Goal: Task Accomplishment & Management: Manage account settings

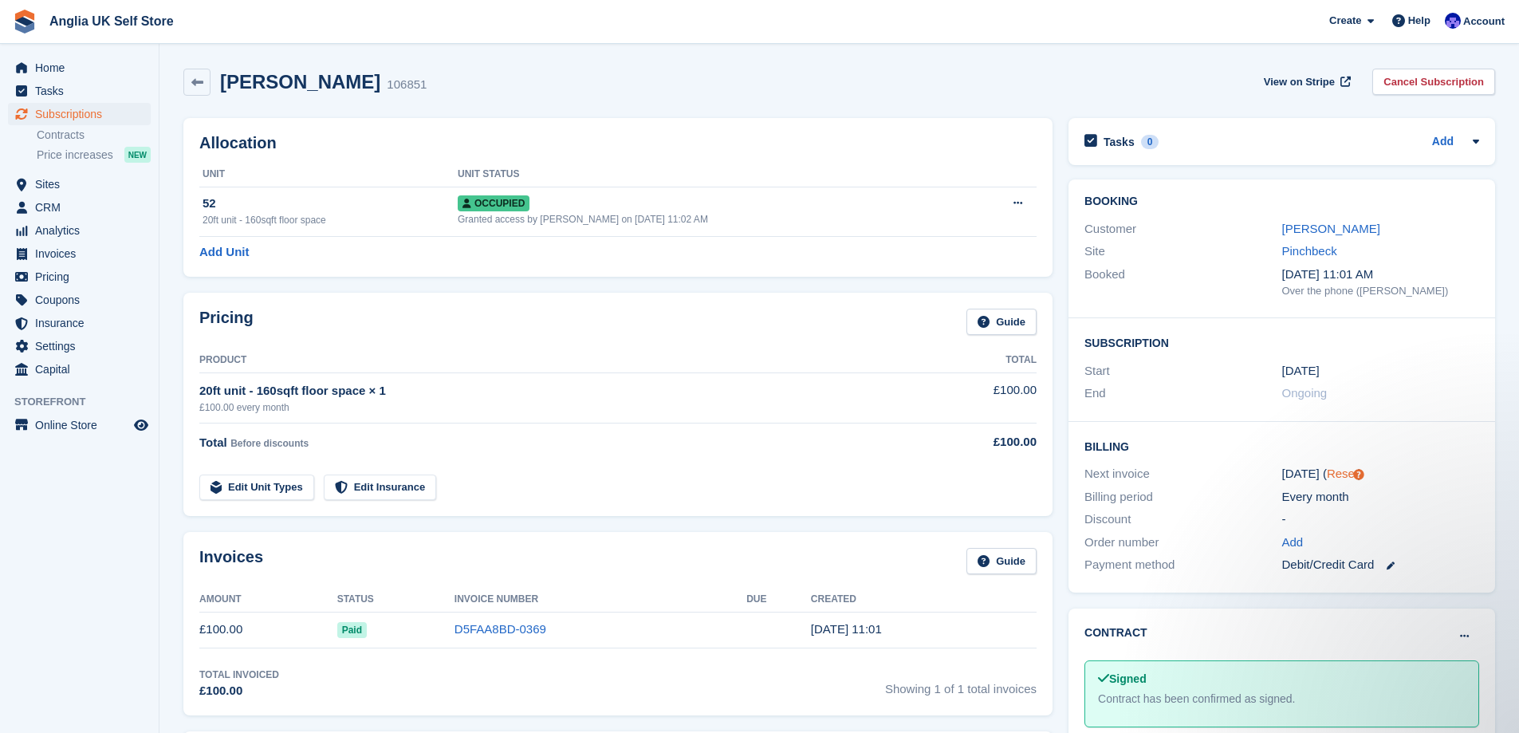
click at [1332, 478] on link "Reset" at bounding box center [1342, 473] width 31 height 14
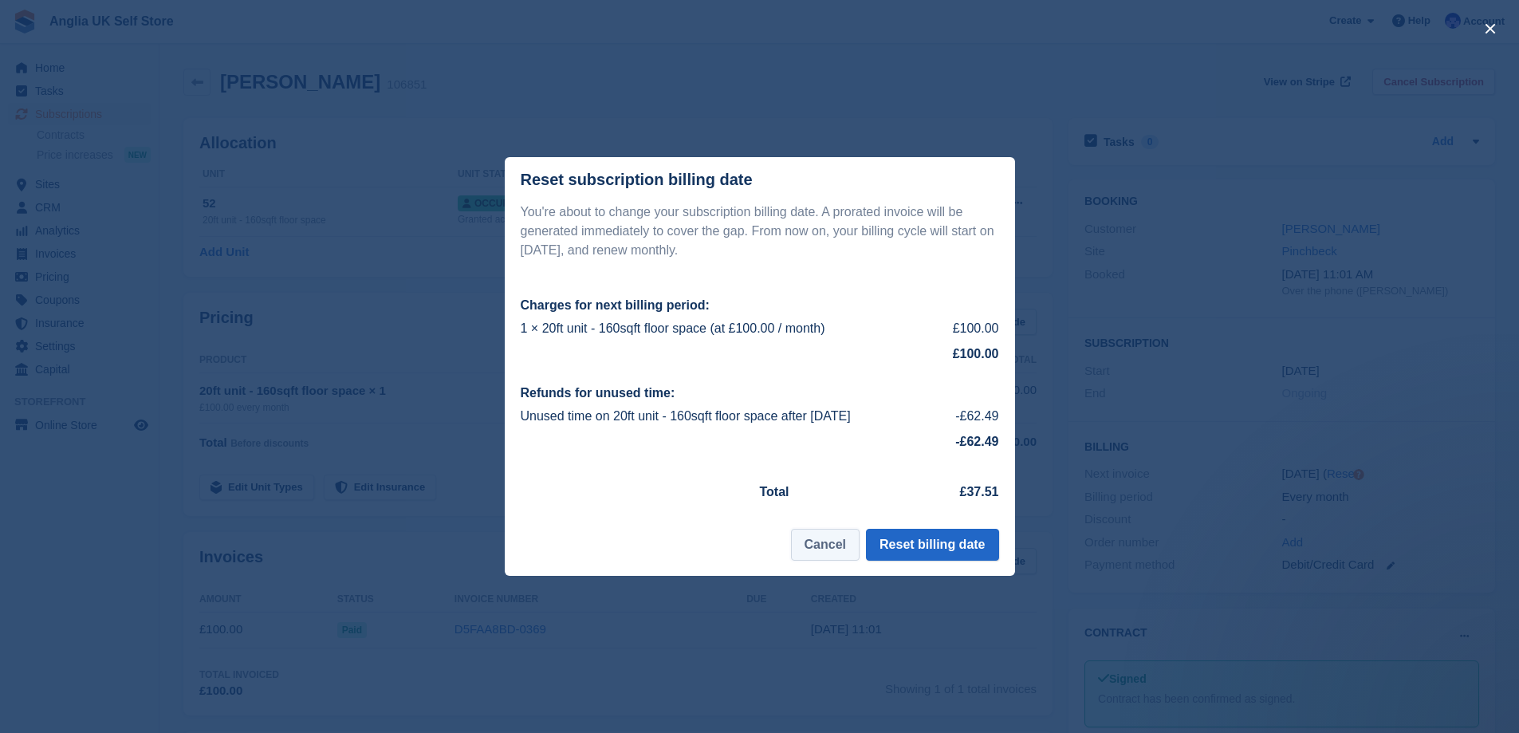
click at [835, 545] on button "Cancel" at bounding box center [825, 545] width 69 height 32
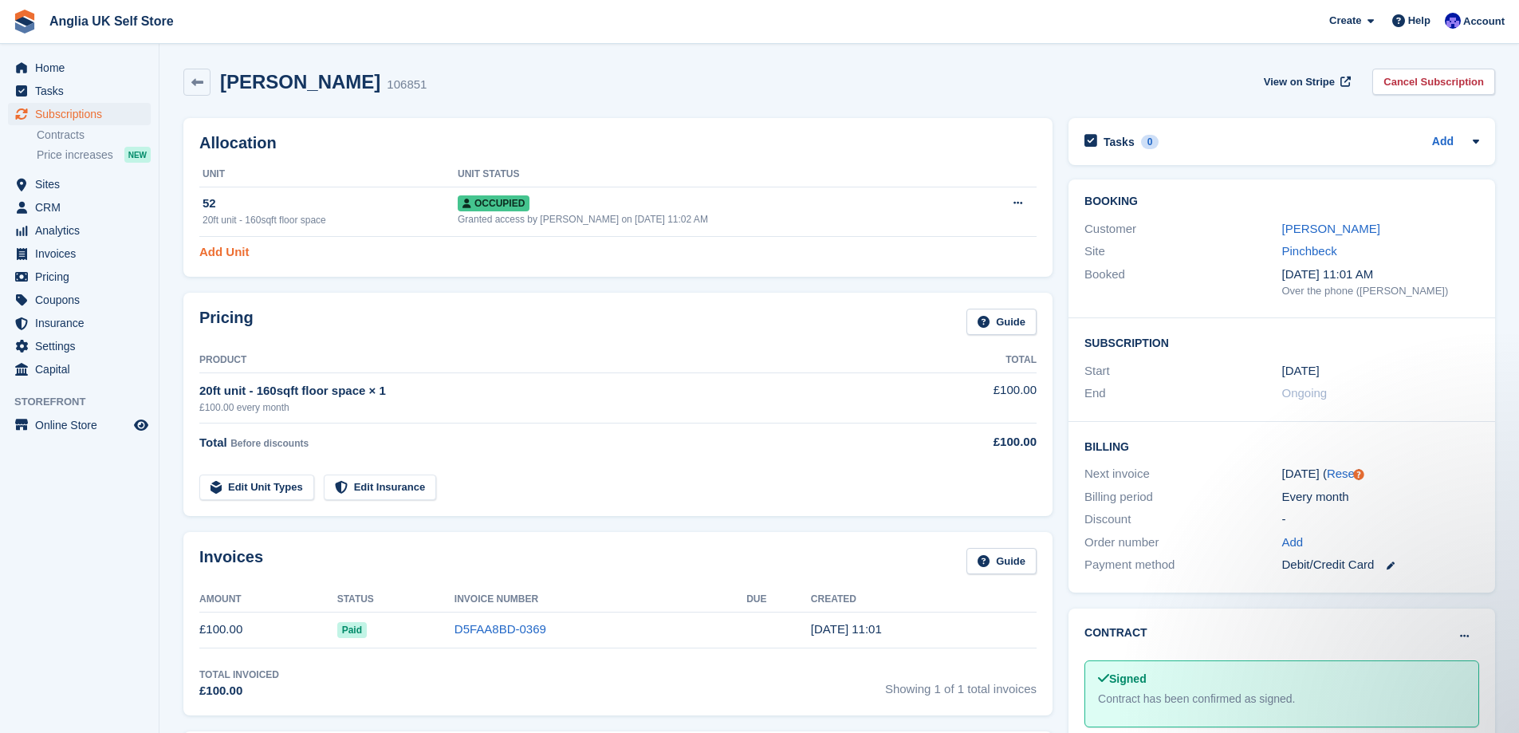
click at [220, 255] on link "Add Unit" at bounding box center [223, 252] width 49 height 18
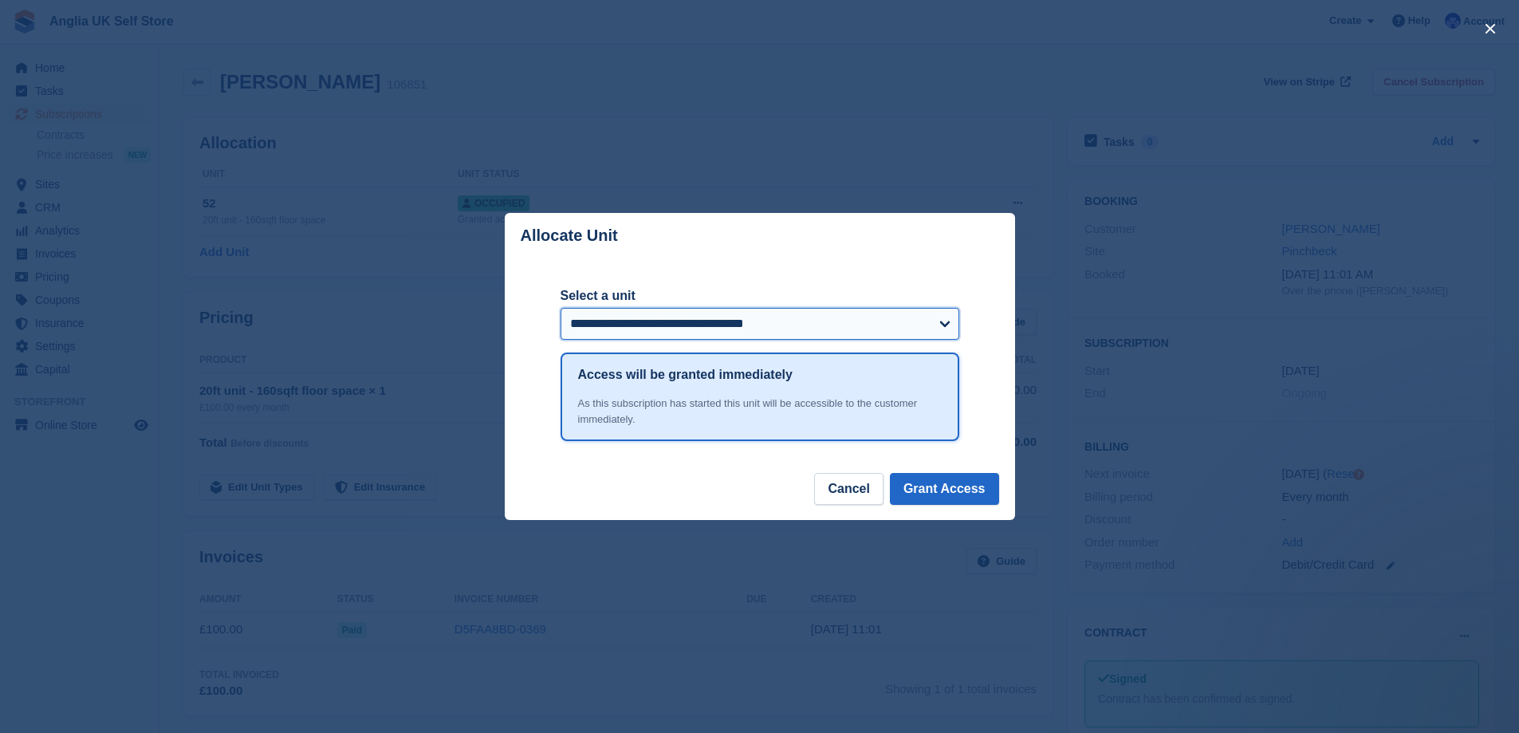
click at [675, 325] on select "**********" at bounding box center [760, 324] width 399 height 32
click at [867, 494] on button "Cancel" at bounding box center [848, 489] width 69 height 32
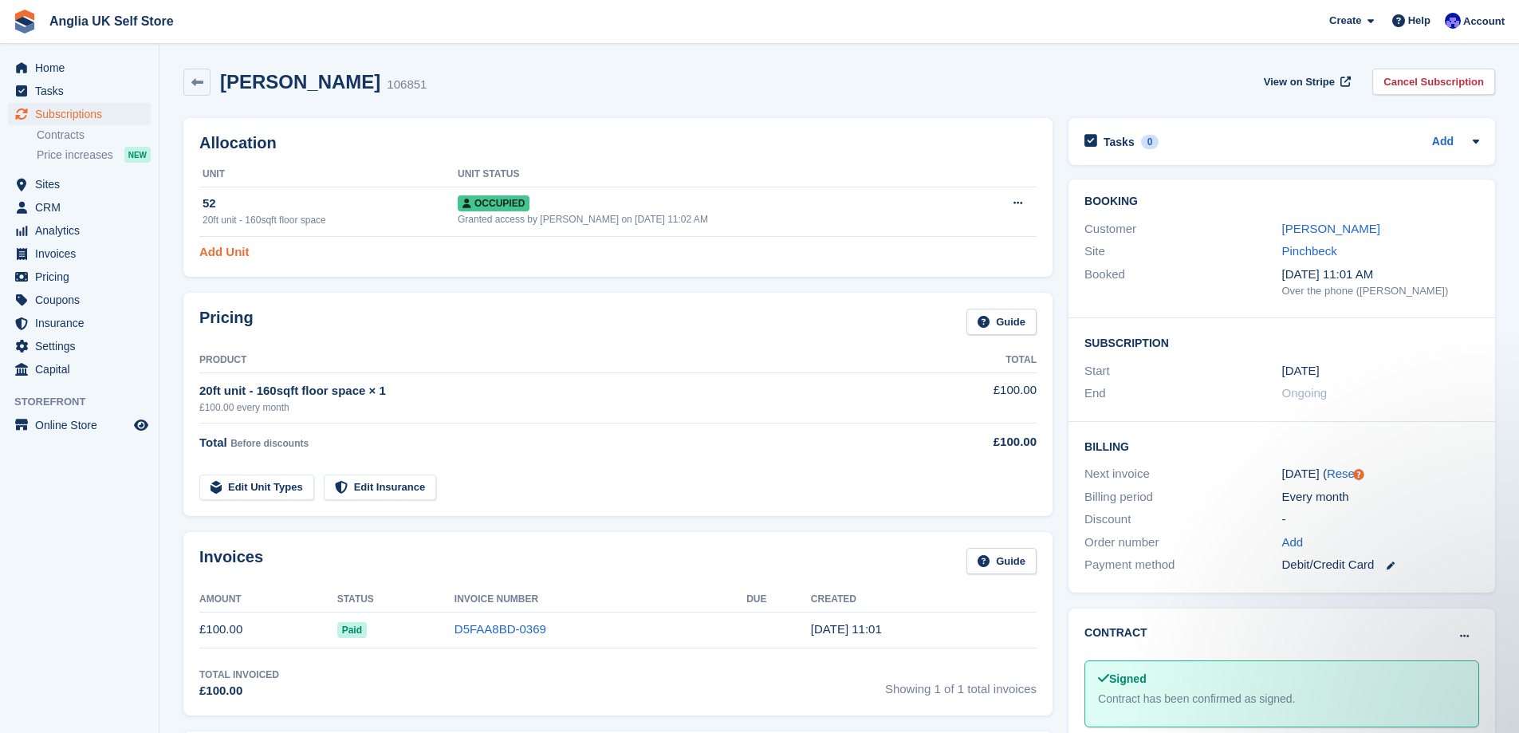
click at [239, 252] on link "Add Unit" at bounding box center [223, 252] width 49 height 18
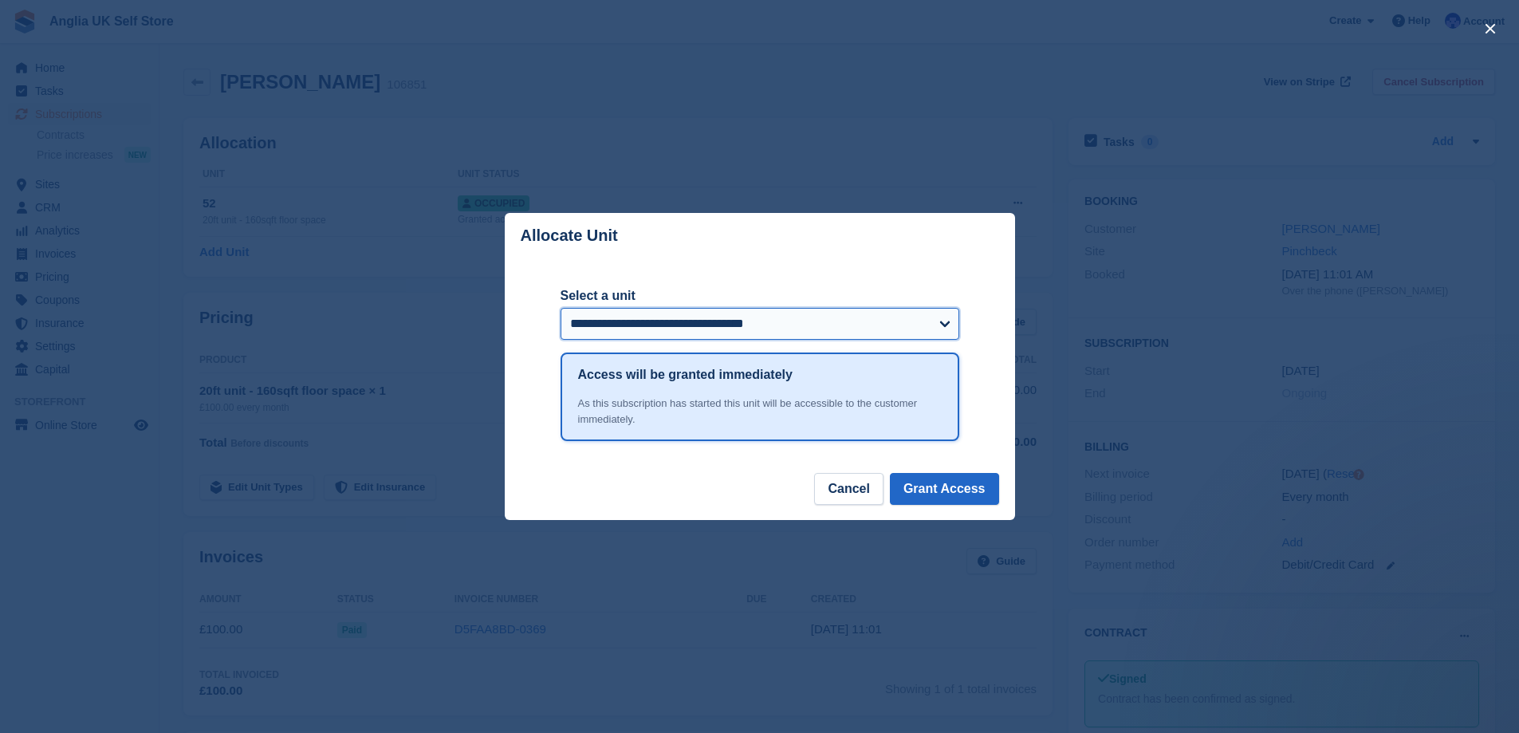
click at [797, 328] on select "**********" at bounding box center [760, 324] width 399 height 32
click at [847, 497] on button "Cancel" at bounding box center [848, 489] width 69 height 32
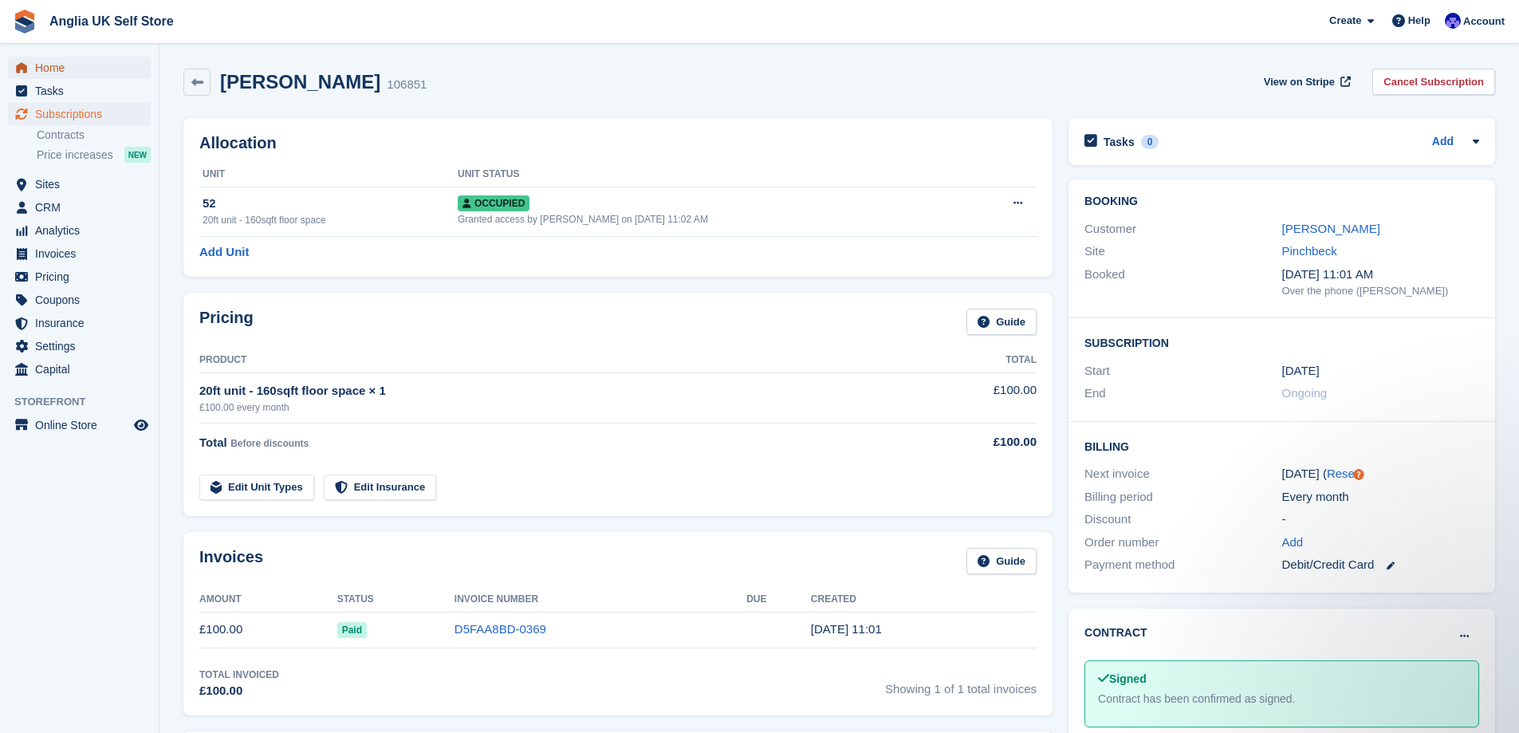
click at [108, 72] on span "Home" at bounding box center [83, 68] width 96 height 22
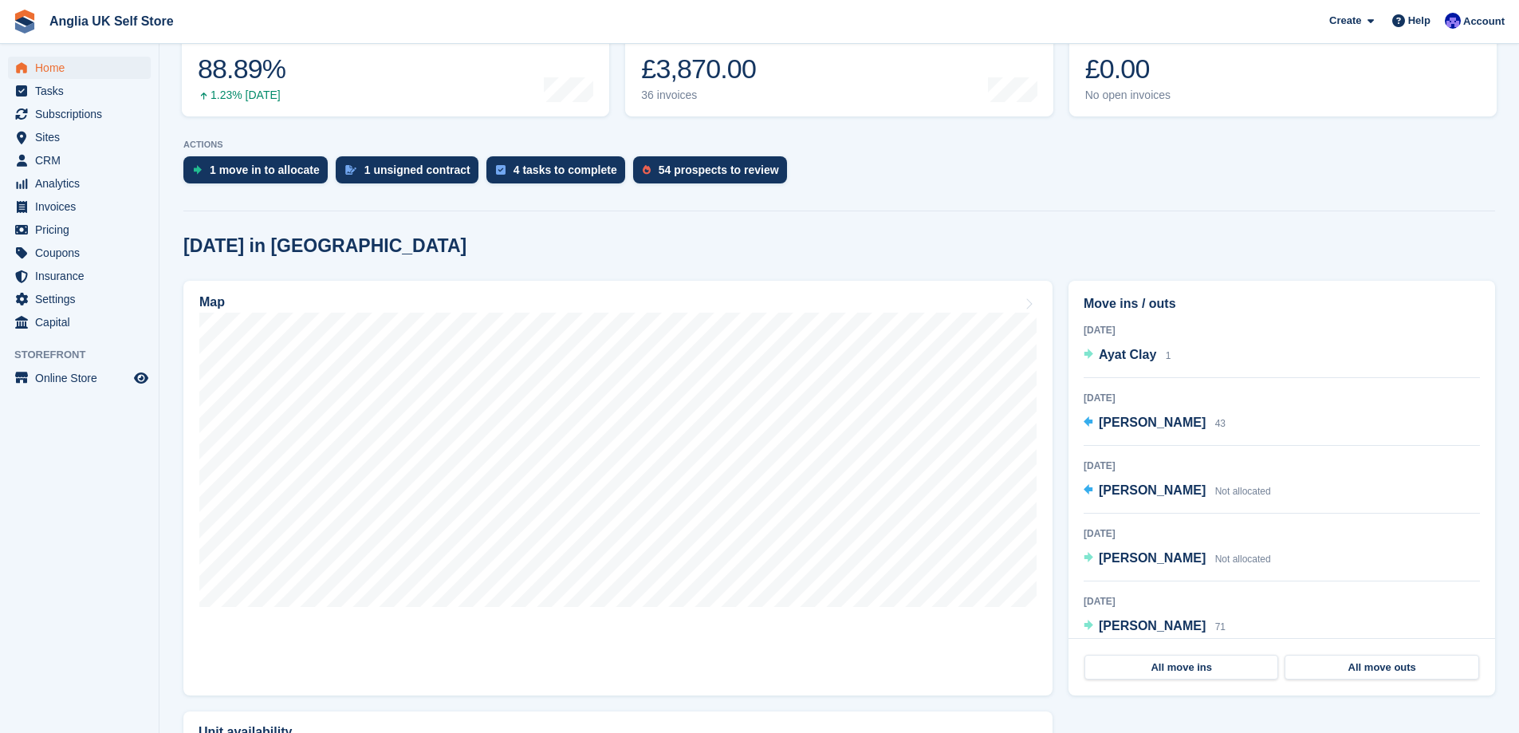
scroll to position [239, 0]
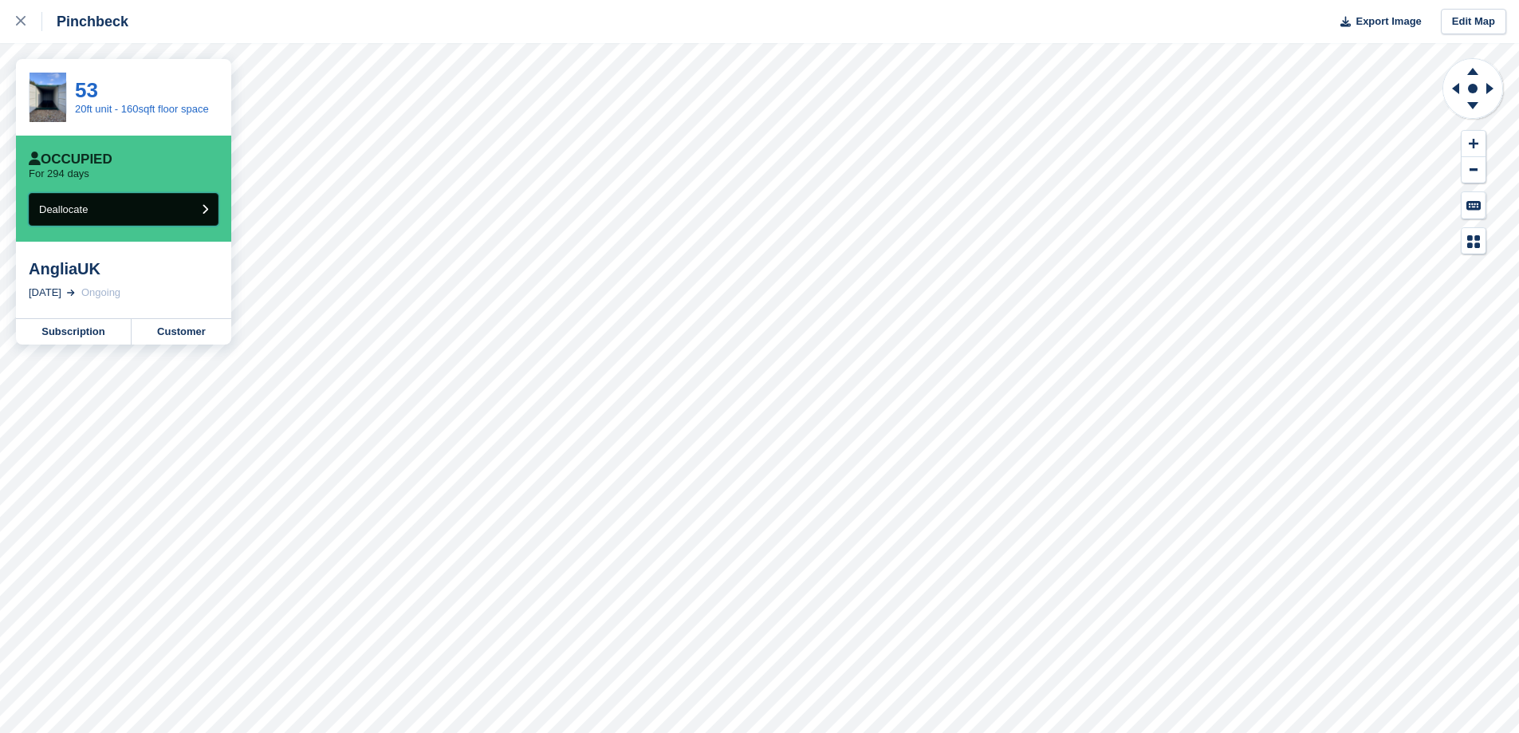
click at [149, 216] on button "Deallocate" at bounding box center [124, 209] width 190 height 33
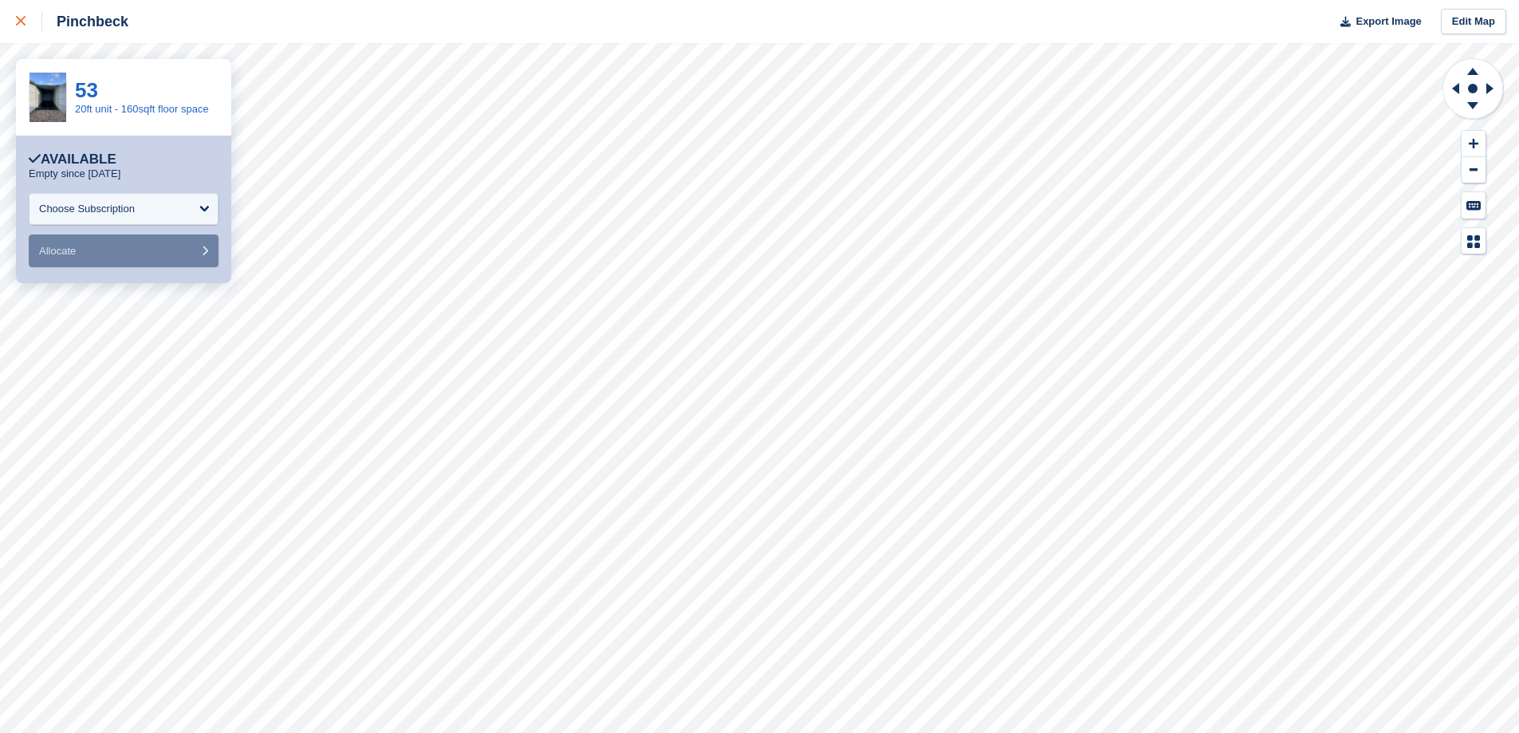
click at [9, 20] on link at bounding box center [21, 21] width 42 height 43
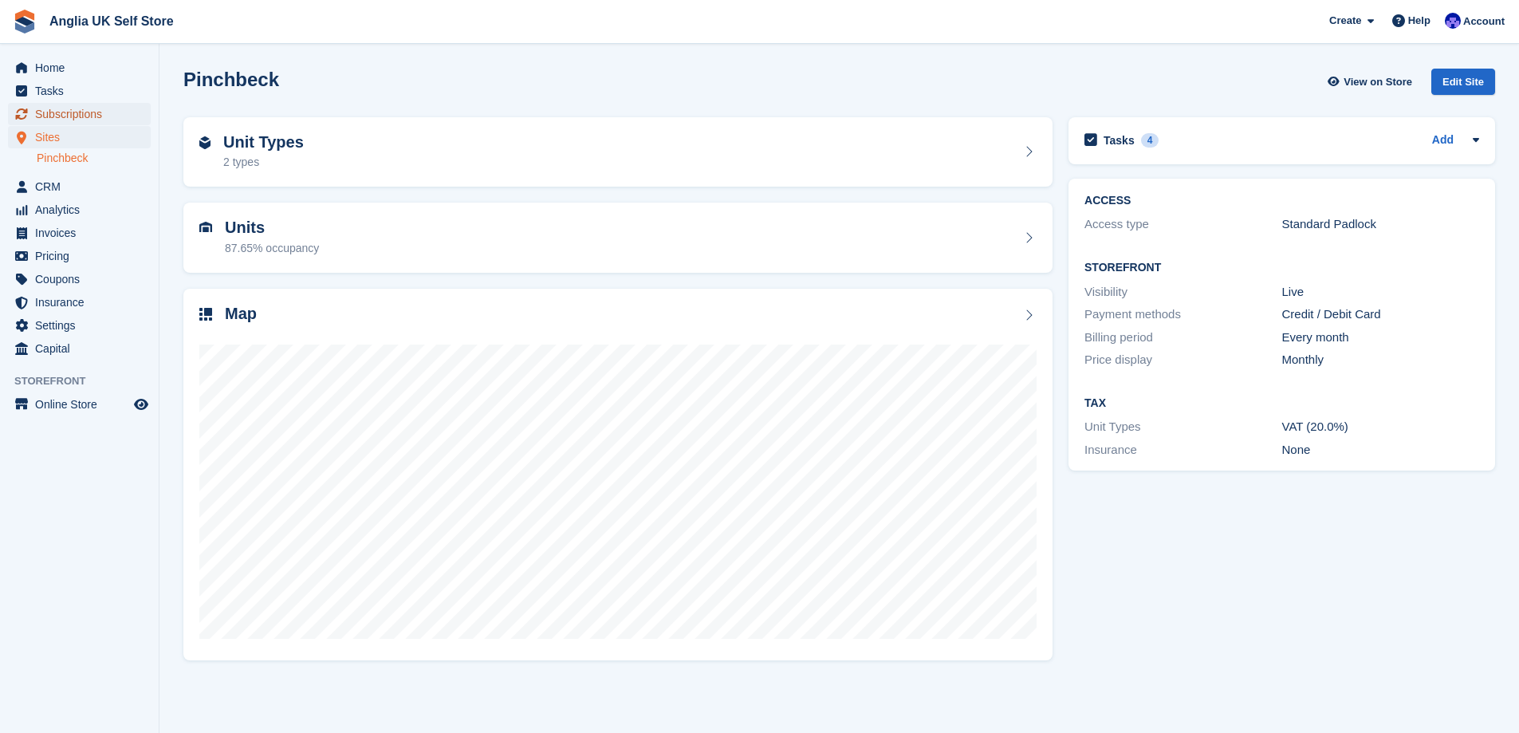
click at [94, 118] on span "Subscriptions" at bounding box center [83, 114] width 96 height 22
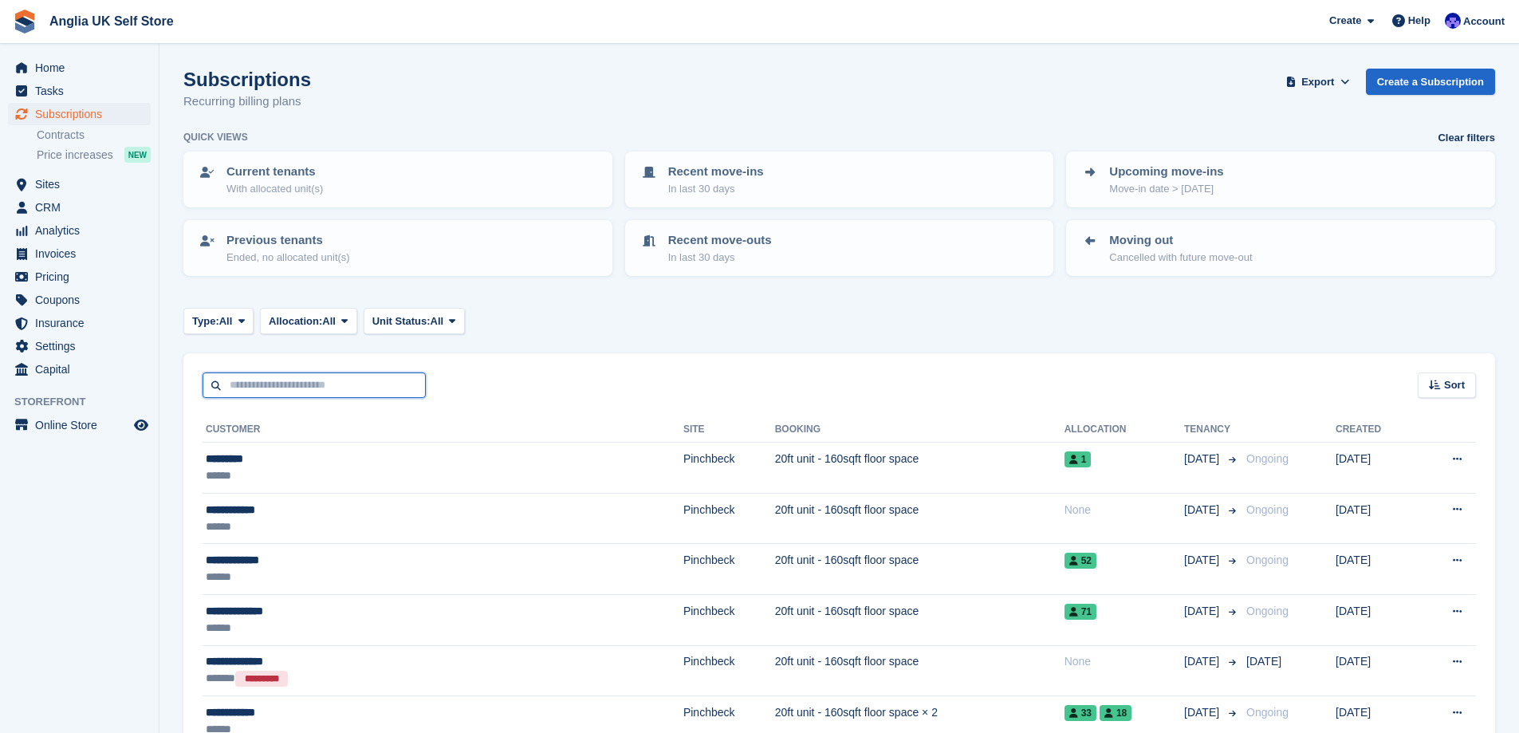
click at [301, 394] on input "text" at bounding box center [314, 385] width 223 height 26
type input "******"
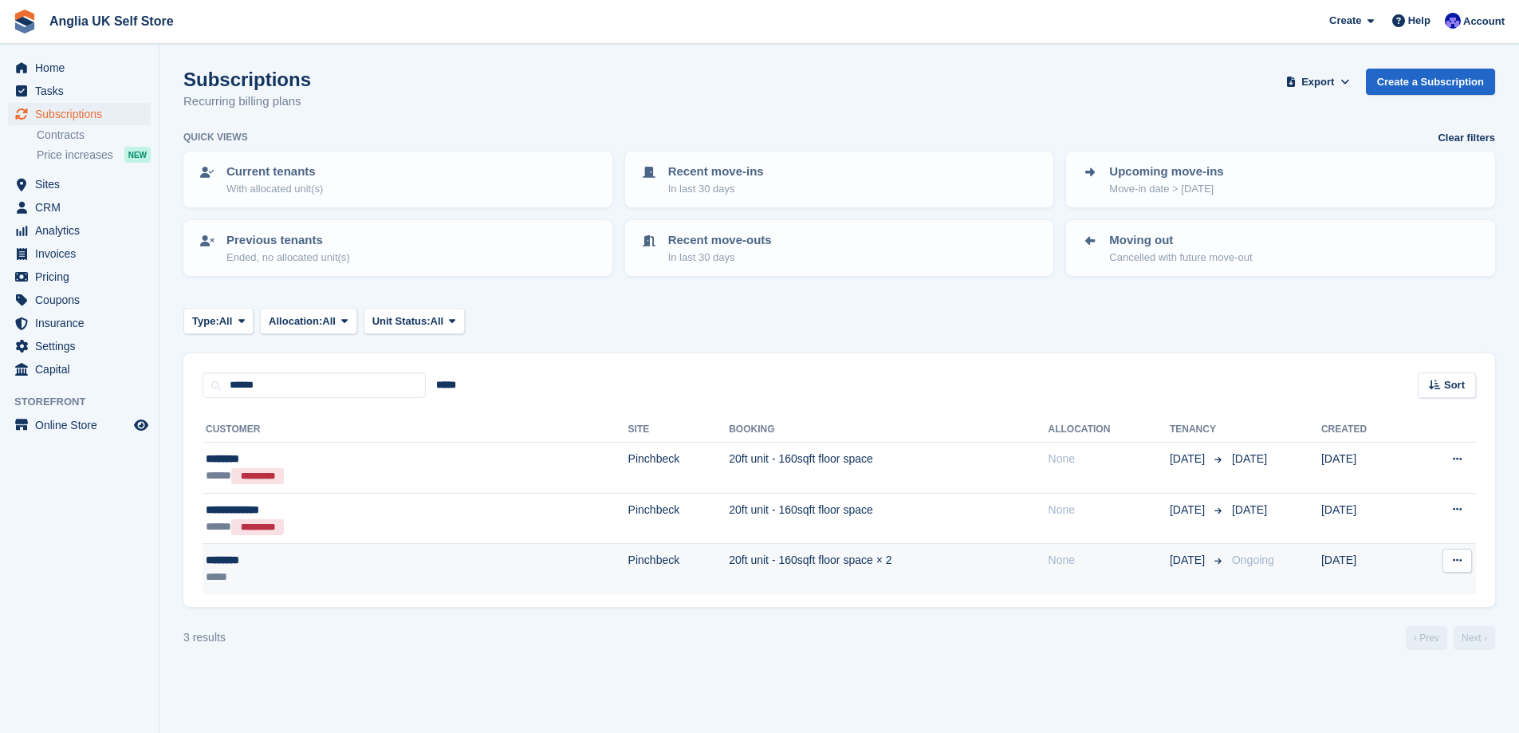
click at [859, 561] on td "20ft unit - 160sqft floor space × 2" at bounding box center [888, 569] width 319 height 50
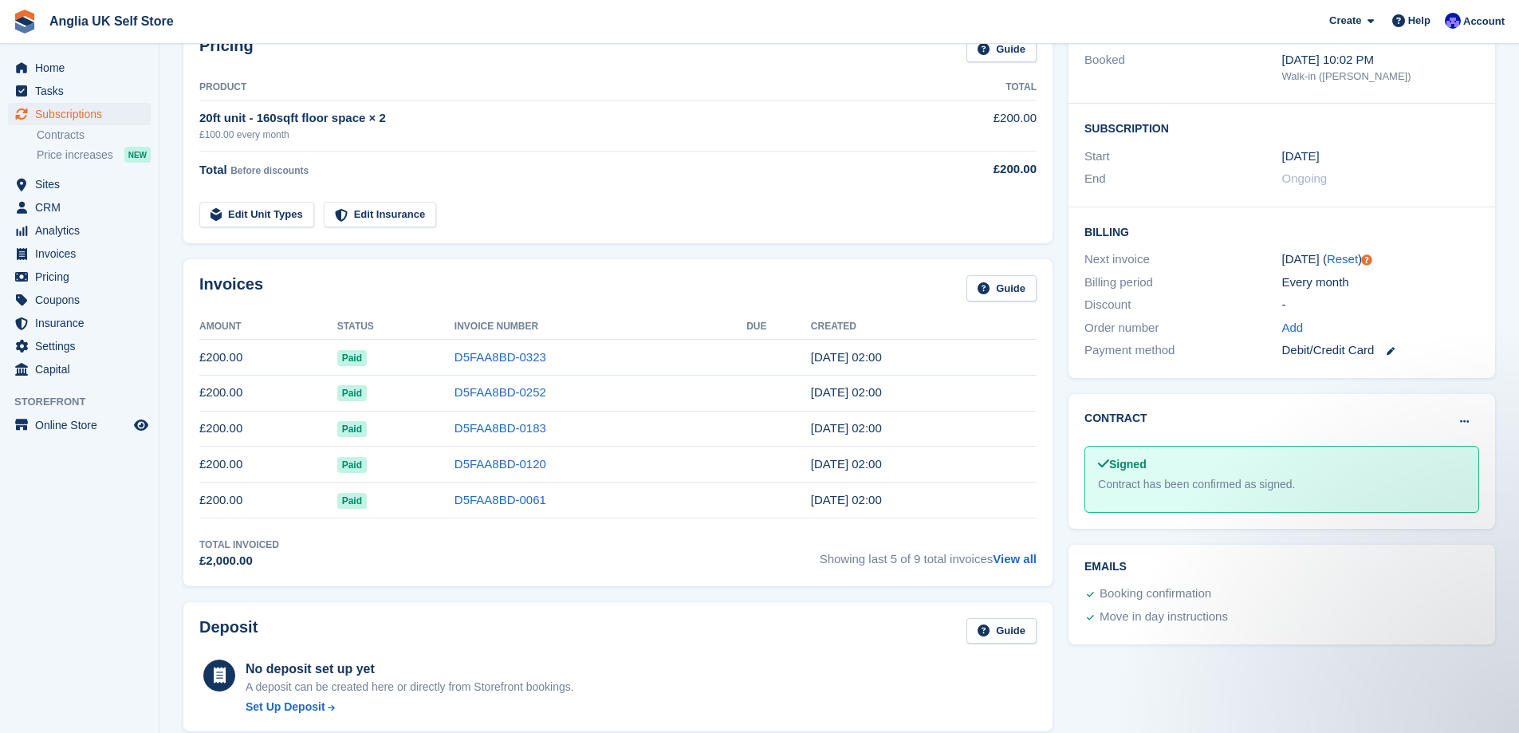
scroll to position [80, 0]
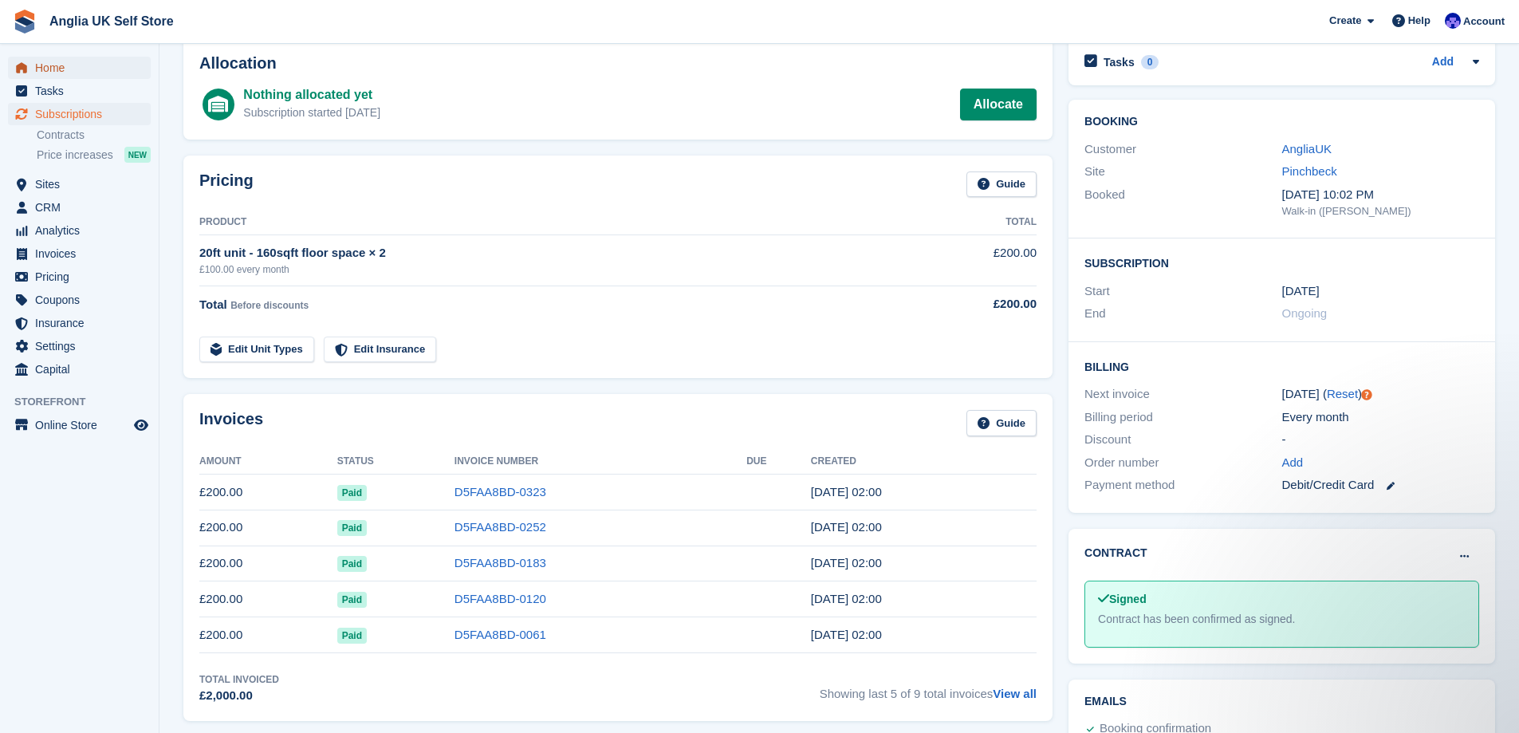
click at [101, 71] on span "Home" at bounding box center [83, 68] width 96 height 22
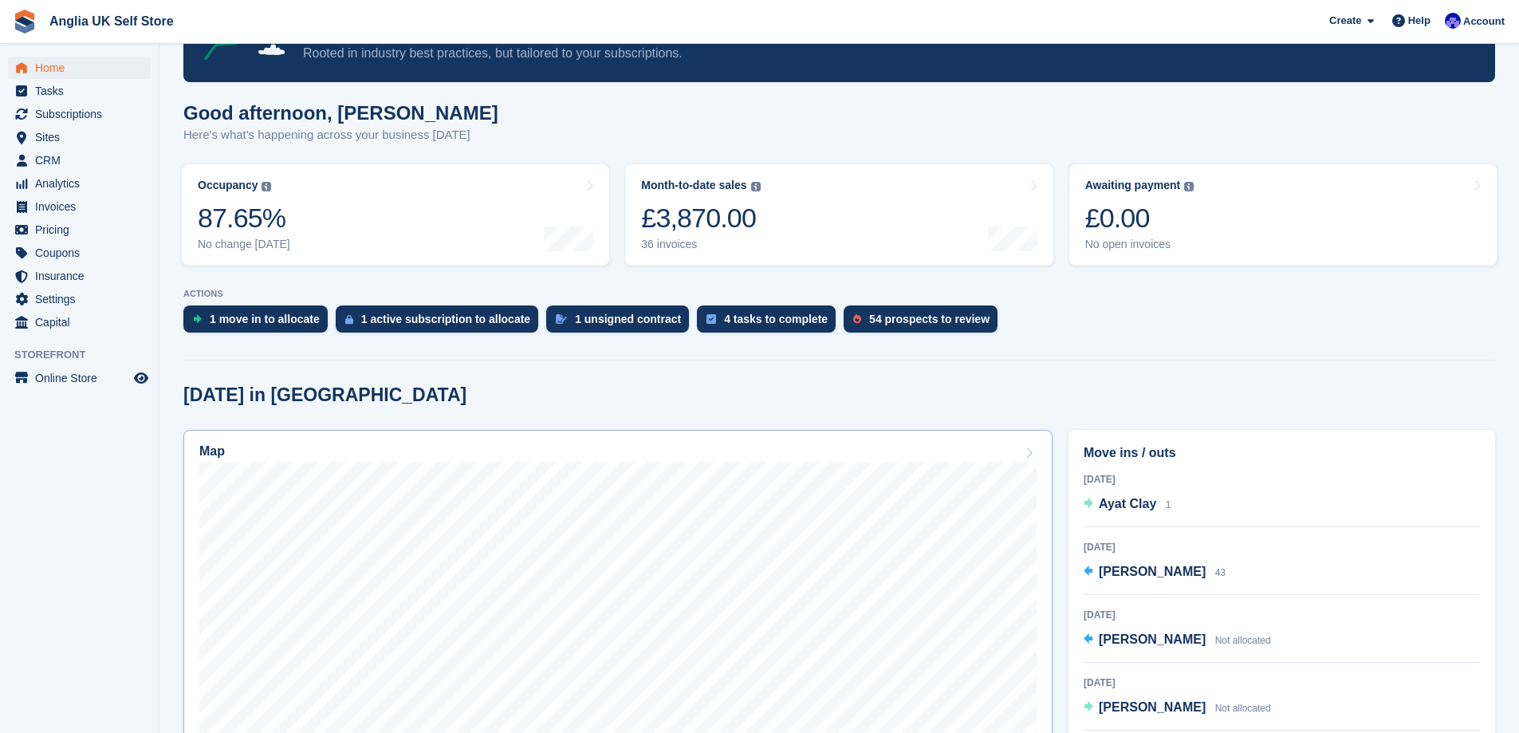
scroll to position [239, 0]
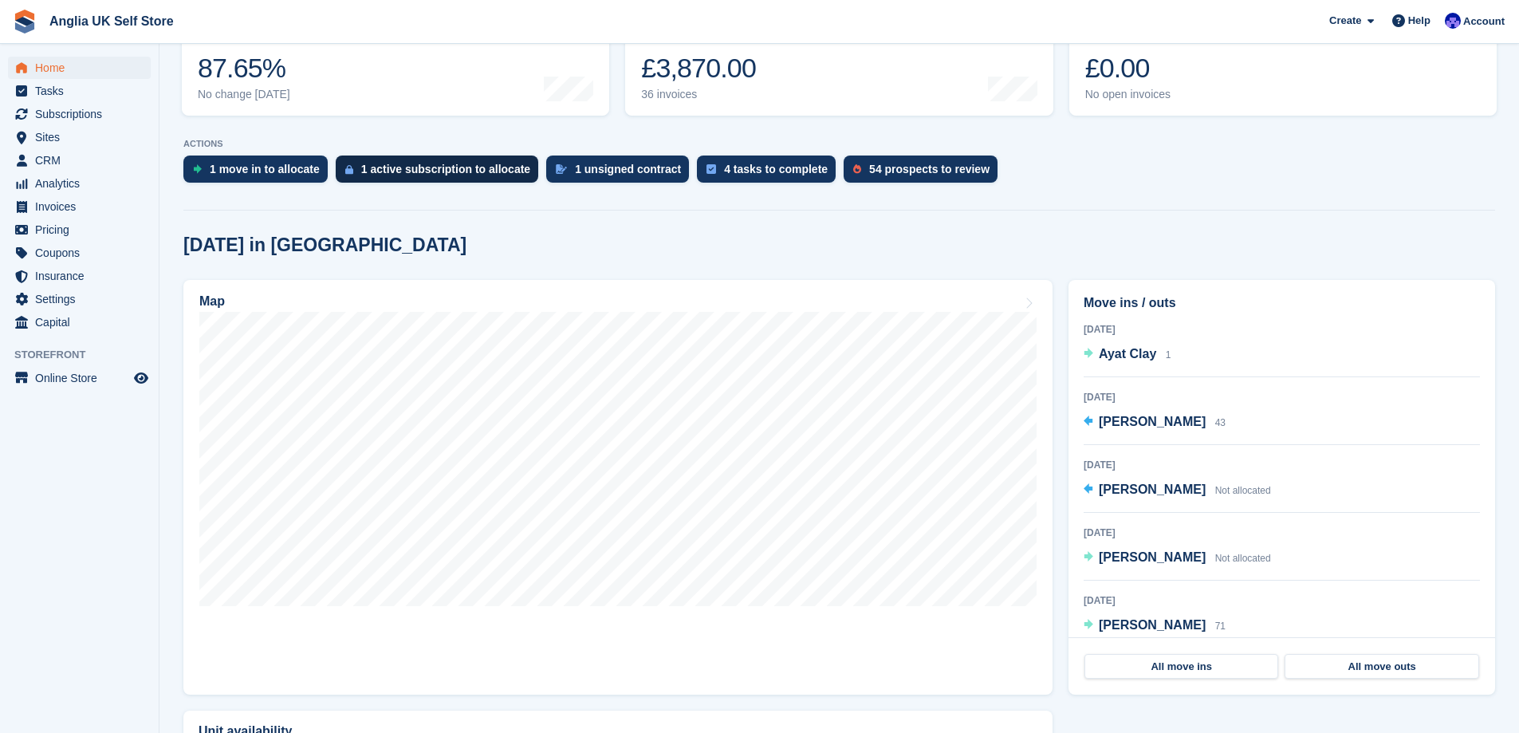
click at [490, 179] on div "1 active subscription to allocate" at bounding box center [437, 168] width 203 height 27
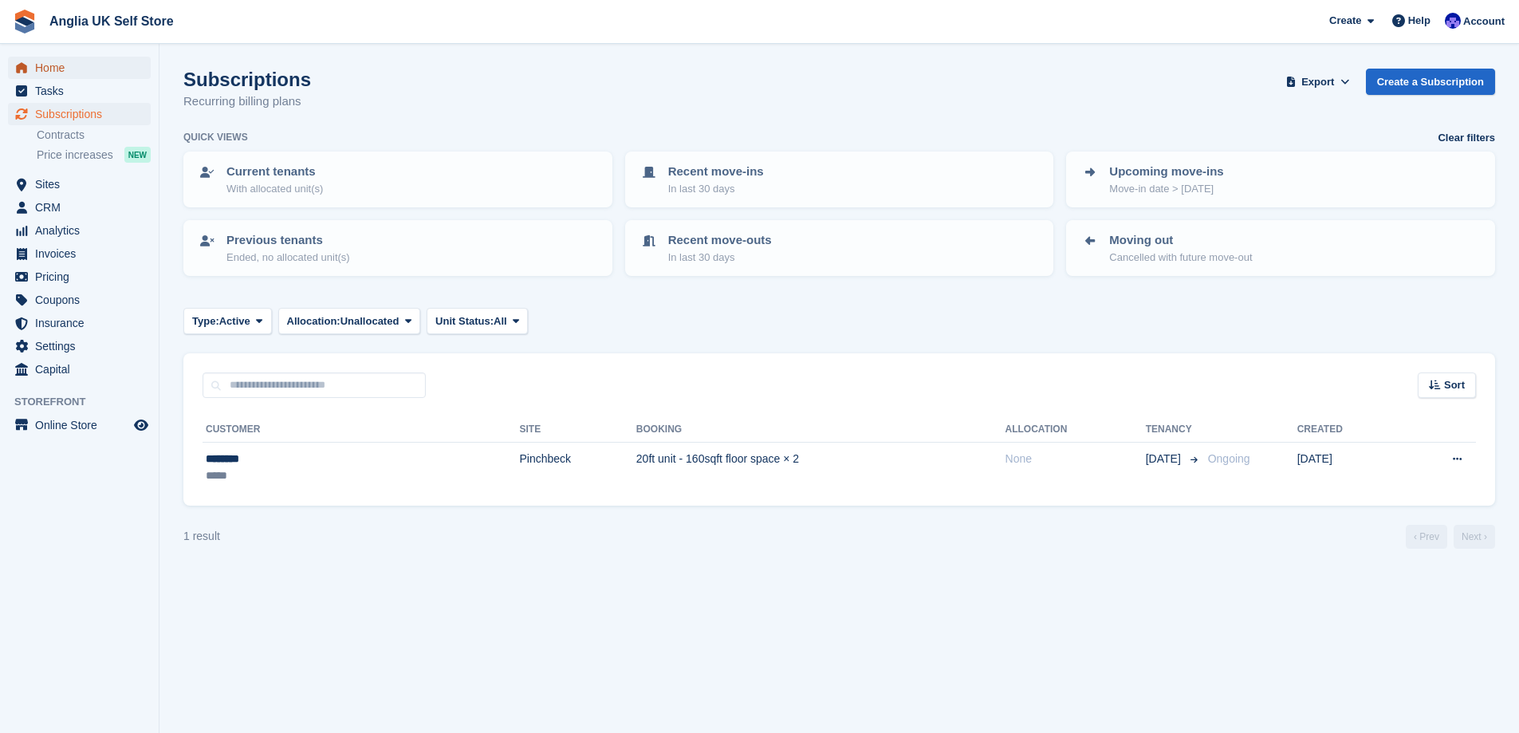
click at [100, 65] on span "Home" at bounding box center [83, 68] width 96 height 22
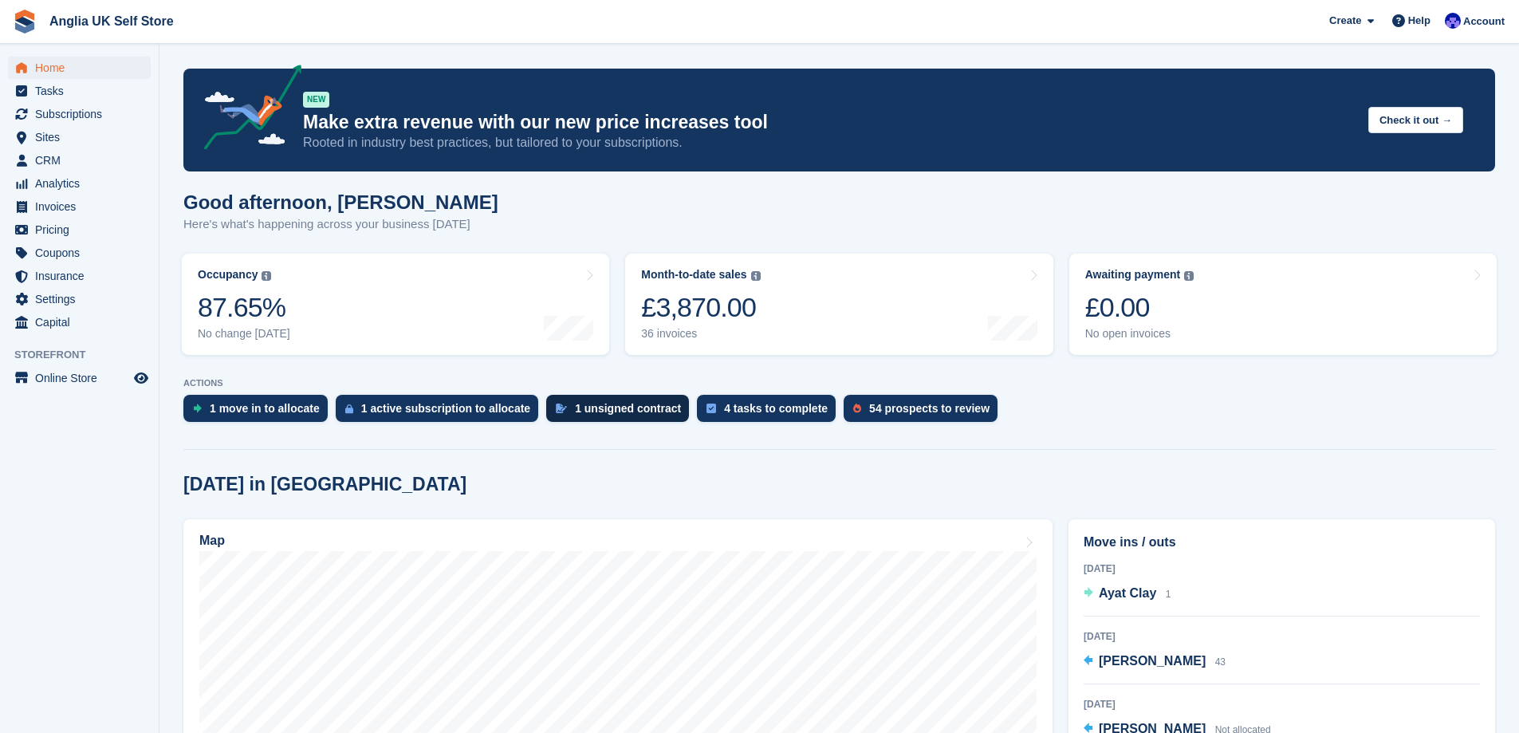
click at [640, 412] on div "1 unsigned contract" at bounding box center [628, 408] width 106 height 13
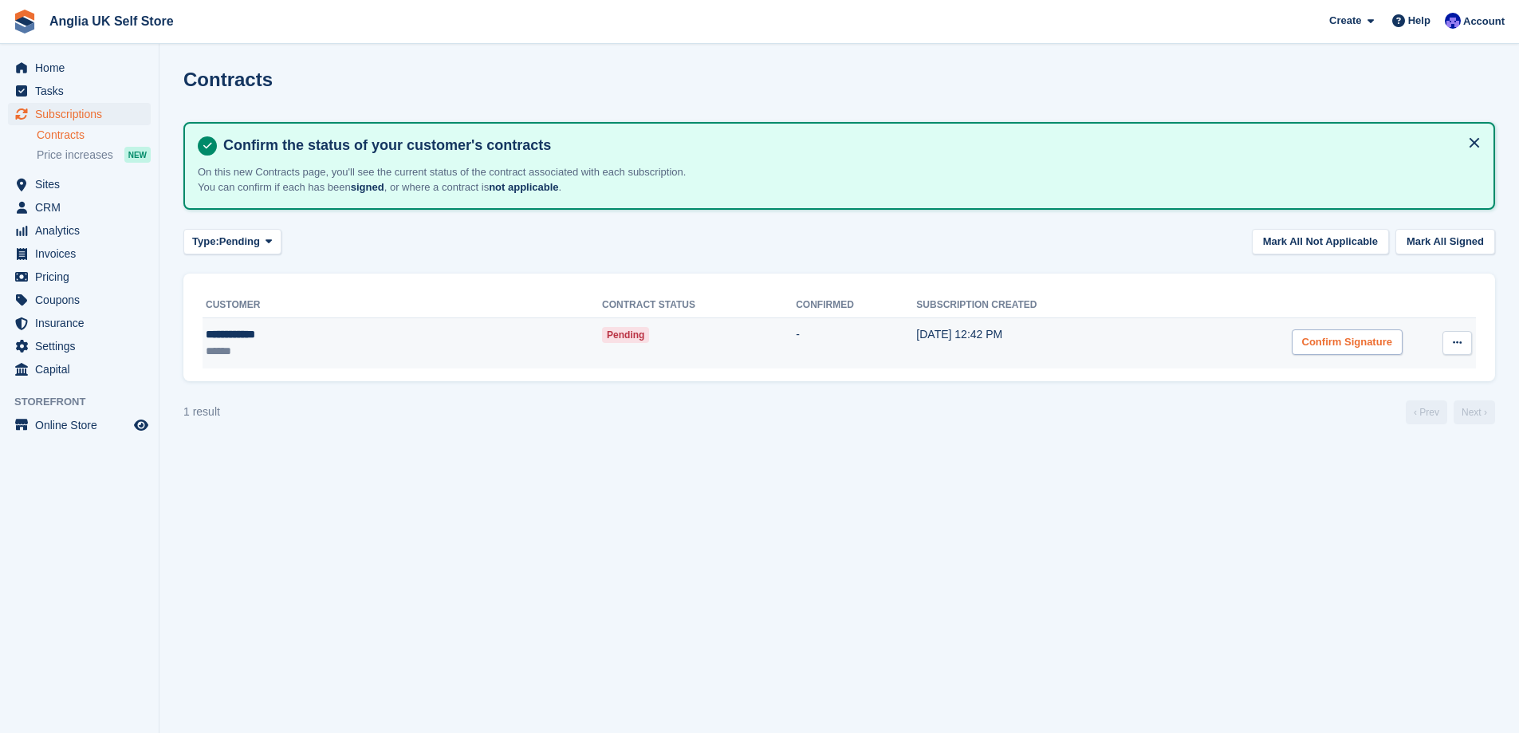
click at [1314, 336] on div "Confirm Signature" at bounding box center [1347, 342] width 111 height 26
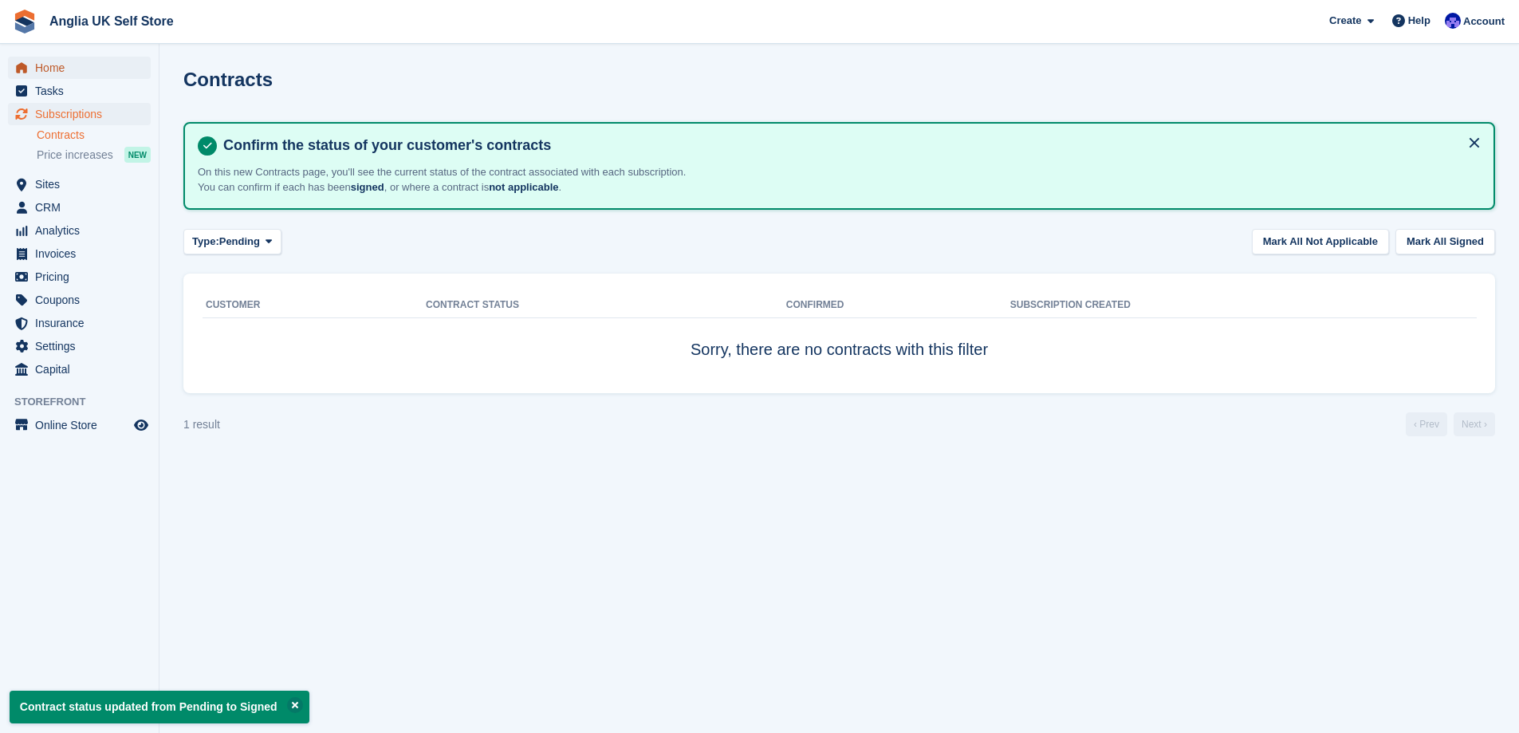
click at [128, 74] on span "Home" at bounding box center [83, 68] width 96 height 22
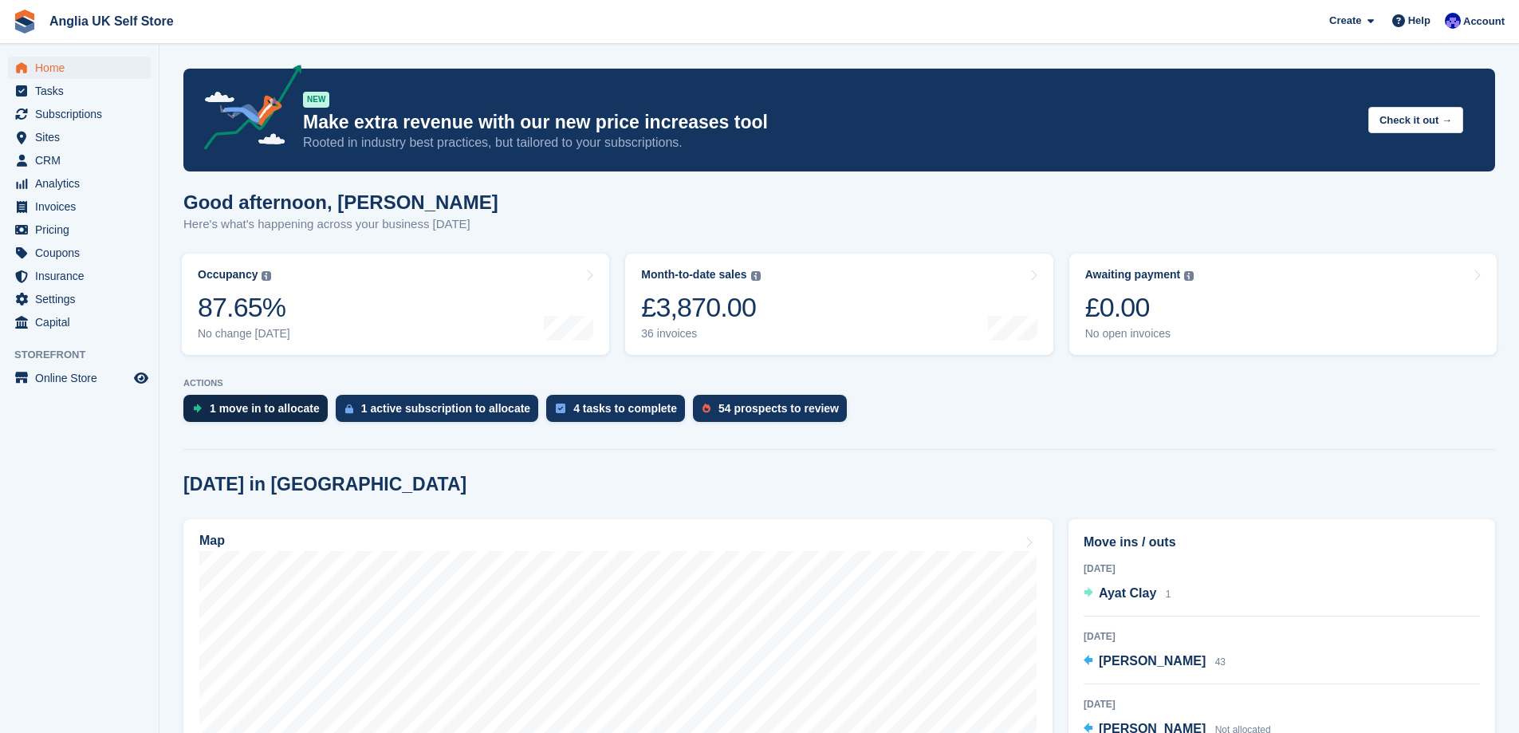
click at [226, 402] on div "1 move in to allocate" at bounding box center [265, 408] width 110 height 13
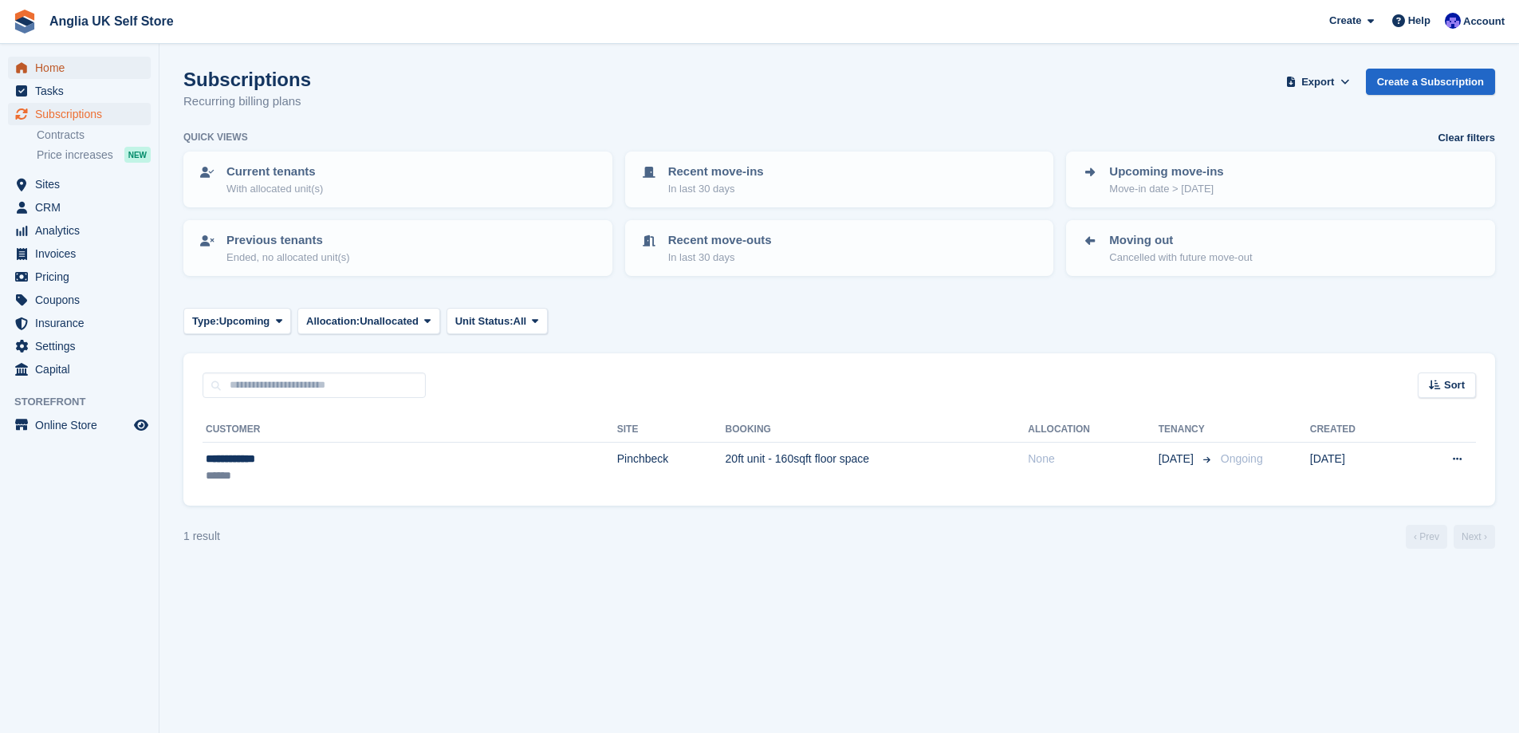
click at [95, 74] on span "Home" at bounding box center [83, 68] width 96 height 22
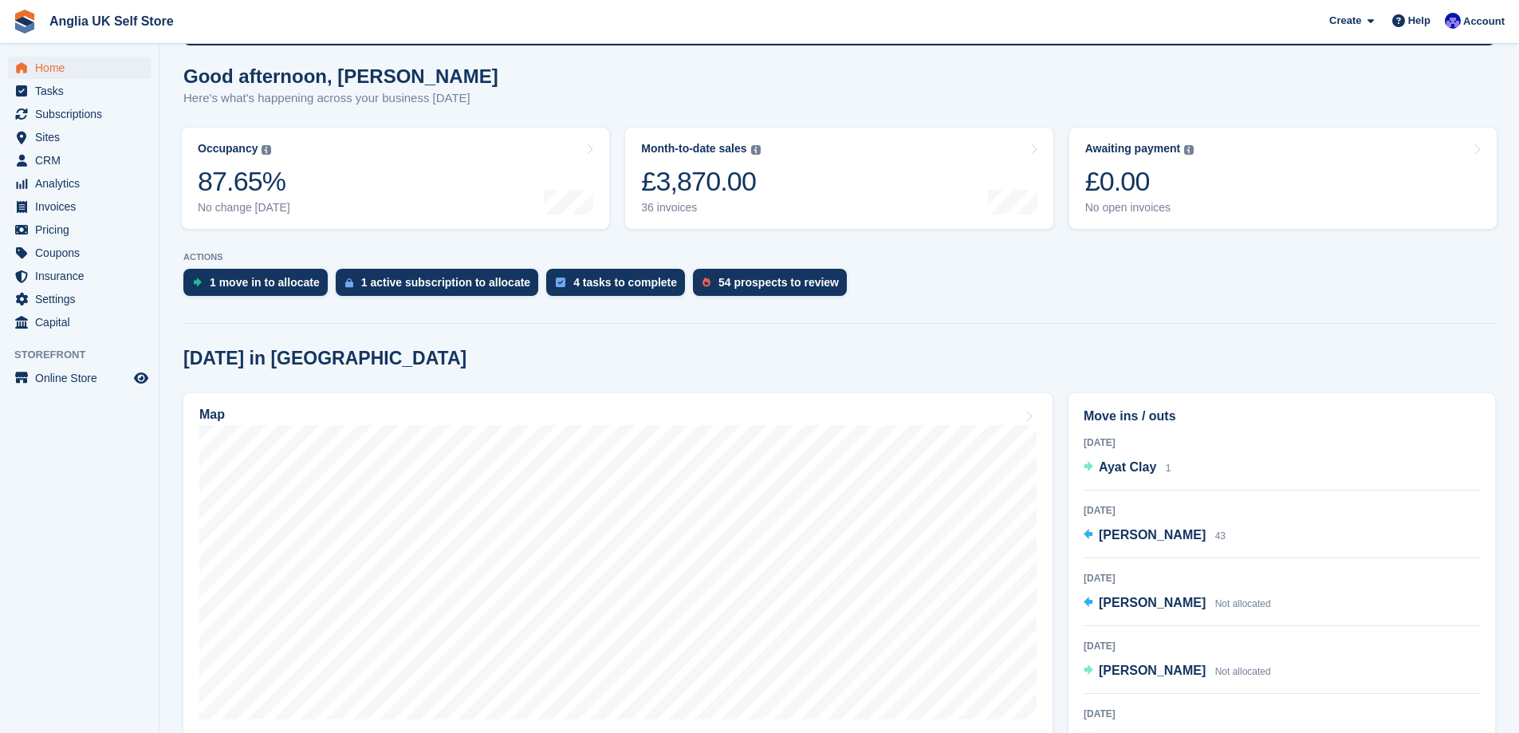
scroll to position [159, 0]
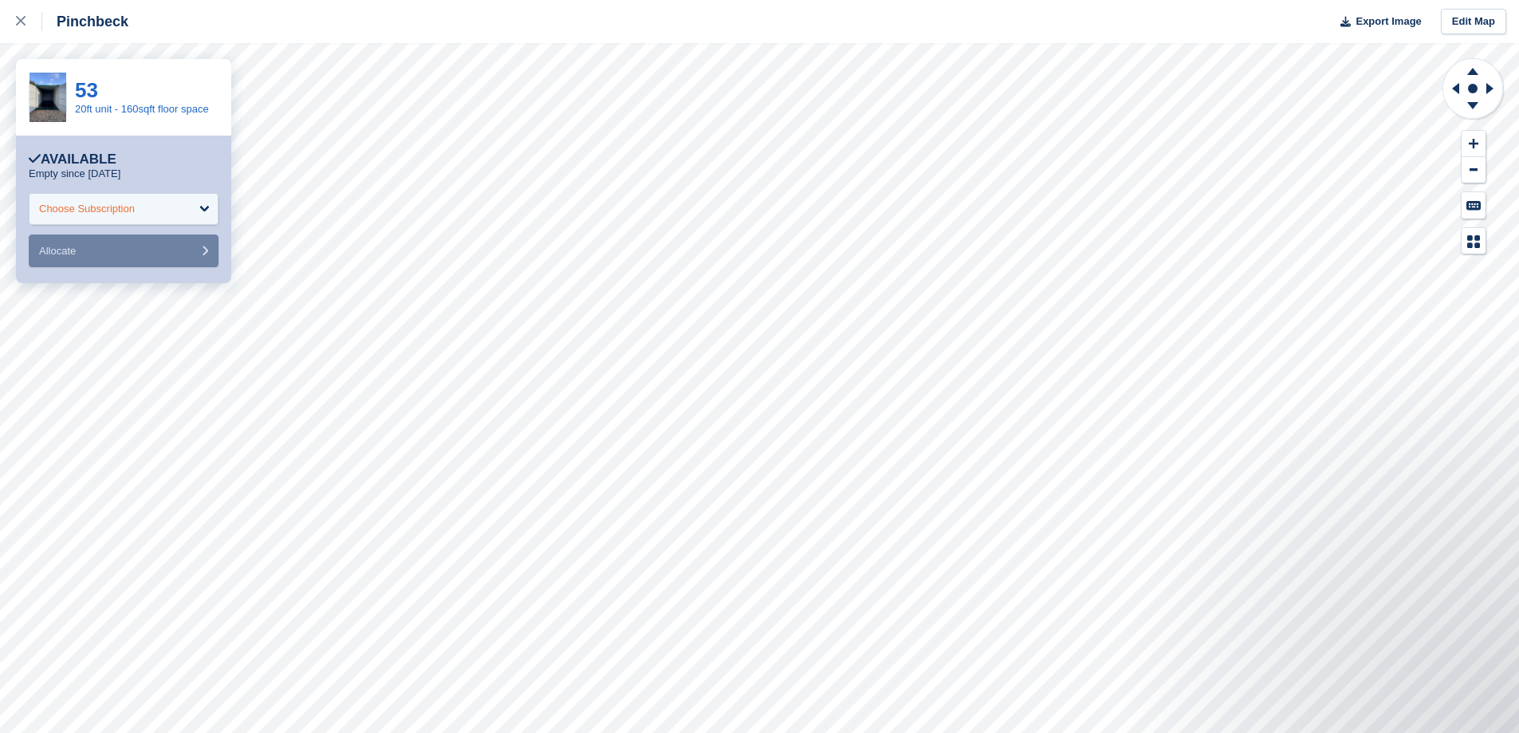
click at [193, 200] on div "Choose Subscription" at bounding box center [124, 209] width 190 height 32
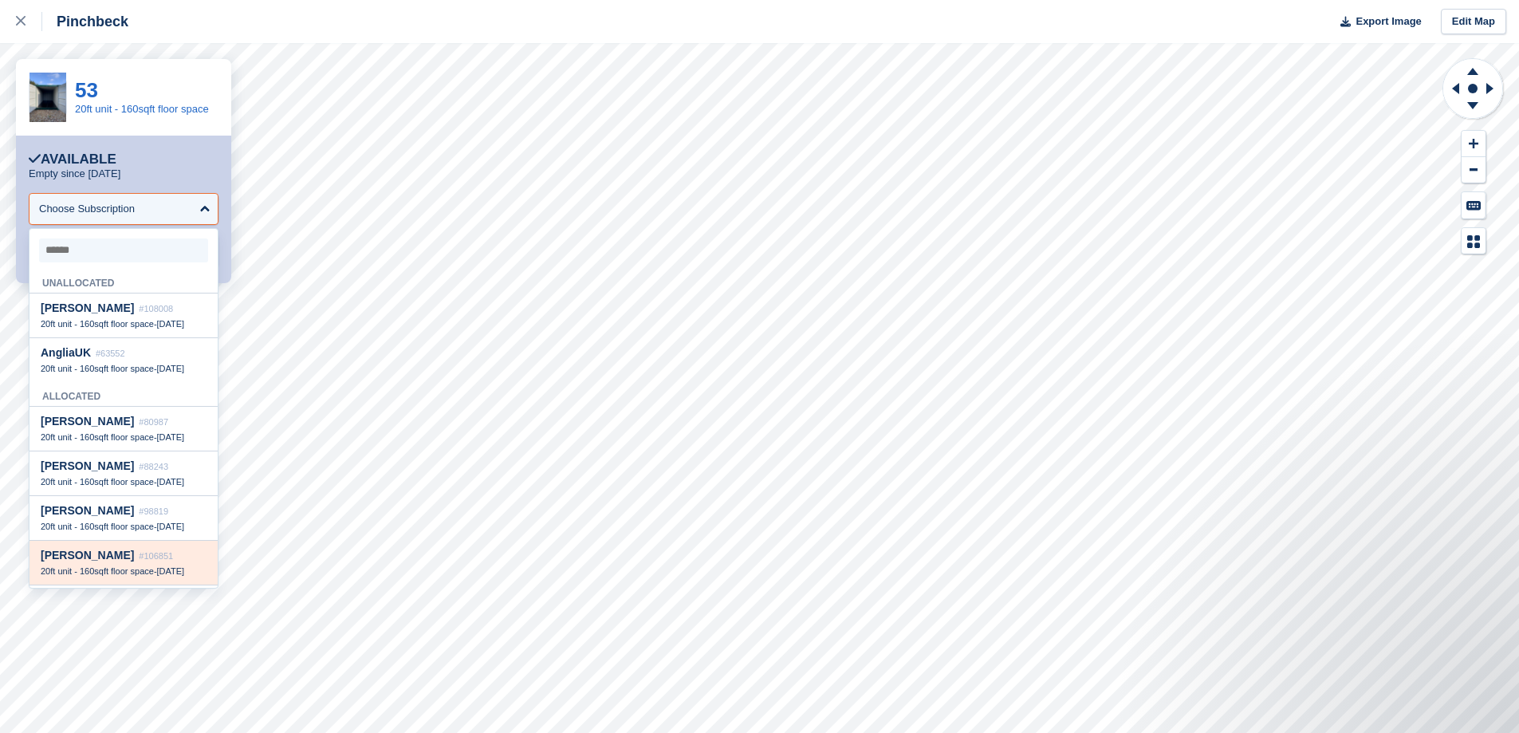
click at [159, 562] on div "[PERSON_NAME] #106851" at bounding box center [124, 556] width 166 height 14
select select "******"
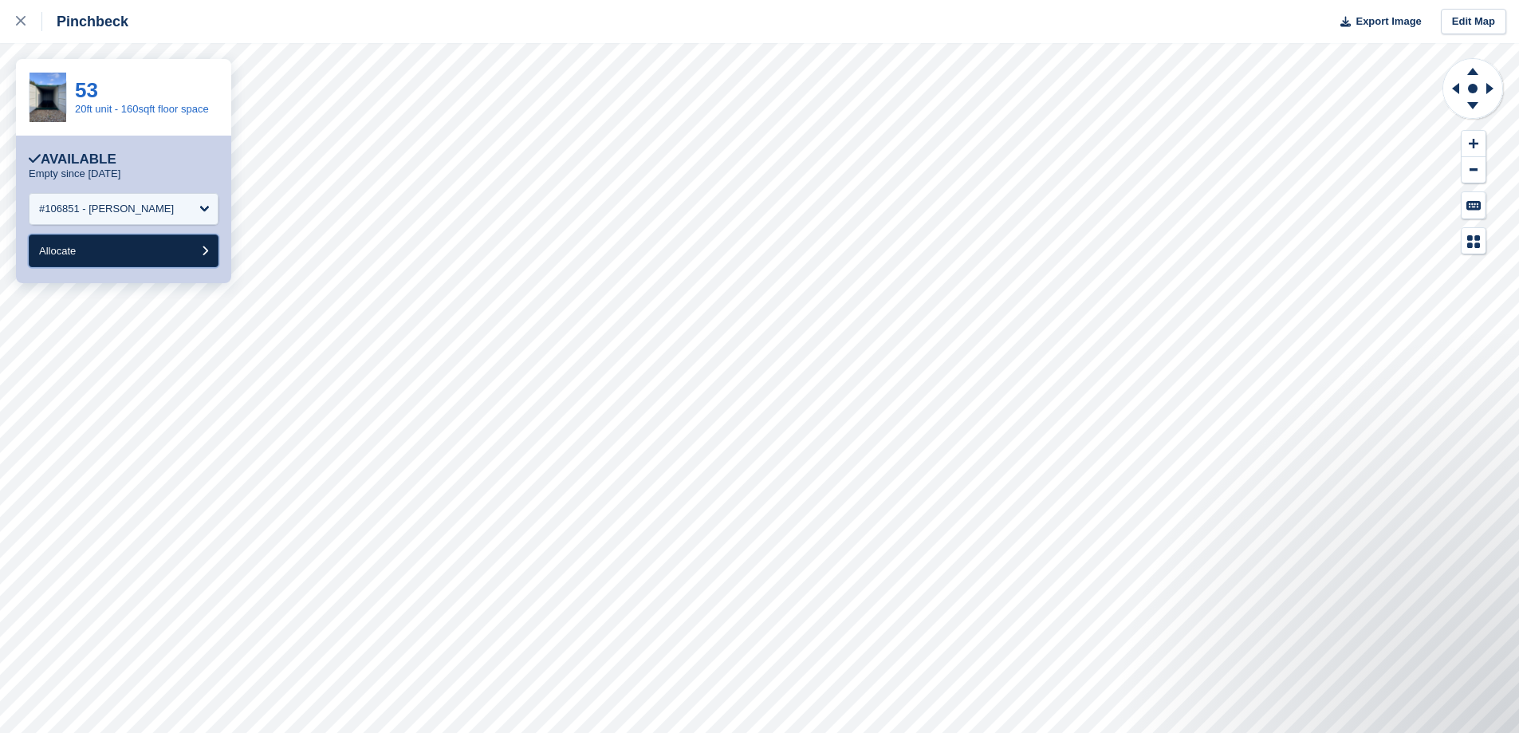
click at [138, 255] on button "Allocate" at bounding box center [124, 250] width 190 height 33
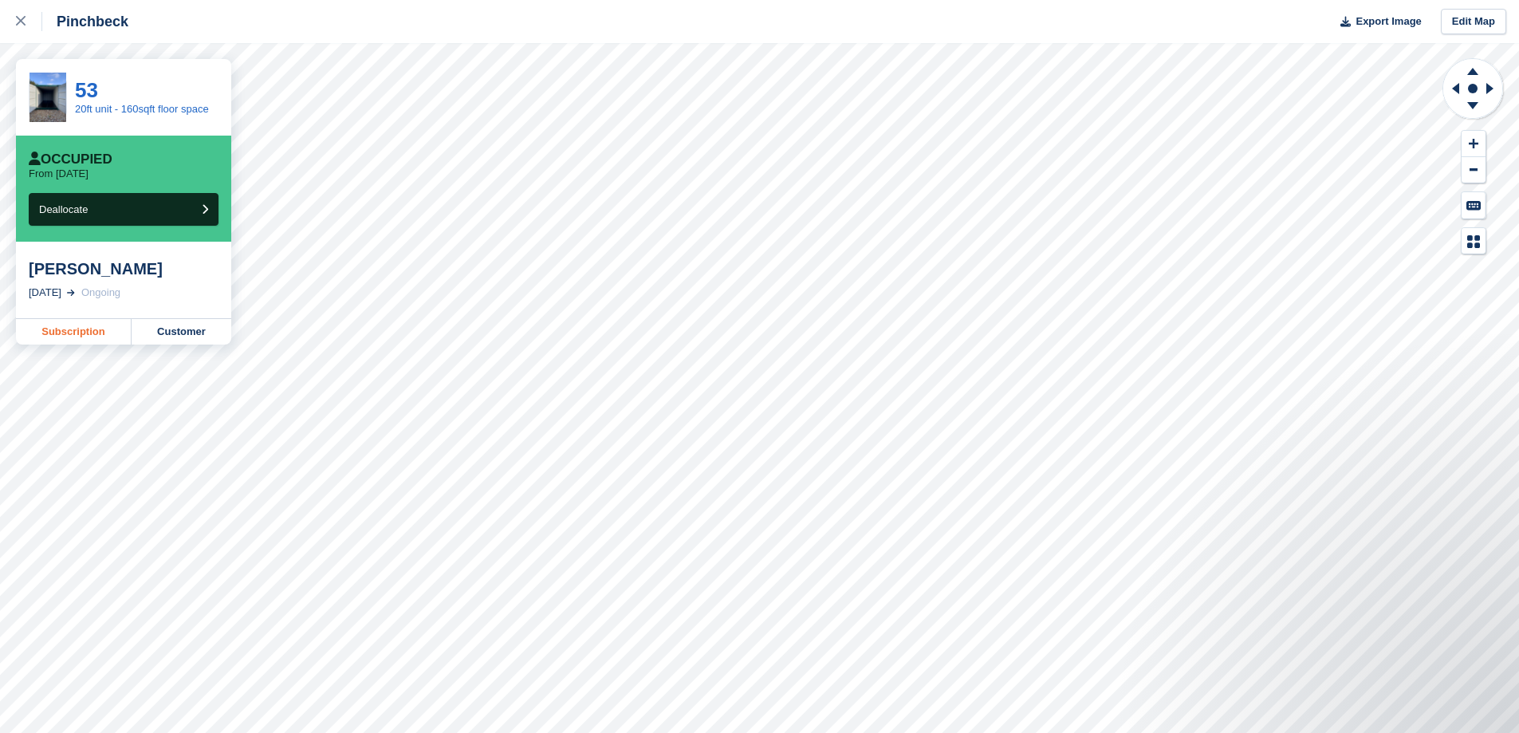
click at [80, 333] on link "Subscription" at bounding box center [74, 332] width 116 height 26
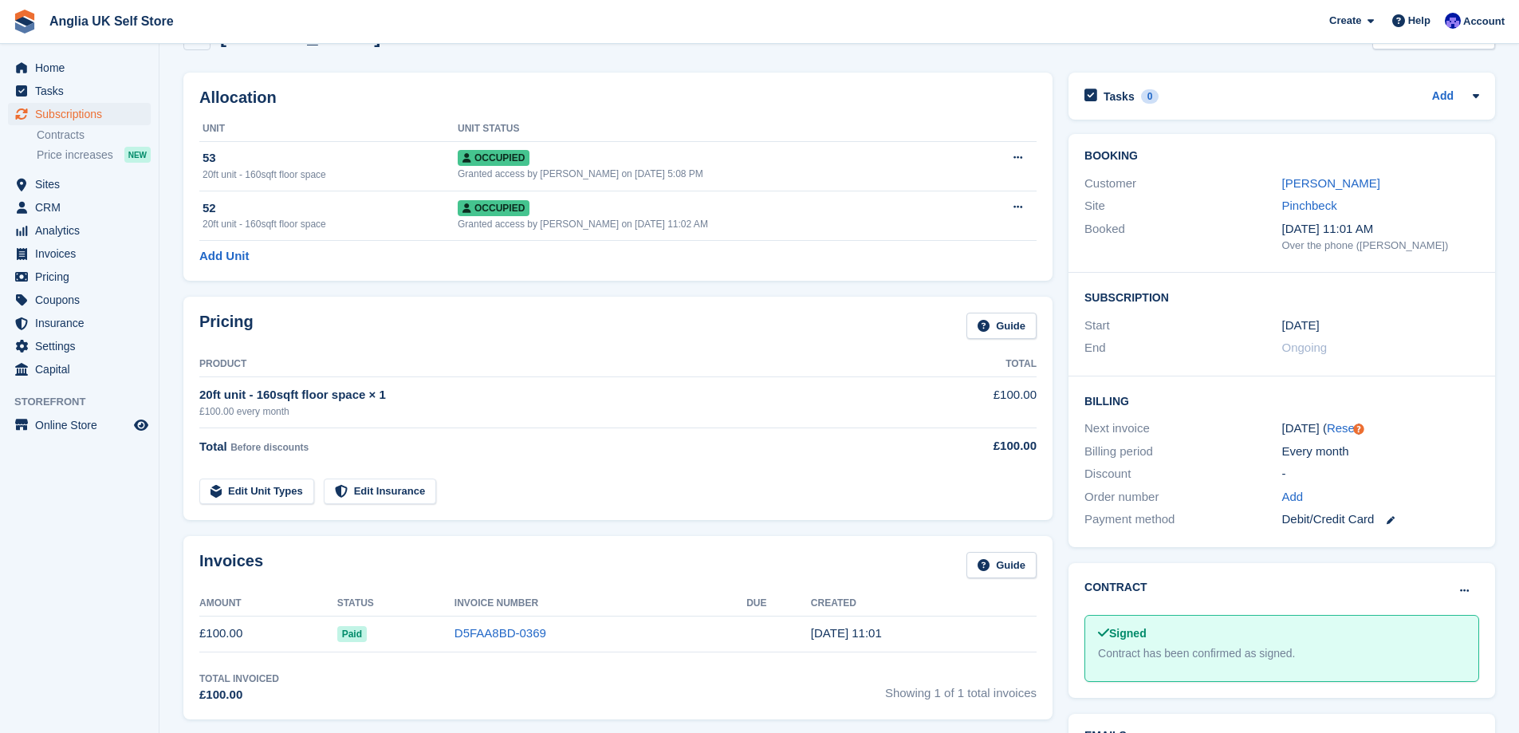
scroll to position [80, 0]
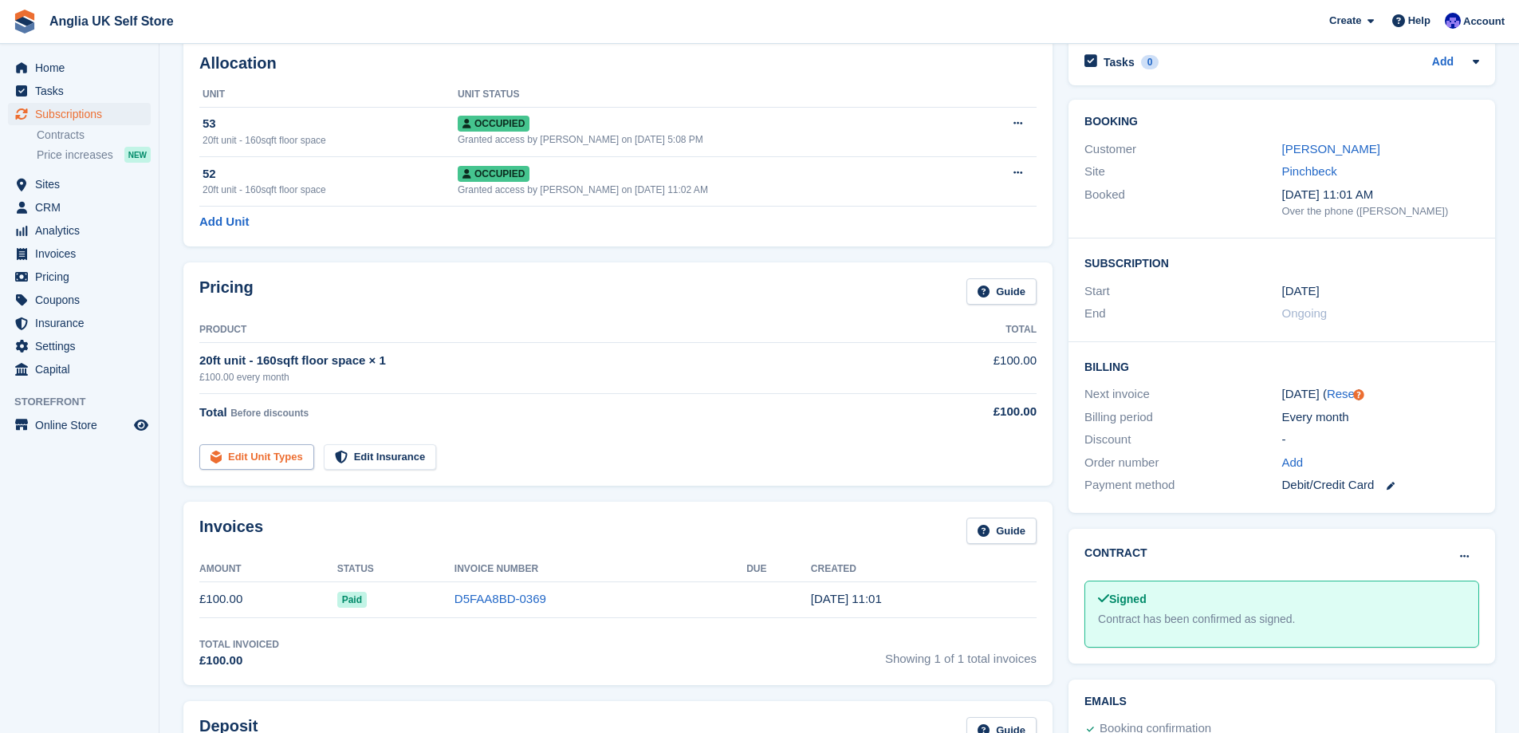
click at [280, 458] on link "Edit Unit Types" at bounding box center [256, 457] width 115 height 26
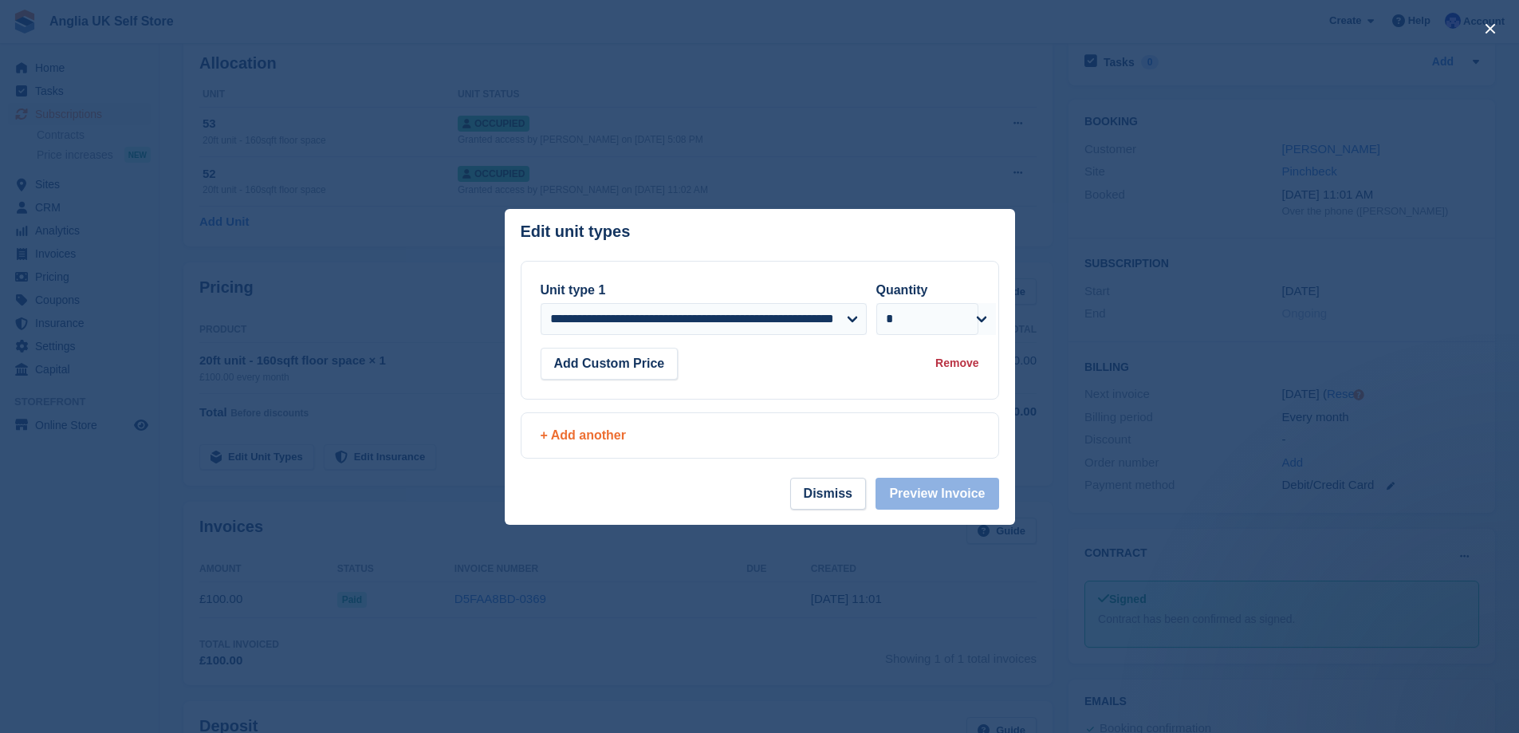
scroll to position [0, 0]
click at [640, 435] on div "+ Add another" at bounding box center [760, 435] width 439 height 19
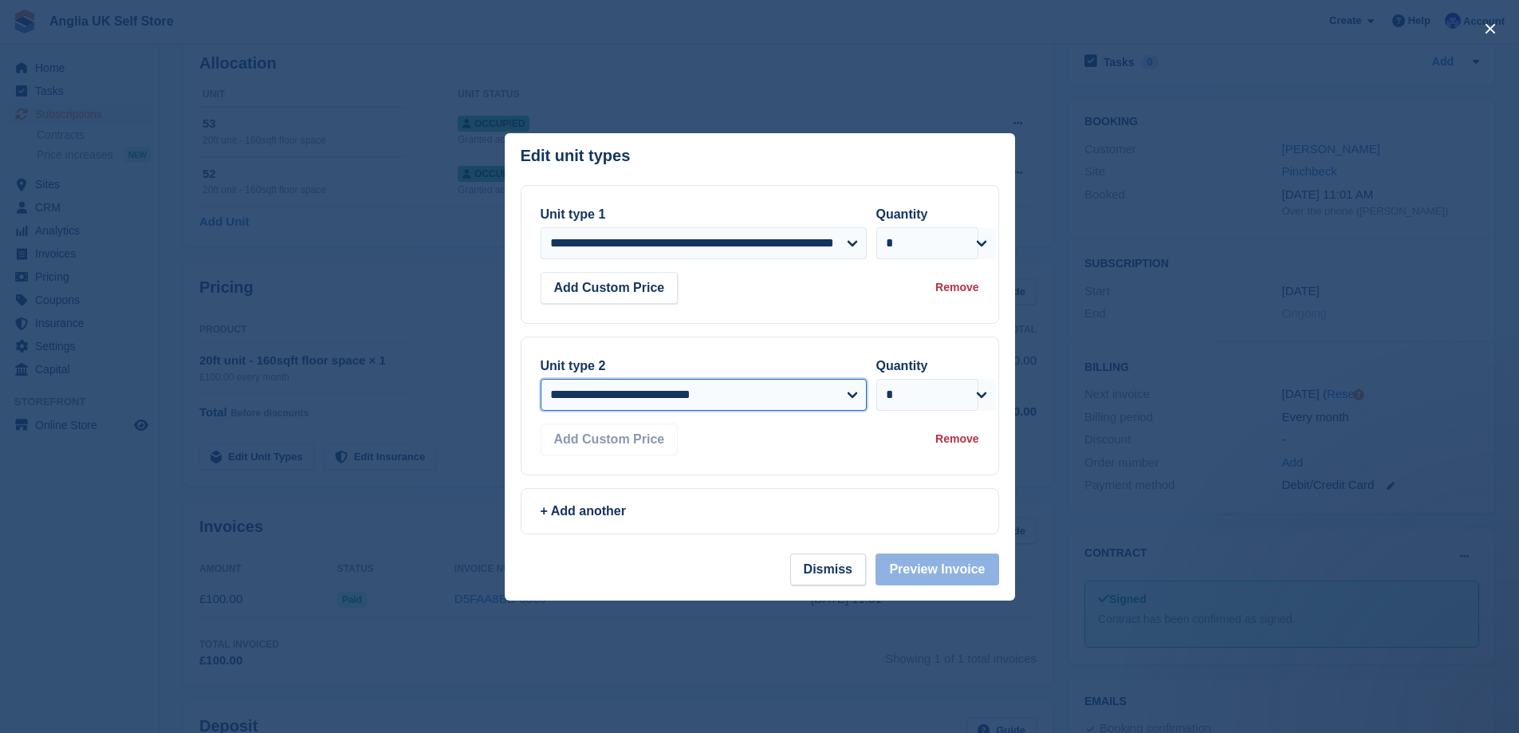
click at [771, 396] on select "**********" at bounding box center [704, 395] width 326 height 32
select select "*****"
click at [541, 379] on select "**********" at bounding box center [704, 395] width 326 height 32
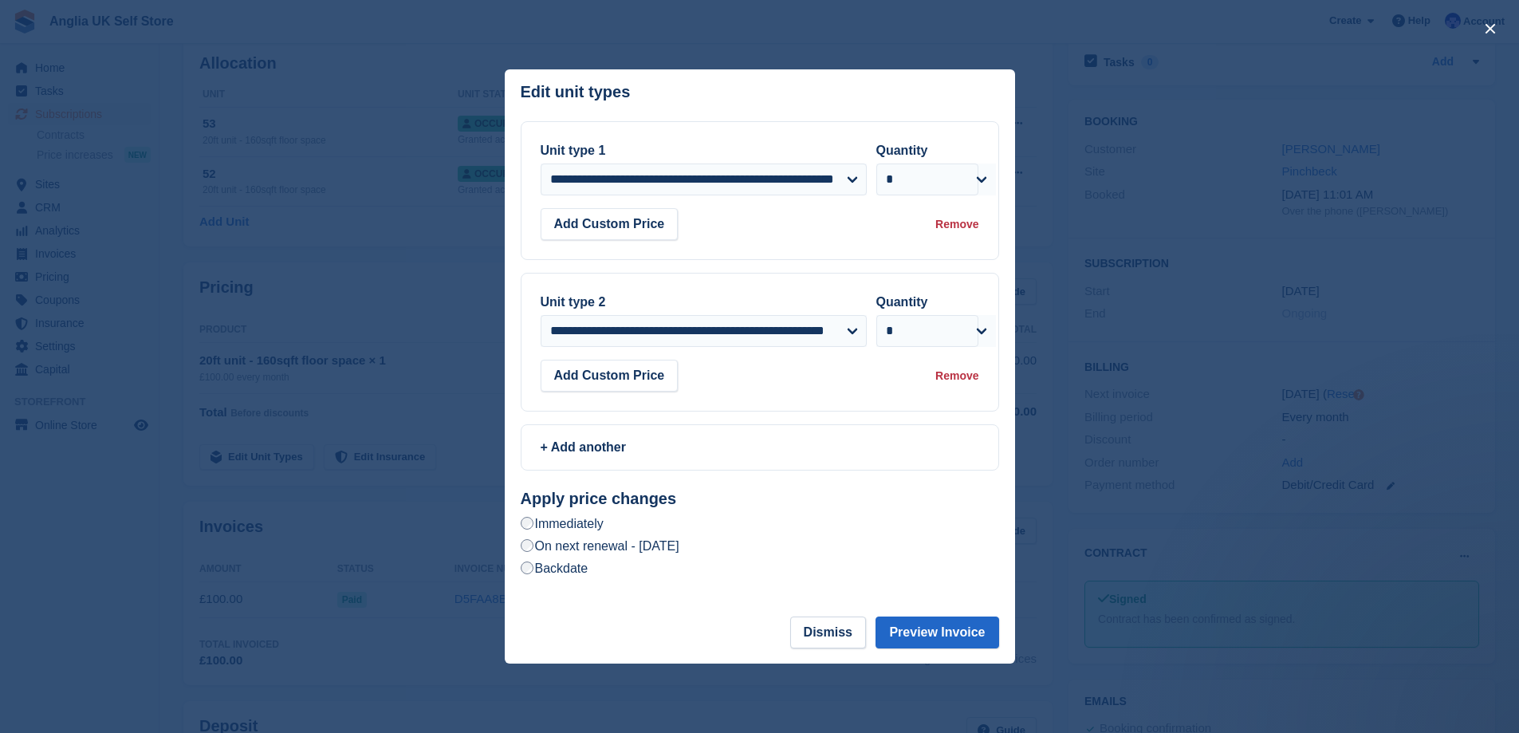
click at [679, 545] on label "On next renewal - Tuesday, 7th October, 2025" at bounding box center [600, 545] width 159 height 17
click at [952, 636] on button "Preview Invoice" at bounding box center [937, 632] width 123 height 32
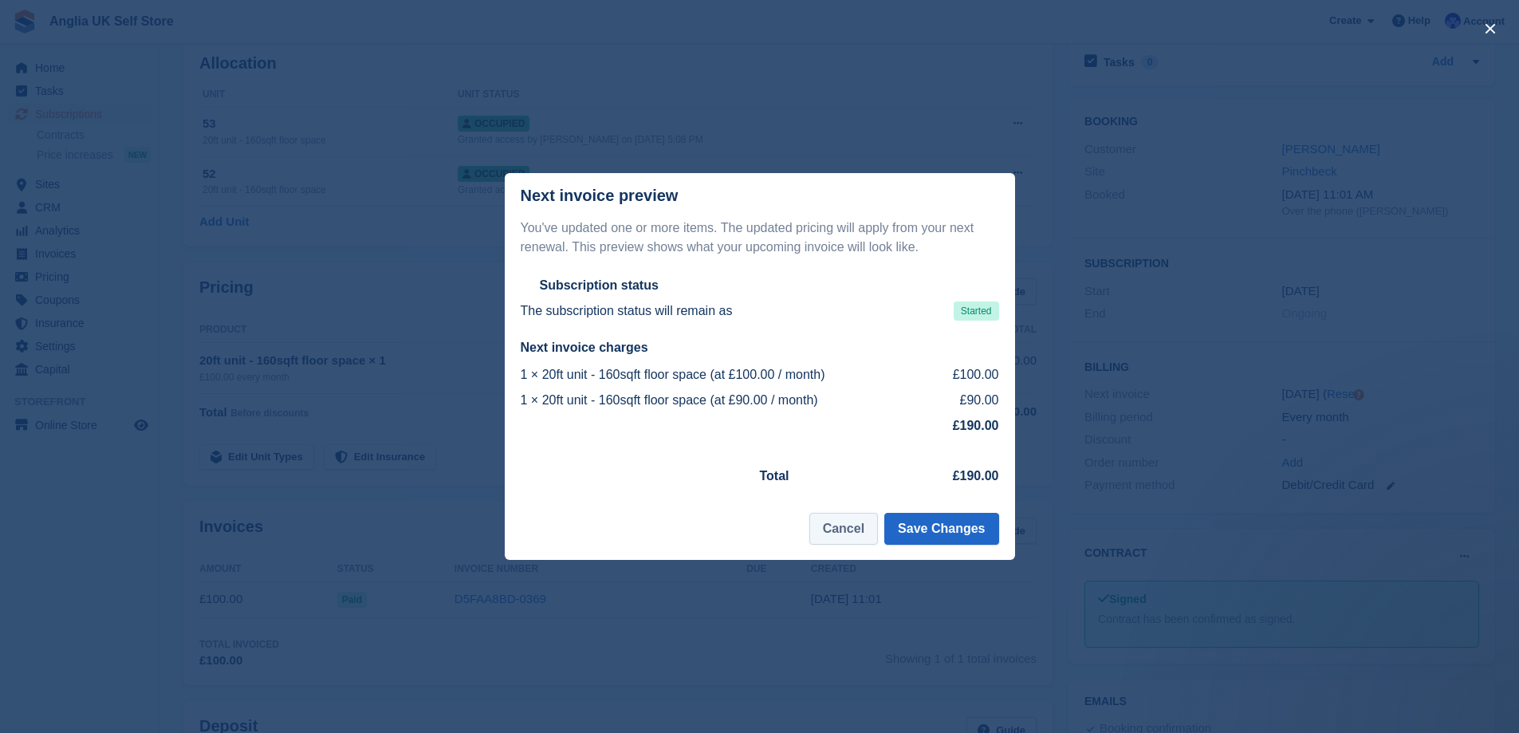
click at [860, 519] on button "Cancel" at bounding box center [843, 529] width 69 height 32
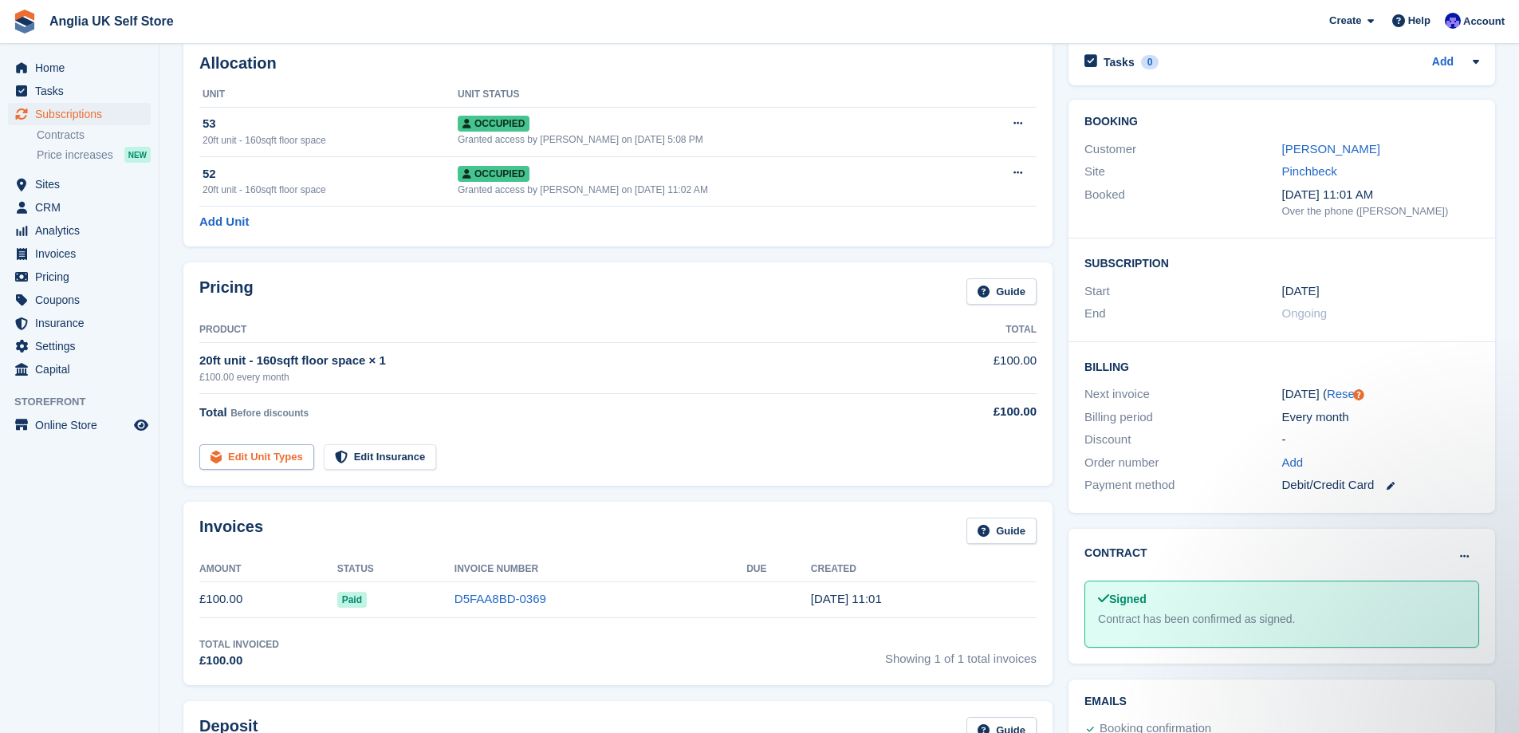
click at [257, 457] on link "Edit Unit Types" at bounding box center [256, 457] width 115 height 26
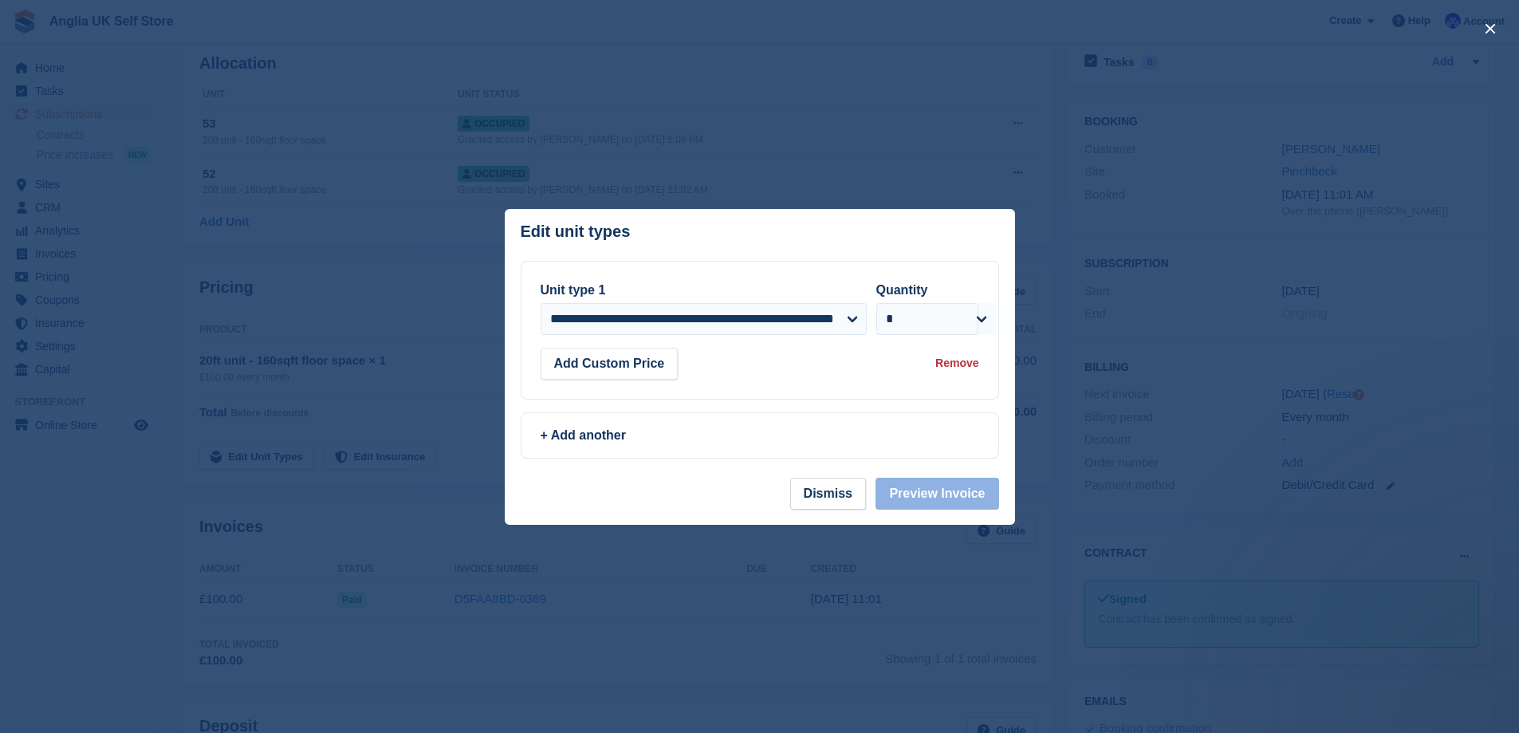
click at [664, 461] on section "**********" at bounding box center [760, 369] width 510 height 217
click at [656, 438] on div "+ Add another" at bounding box center [760, 435] width 439 height 19
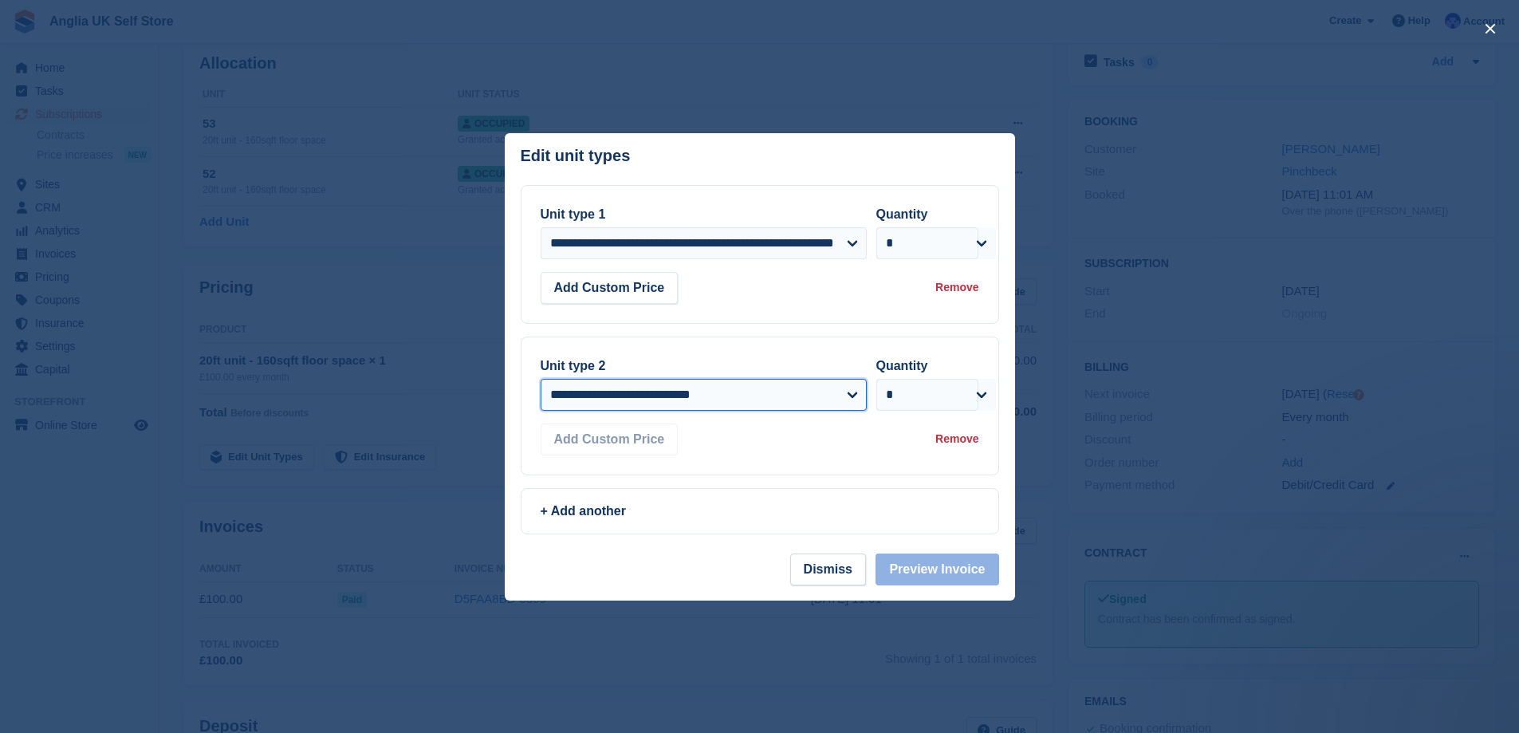
click at [705, 388] on select "**********" at bounding box center [704, 395] width 326 height 32
select select "*****"
click at [541, 379] on select "**********" at bounding box center [704, 395] width 326 height 32
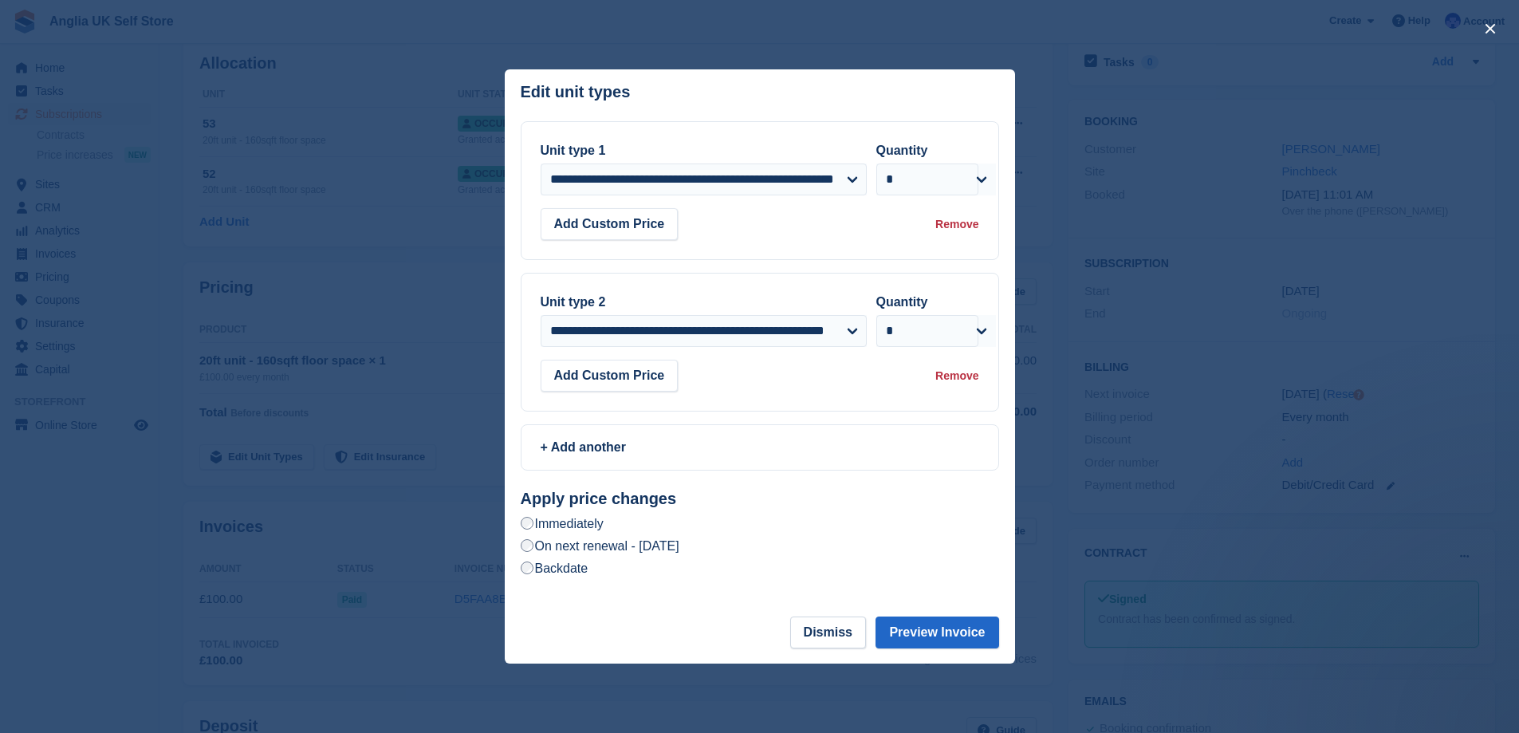
click at [588, 576] on label "Backdate" at bounding box center [555, 568] width 68 height 17
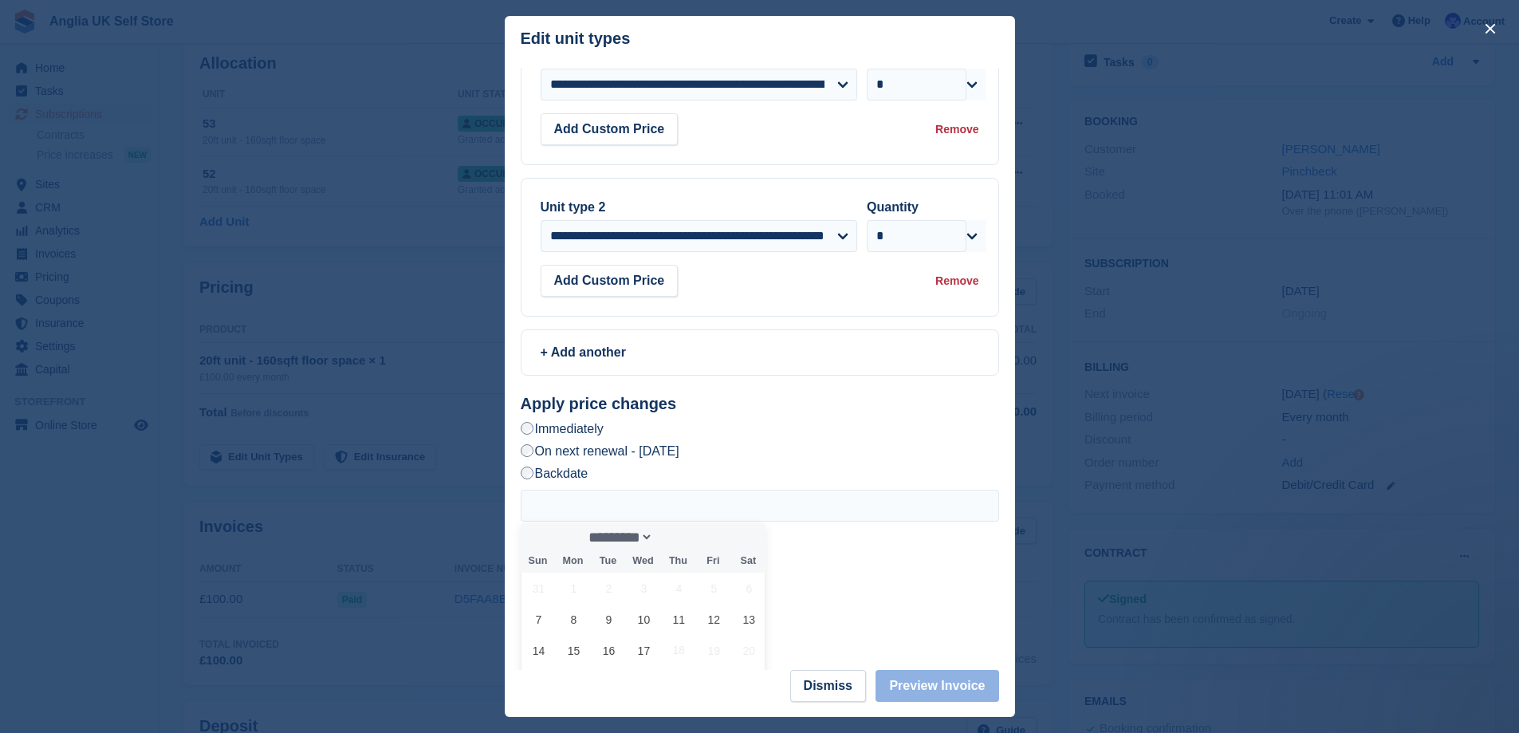
scroll to position [159, 0]
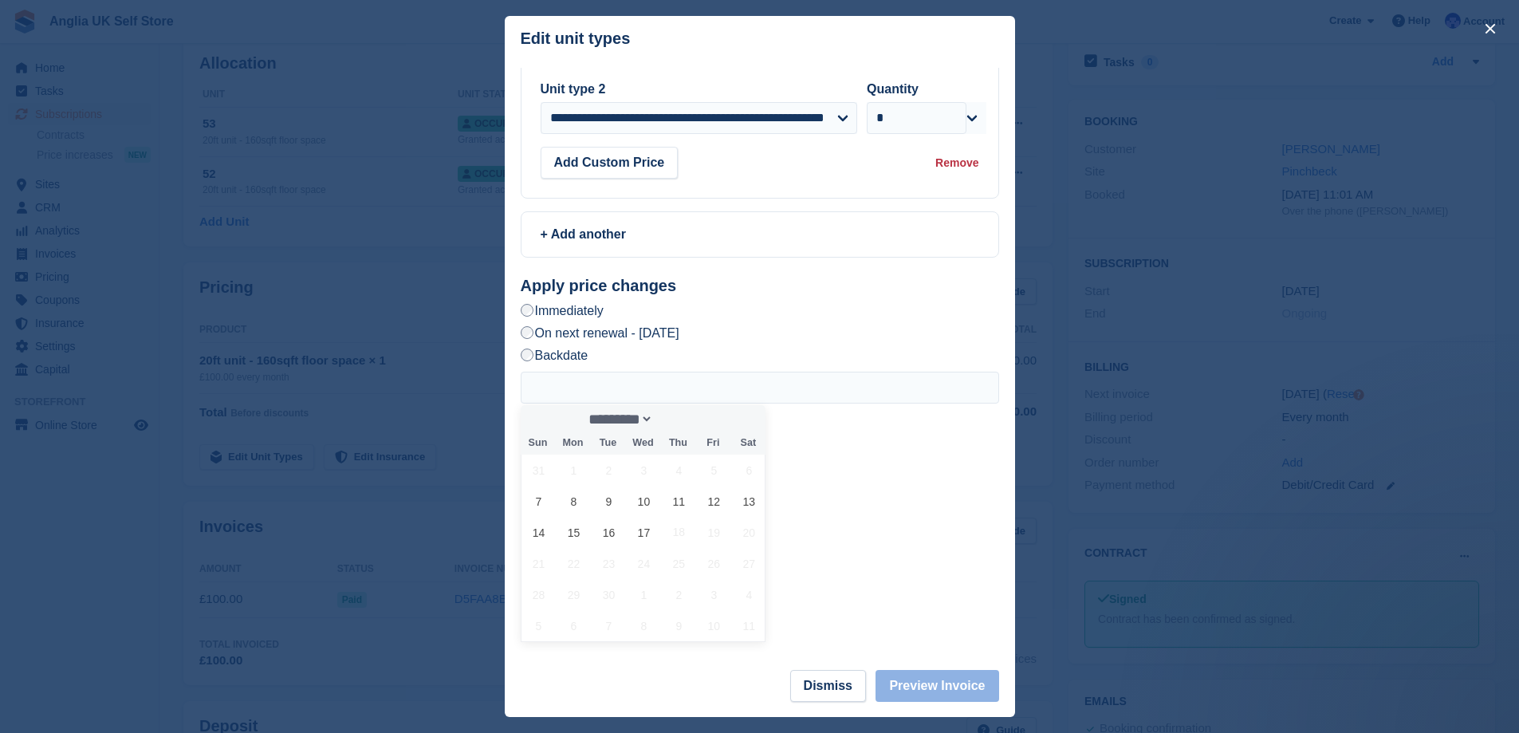
click at [753, 478] on span "6" at bounding box center [749, 470] width 31 height 31
click at [829, 329] on div "On next renewal - Tuesday, 7th October, 2025" at bounding box center [760, 333] width 478 height 19
click at [631, 324] on div "Apply price changes Immediately On next renewal - Tuesday, 7th October, 2025 Ba…" at bounding box center [760, 459] width 478 height 364
click at [644, 329] on label "On next renewal - Tuesday, 7th October, 2025" at bounding box center [600, 333] width 159 height 17
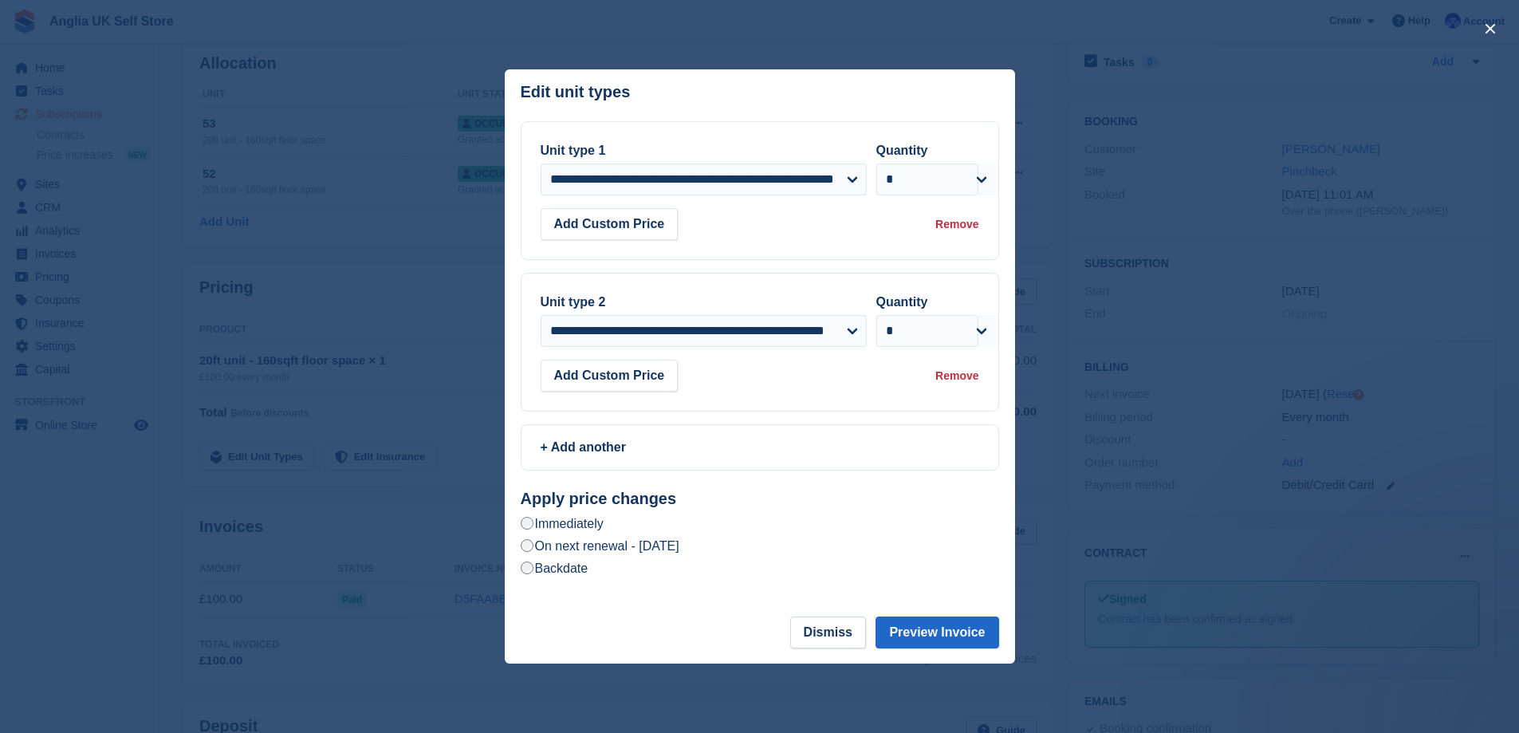
click at [592, 524] on label "Immediately" at bounding box center [562, 523] width 83 height 17
click at [592, 551] on label "On next renewal - Tuesday, 7th October, 2025" at bounding box center [600, 545] width 159 height 17
click at [935, 627] on button "Preview Invoice" at bounding box center [937, 632] width 123 height 32
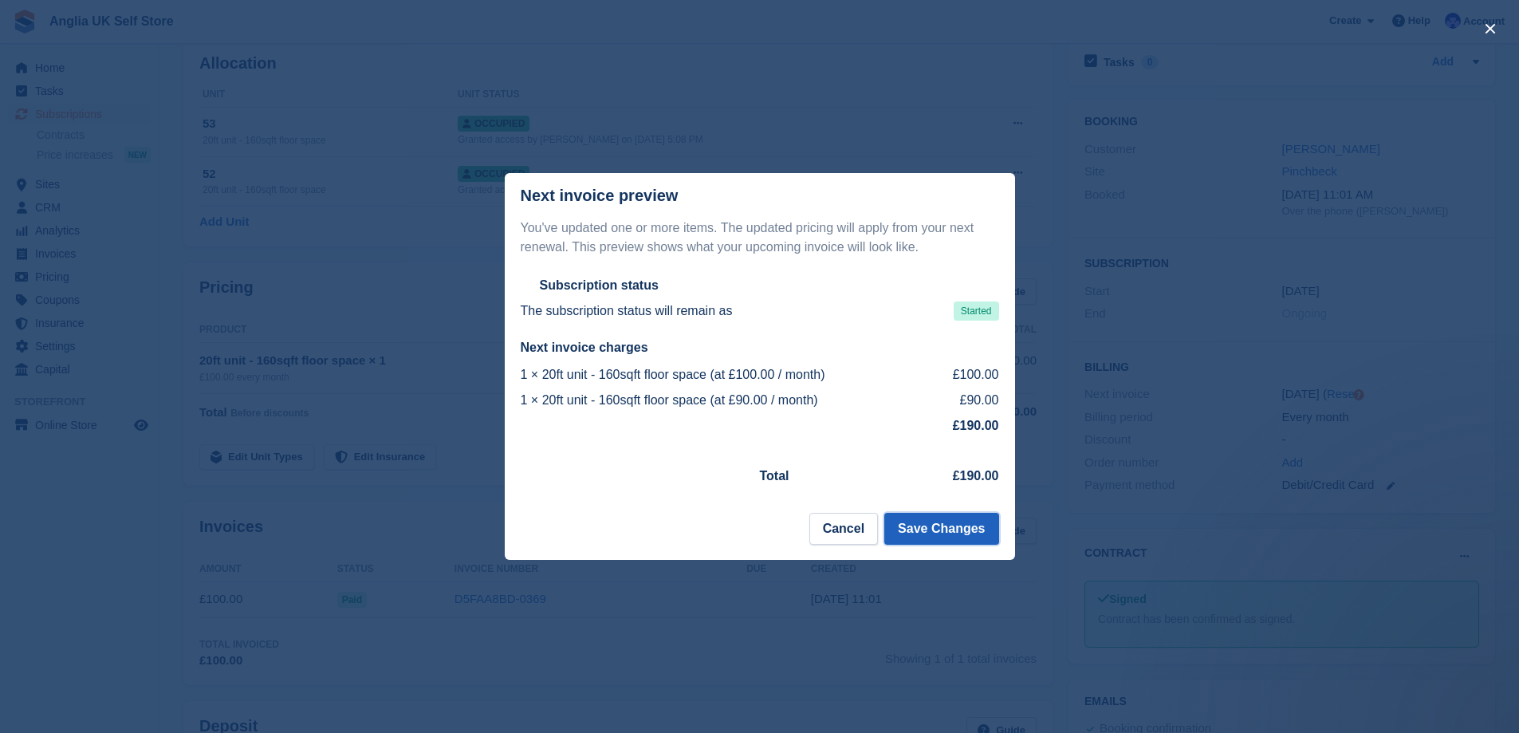
click at [954, 531] on button "Save Changes" at bounding box center [941, 529] width 114 height 32
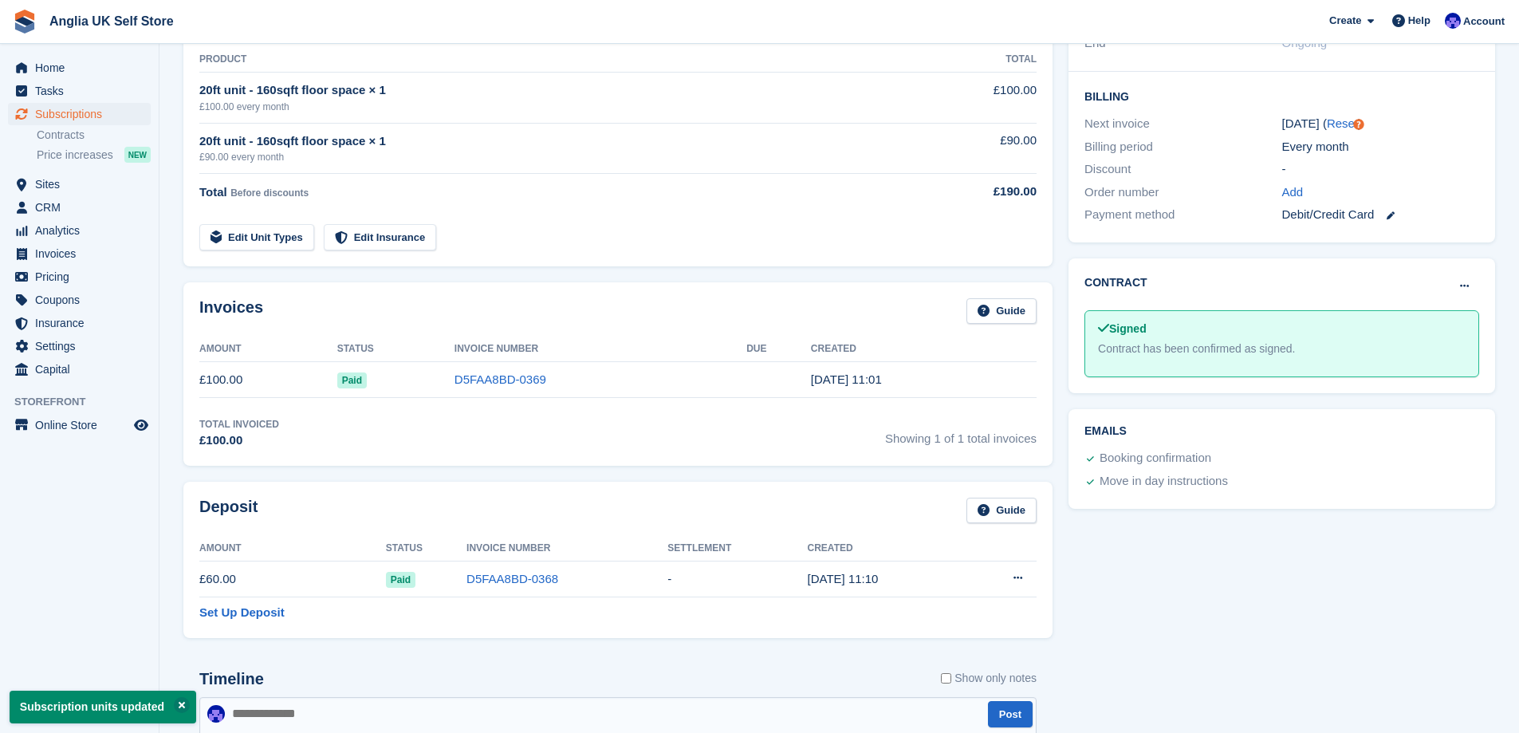
scroll to position [319, 0]
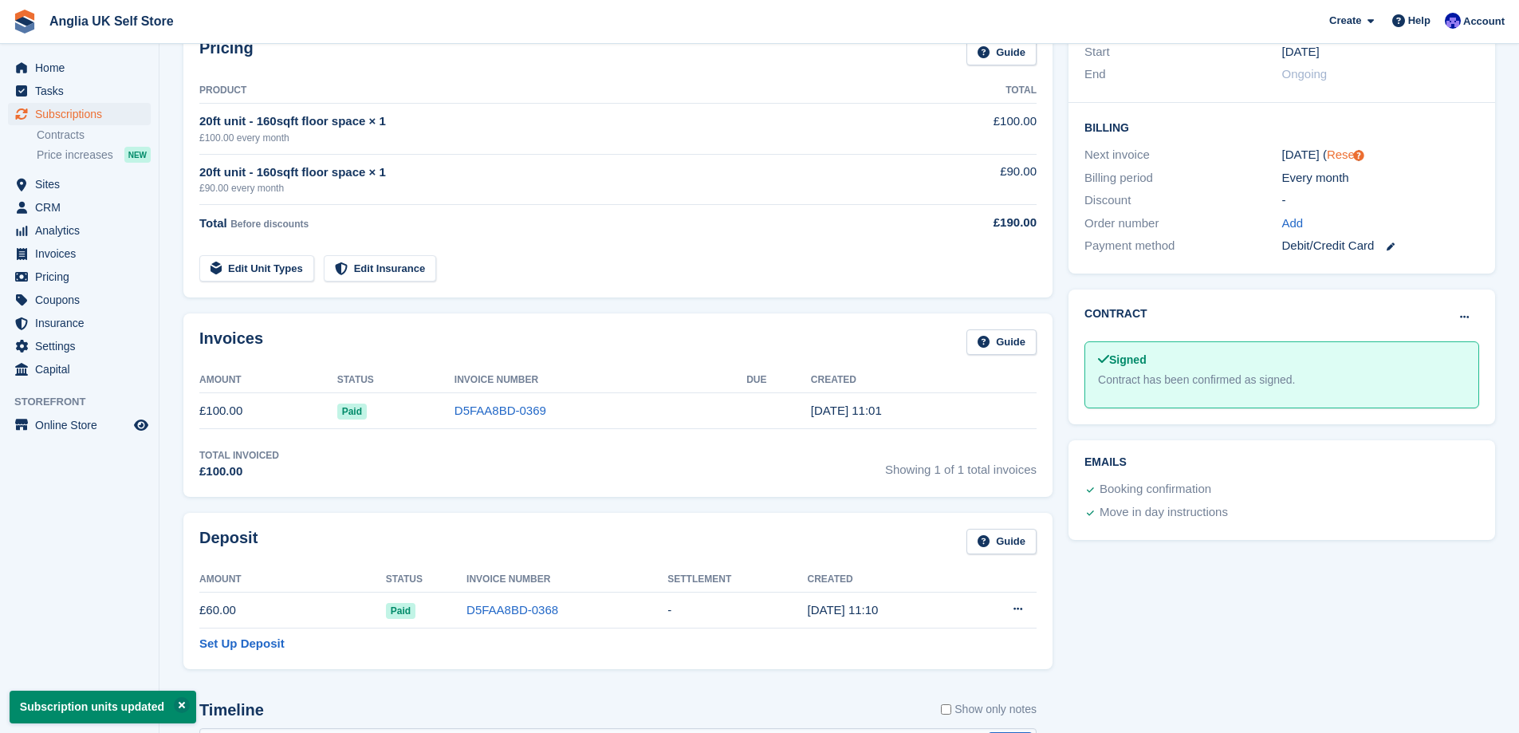
click at [1344, 155] on link "Reset" at bounding box center [1342, 155] width 31 height 14
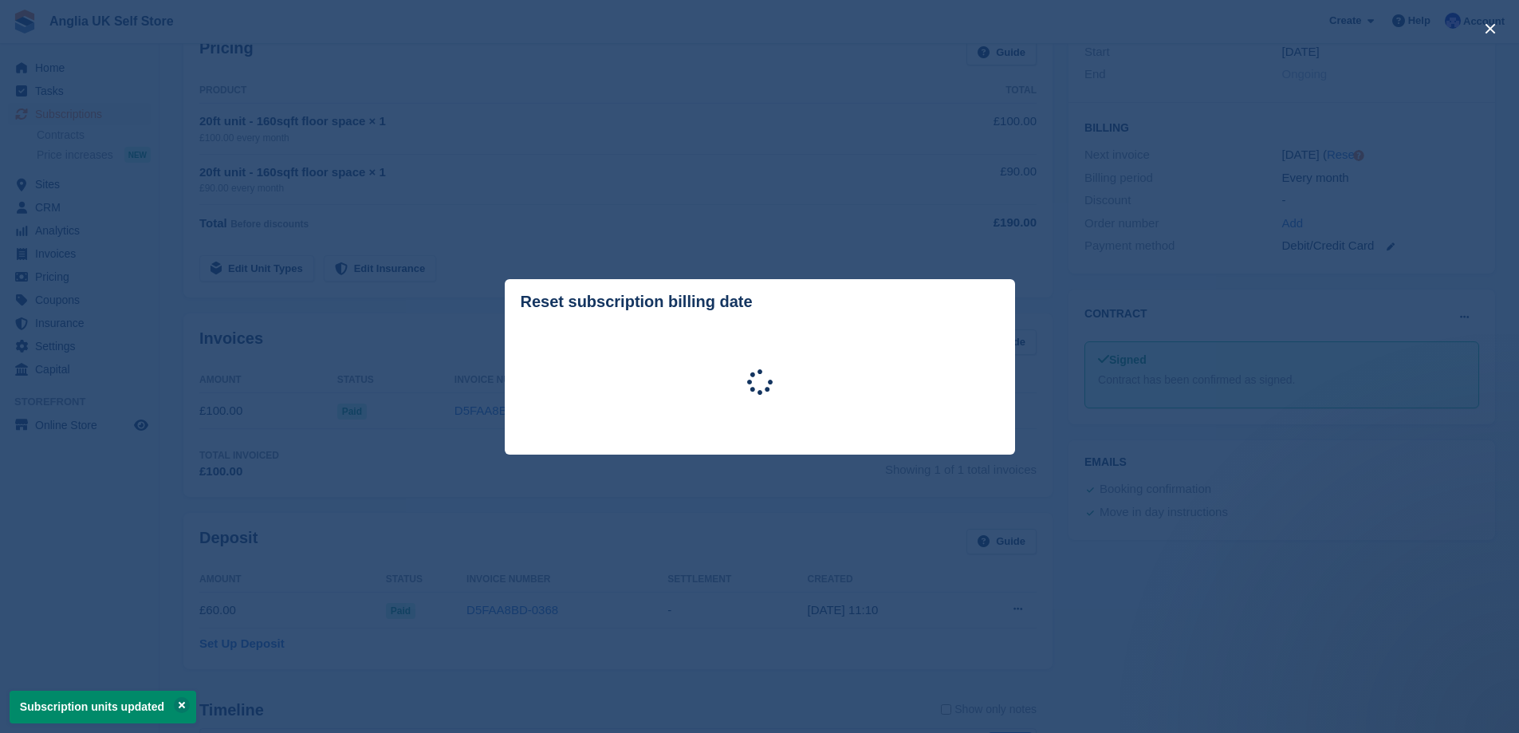
scroll to position [0, 0]
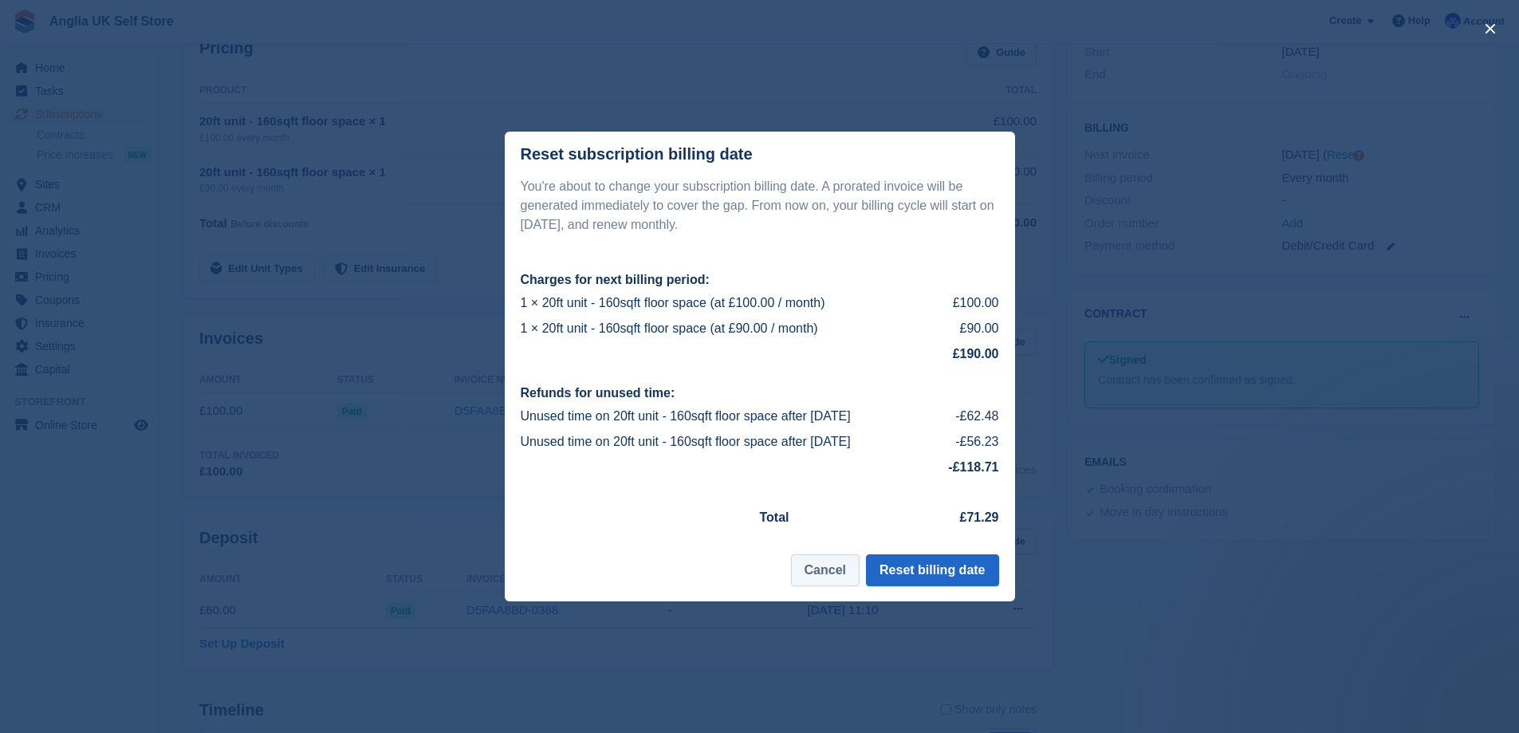
click at [809, 574] on button "Cancel" at bounding box center [825, 570] width 69 height 32
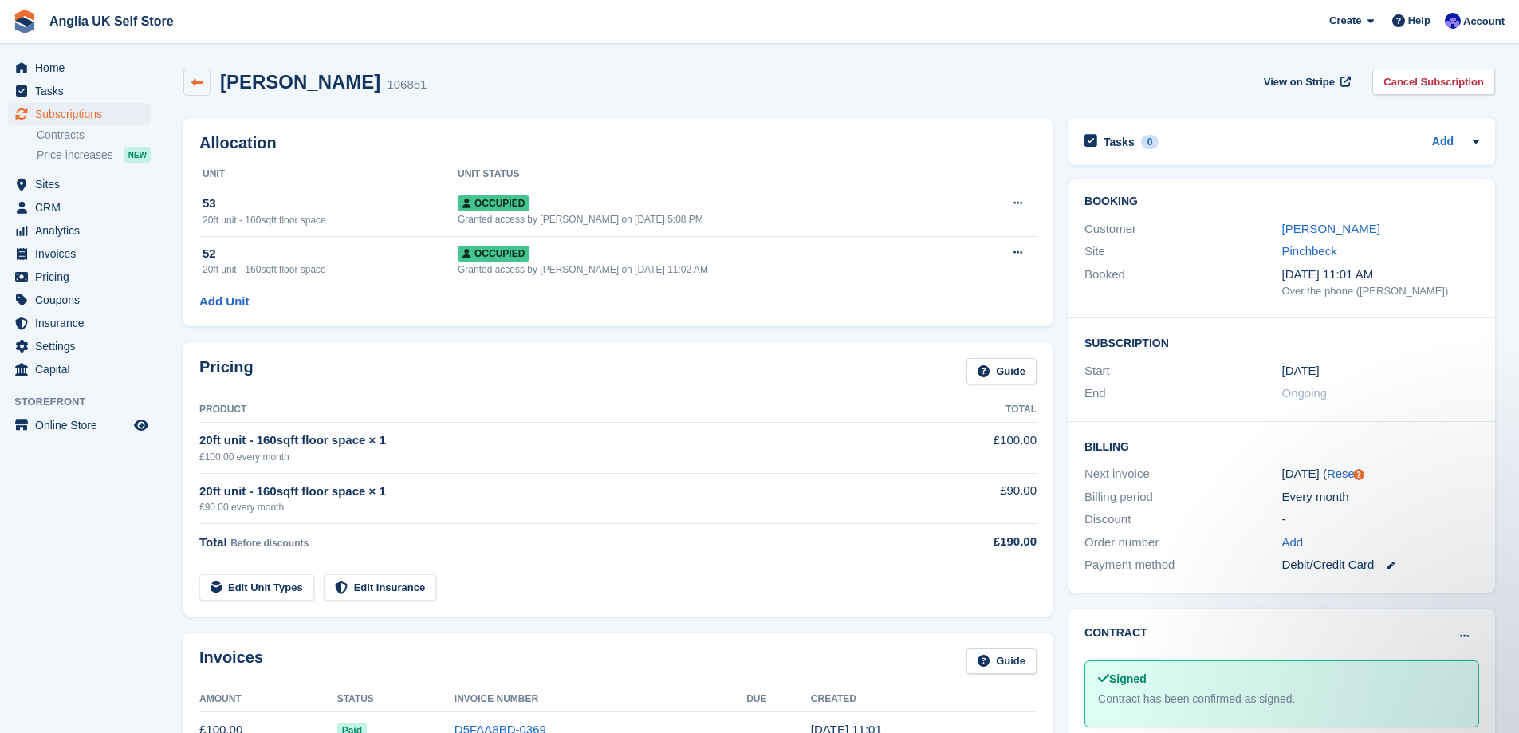
click at [200, 83] on icon at bounding box center [197, 83] width 12 height 12
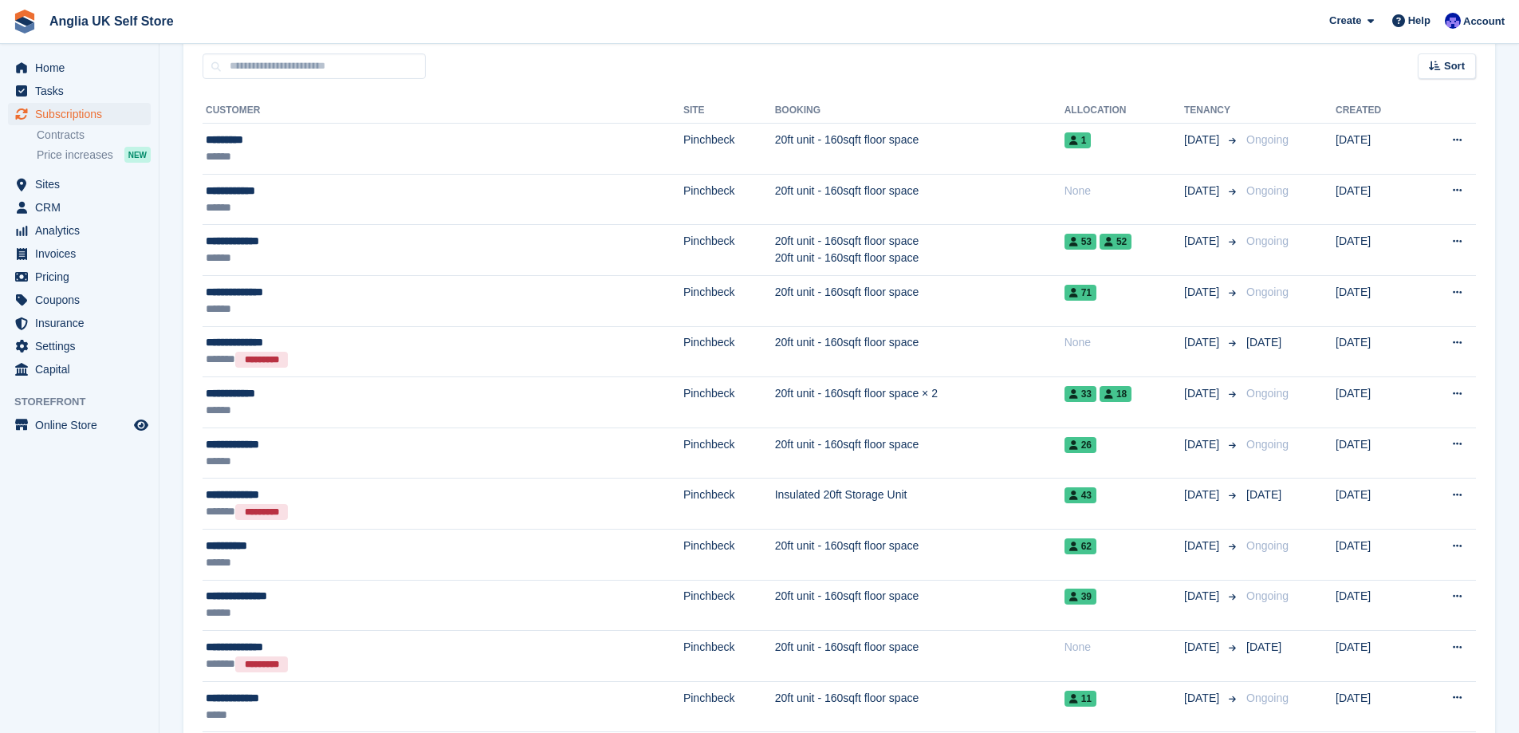
scroll to position [399, 0]
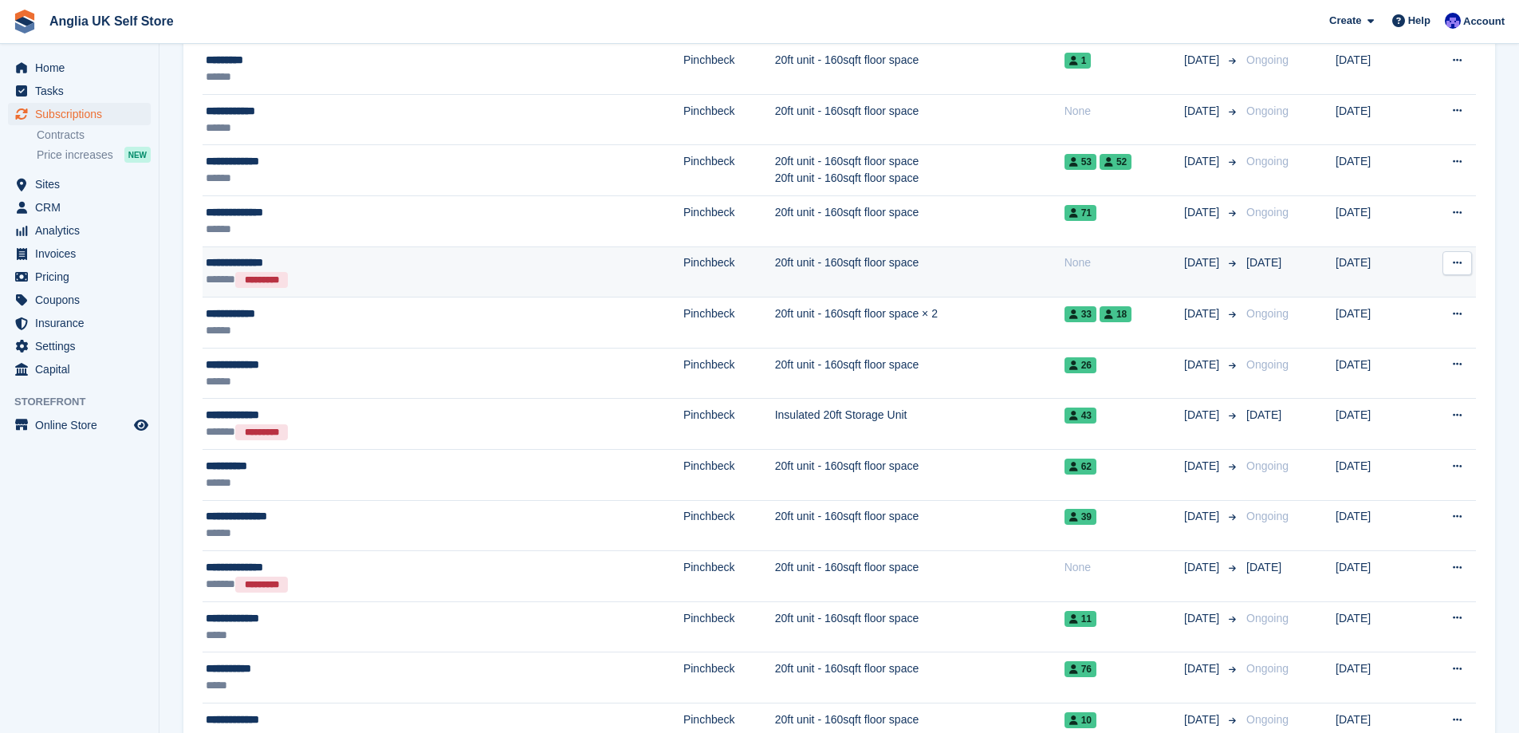
click at [1460, 252] on button at bounding box center [1458, 263] width 30 height 24
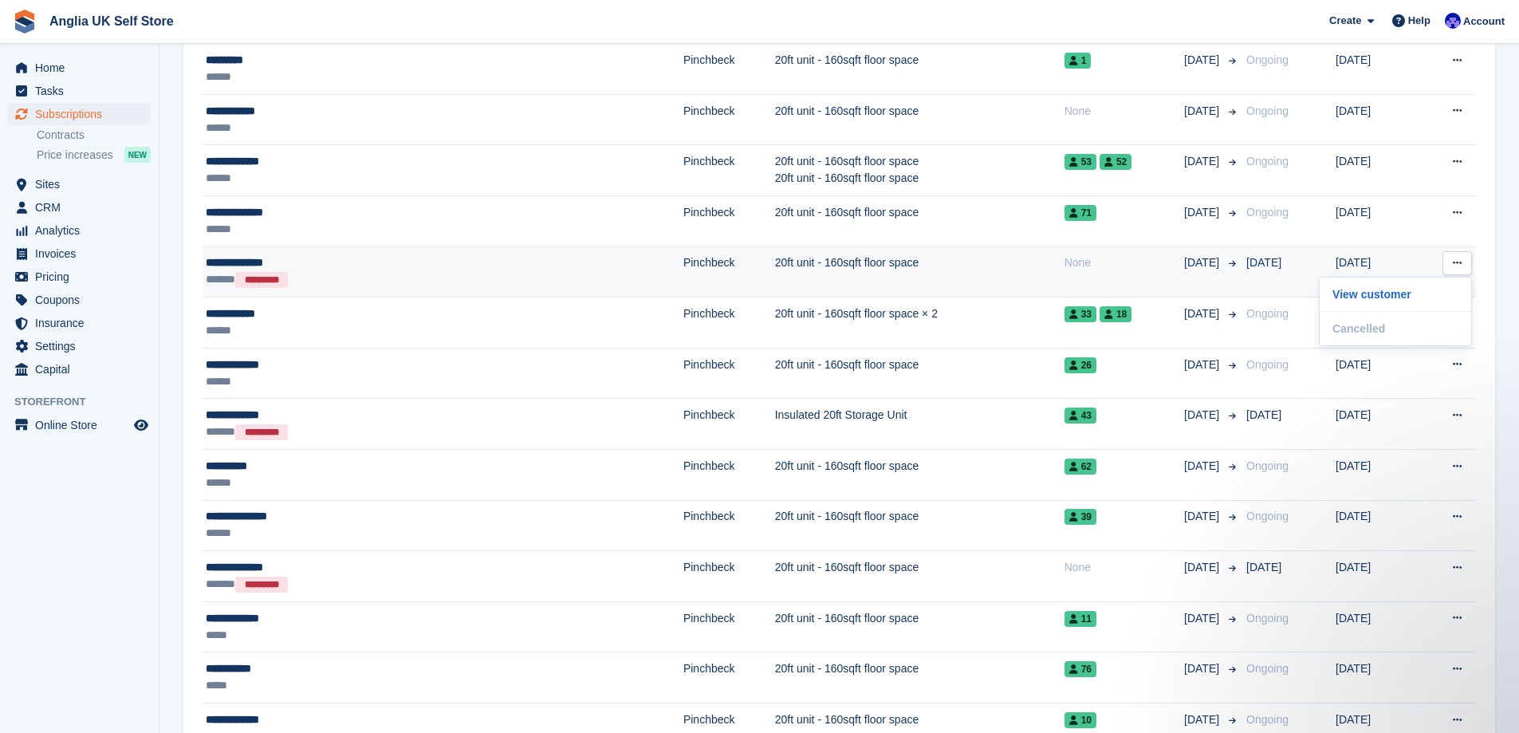
scroll to position [0, 0]
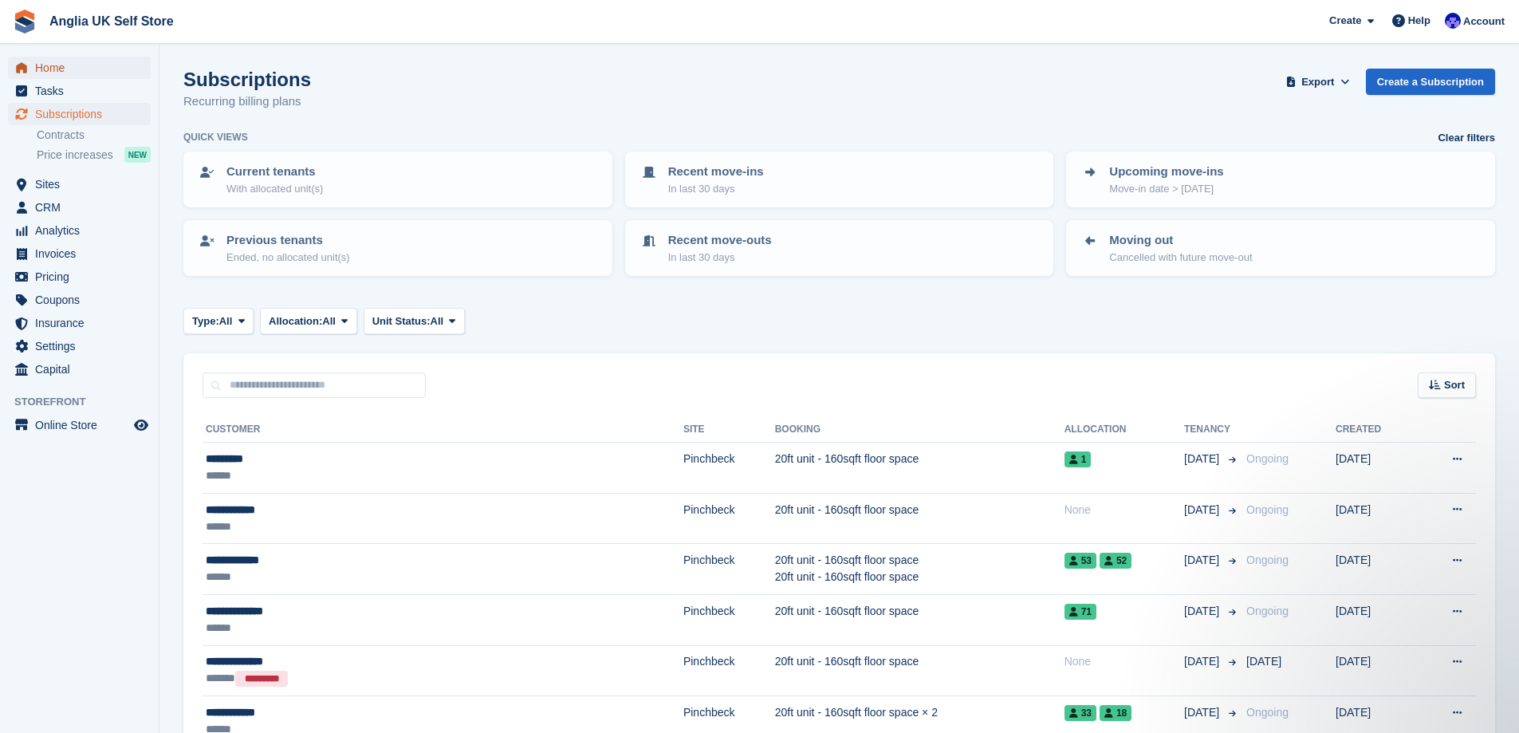
click at [71, 62] on span "Home" at bounding box center [83, 68] width 96 height 22
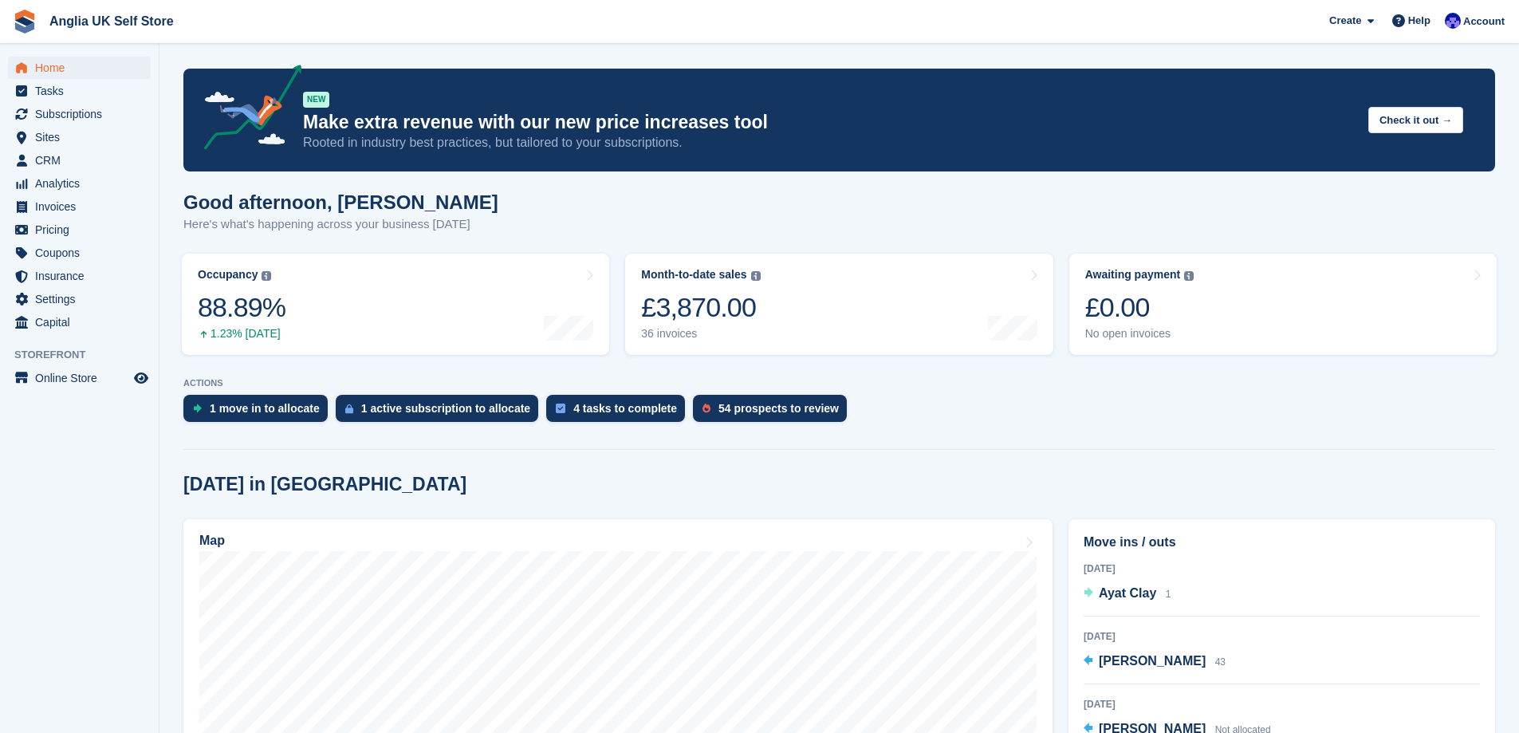
scroll to position [239, 0]
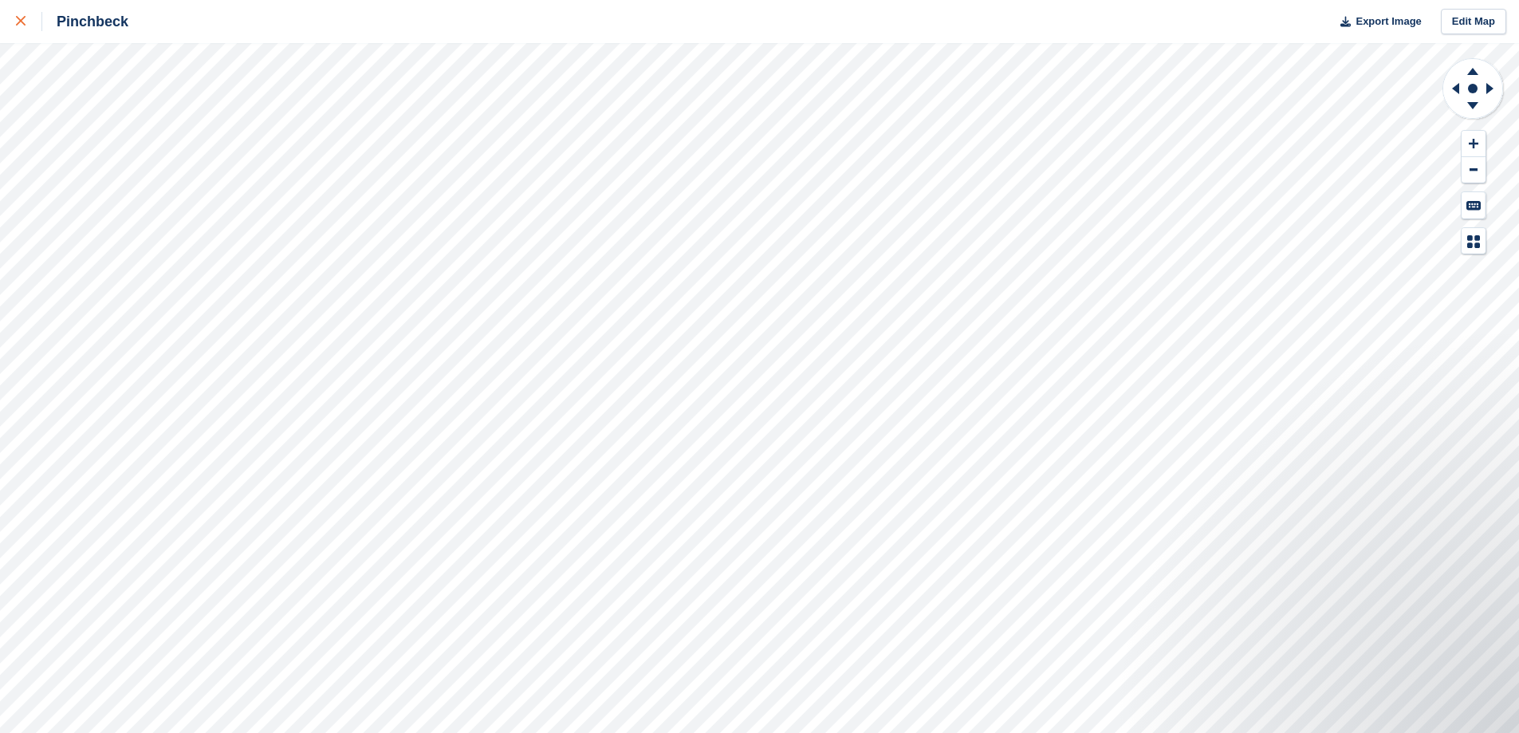
click at [27, 15] on div at bounding box center [29, 21] width 26 height 19
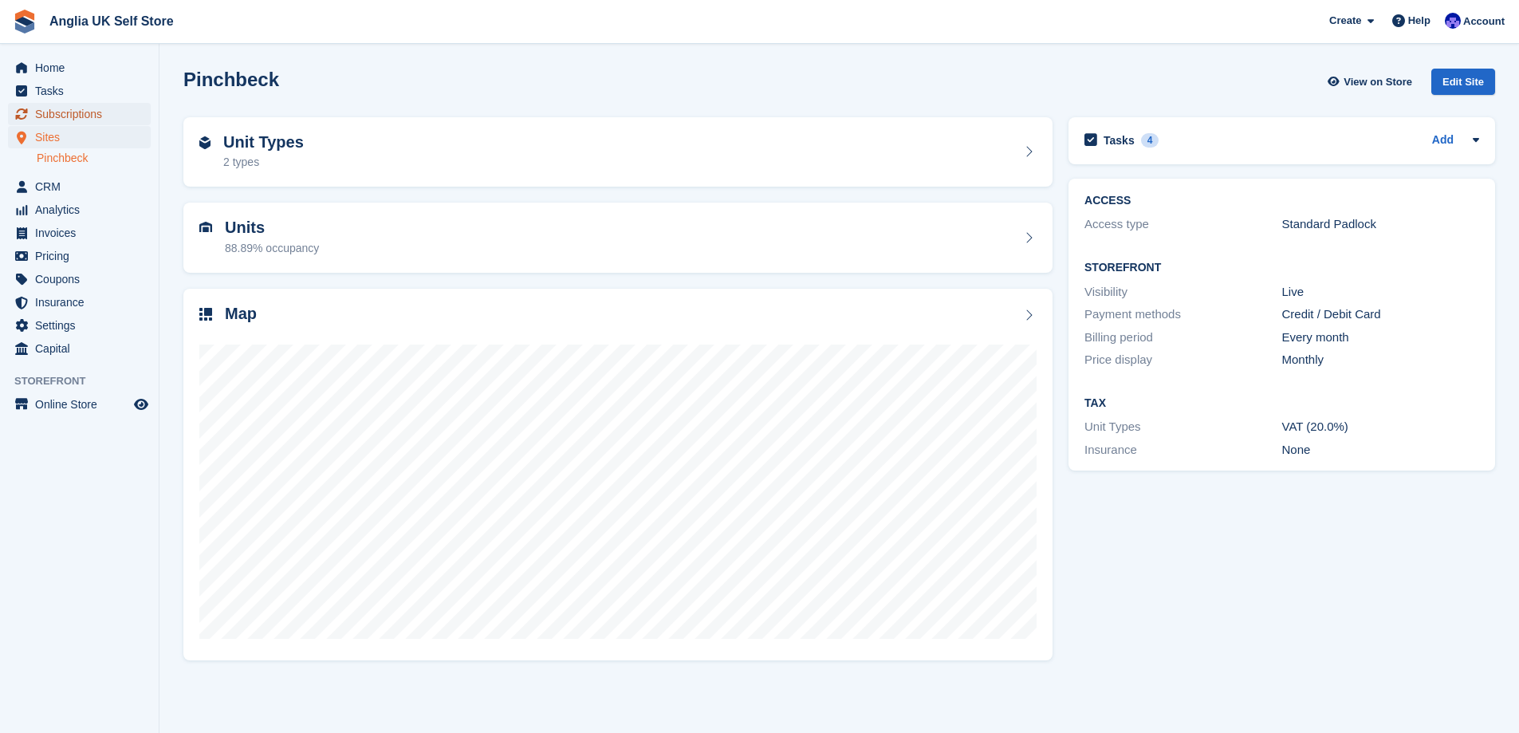
click at [97, 110] on span "Subscriptions" at bounding box center [83, 114] width 96 height 22
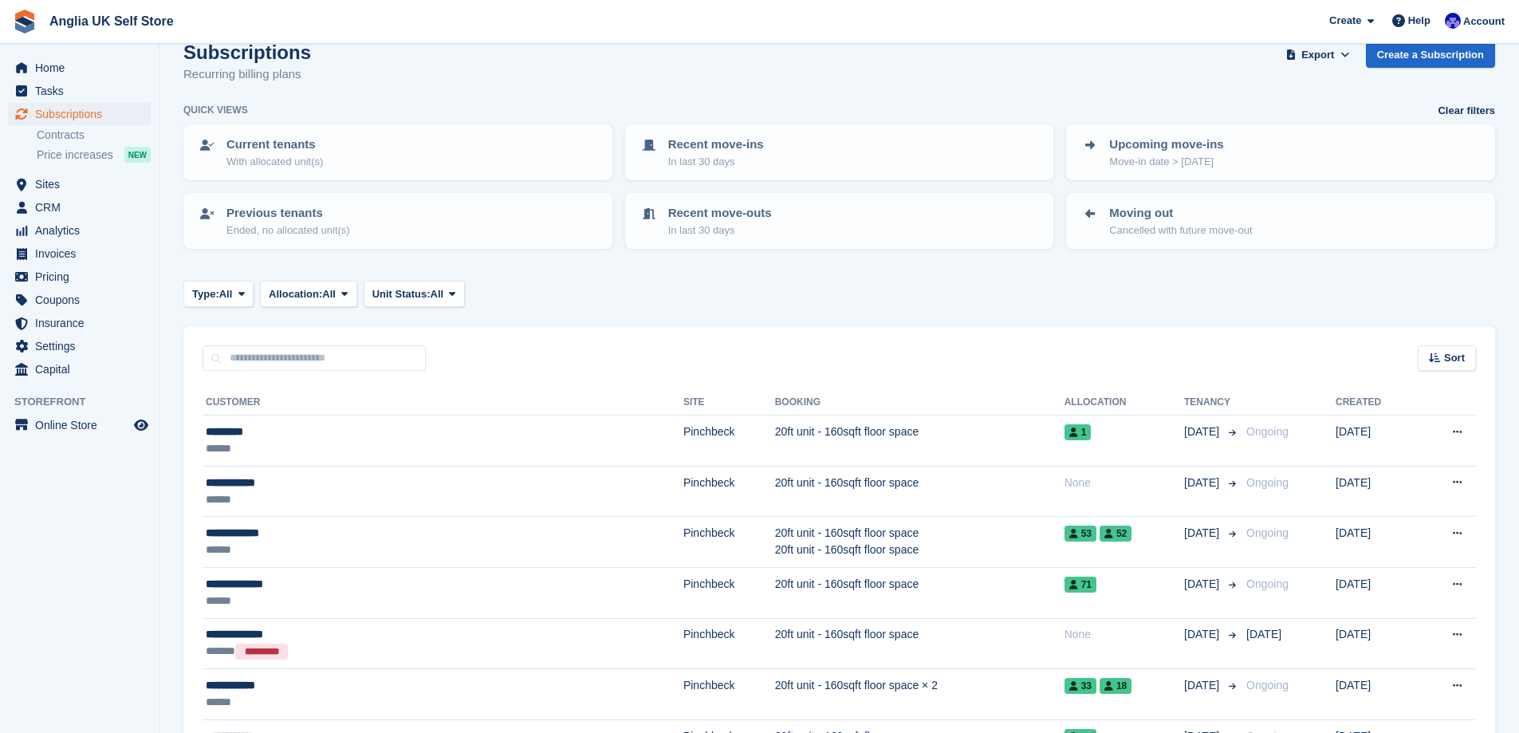
scroll to position [80, 0]
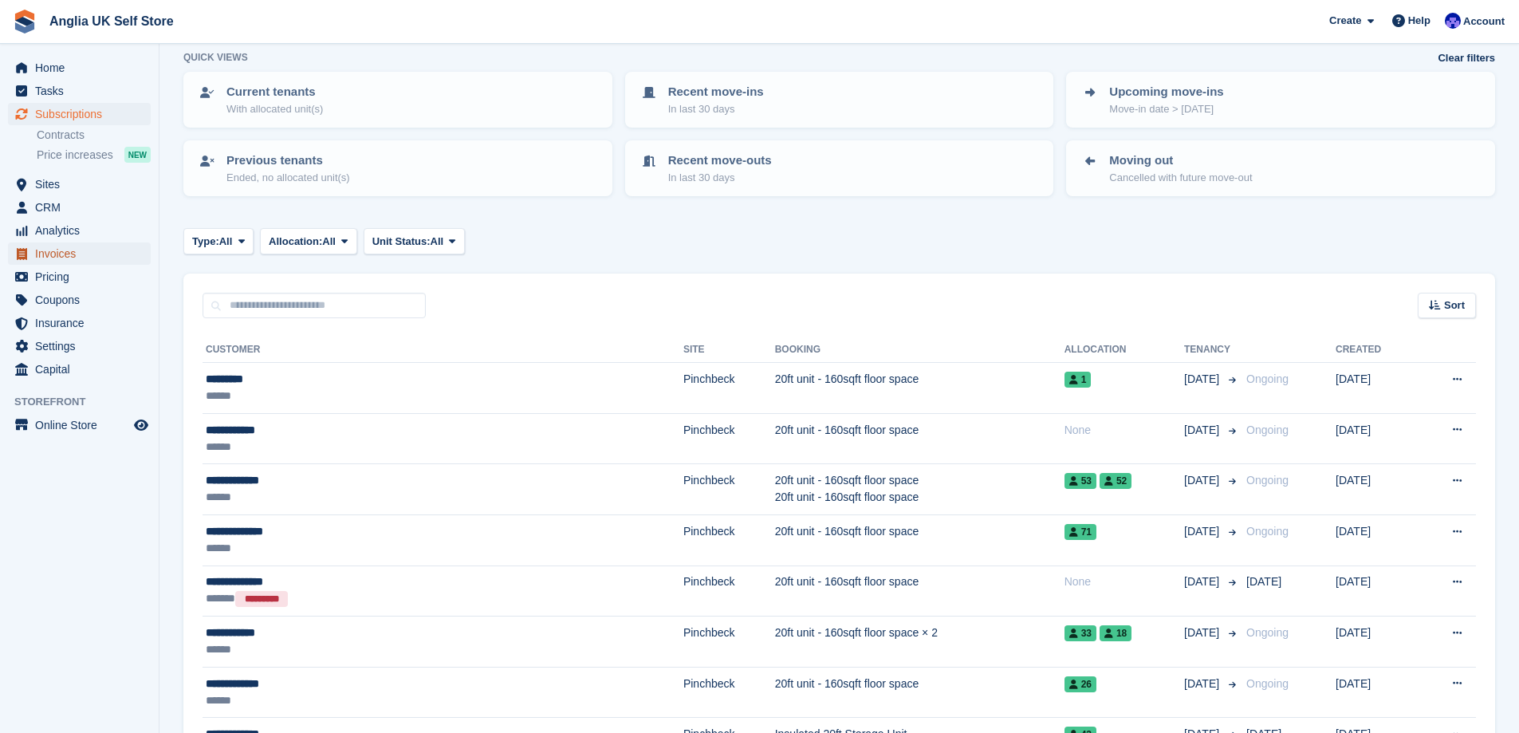
click at [31, 249] on link "Invoices" at bounding box center [79, 253] width 143 height 22
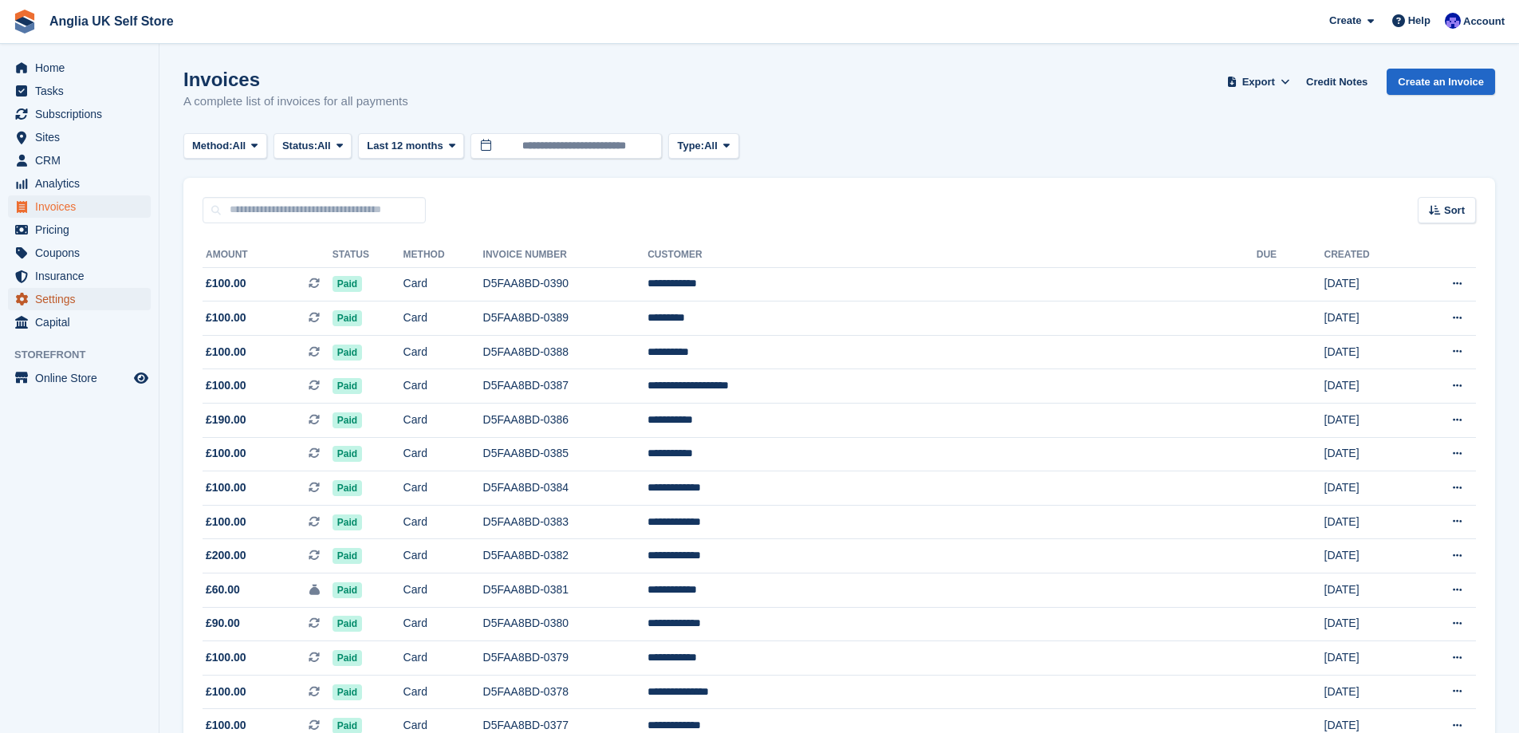
click at [35, 291] on span "Settings" at bounding box center [83, 299] width 96 height 22
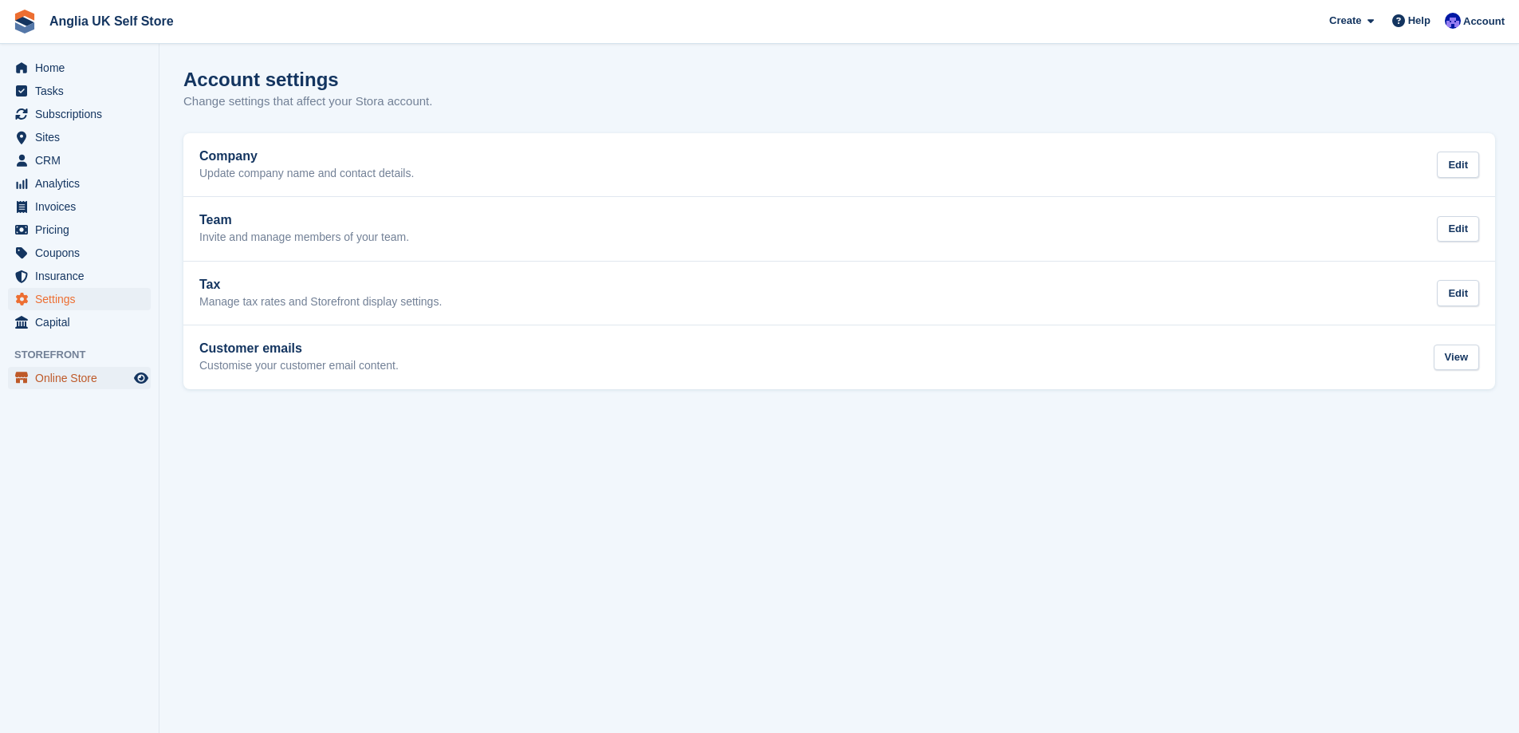
click at [65, 386] on span "Online Store" at bounding box center [83, 378] width 96 height 22
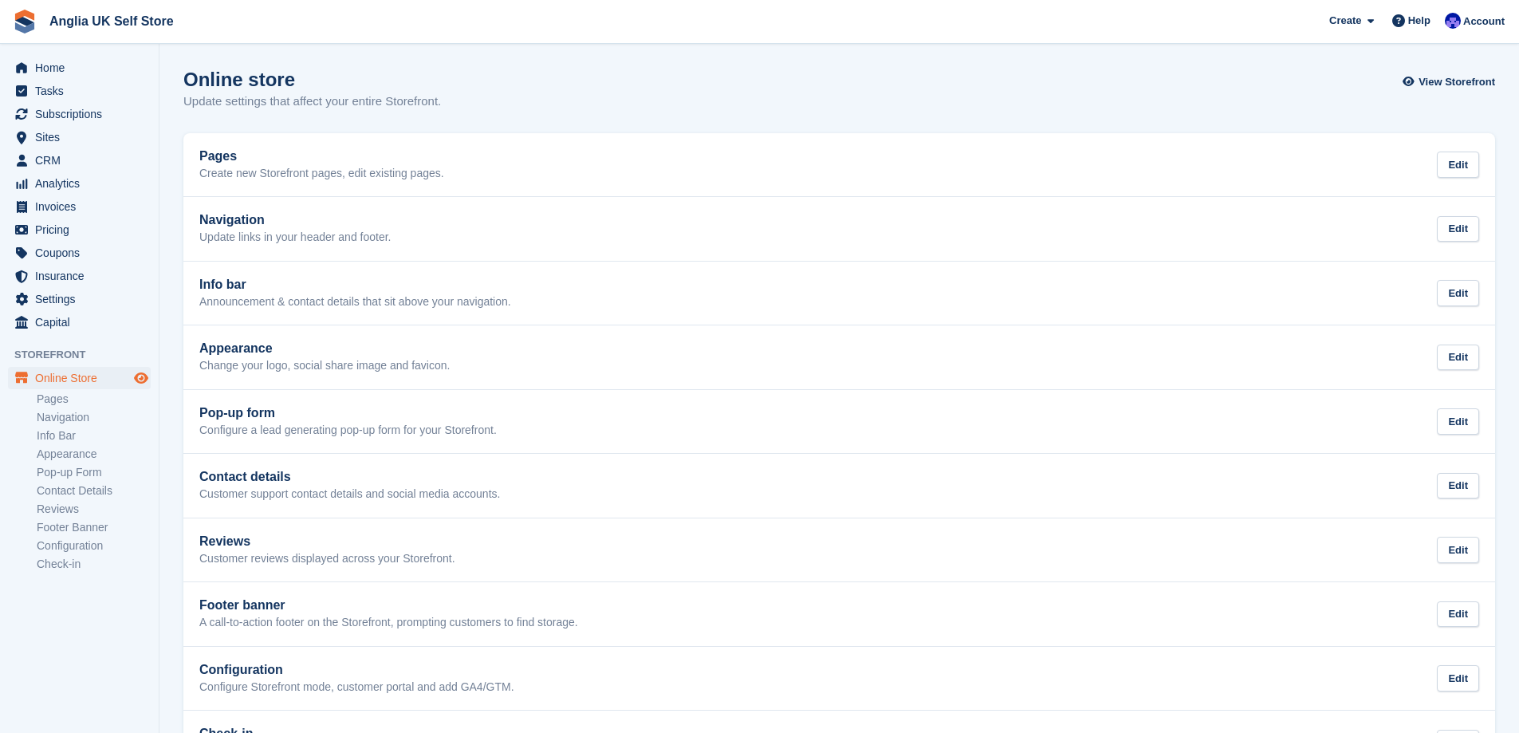
click at [137, 374] on icon "Preview store" at bounding box center [141, 378] width 14 height 13
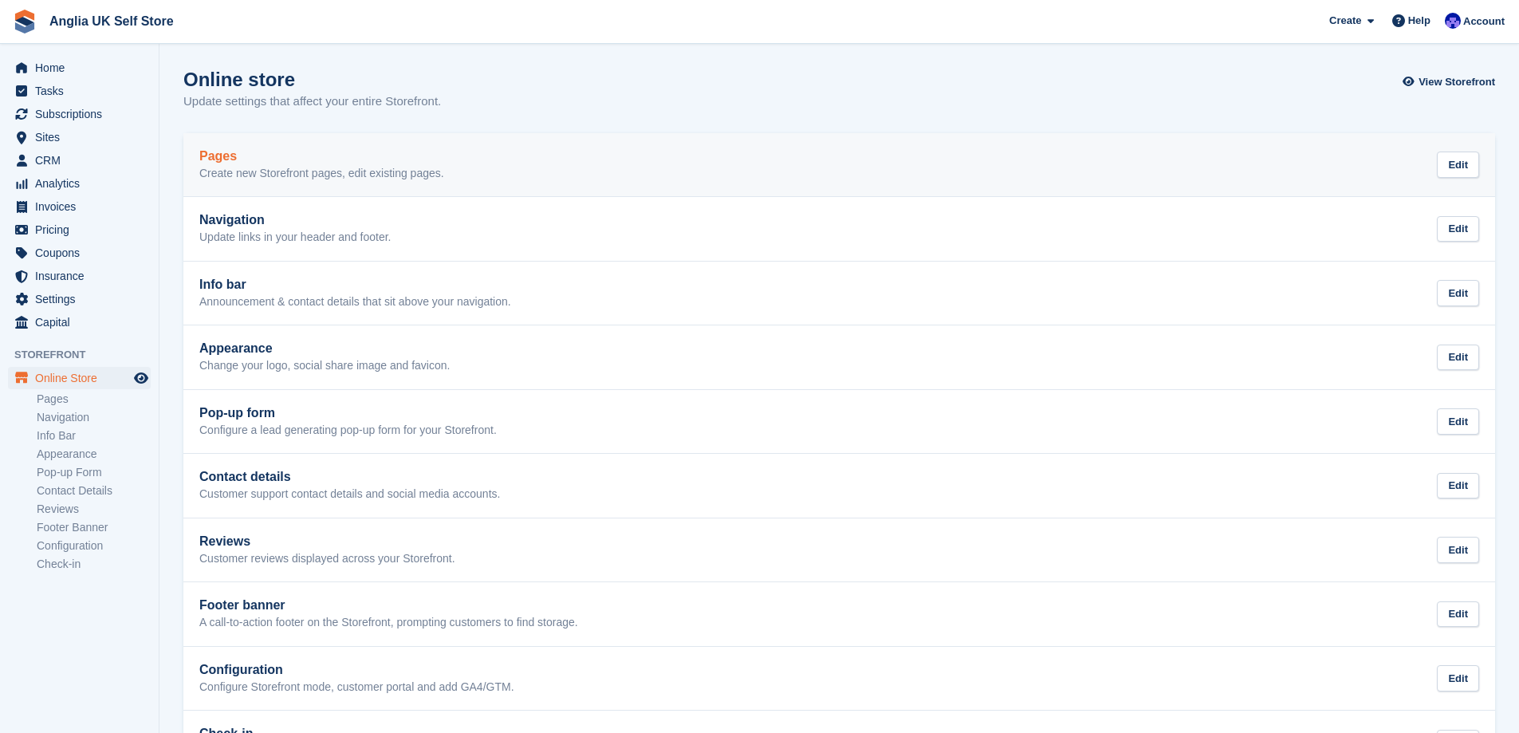
click at [398, 195] on link "Pages Create new Storefront pages, edit existing pages. Edit" at bounding box center [839, 165] width 1312 height 64
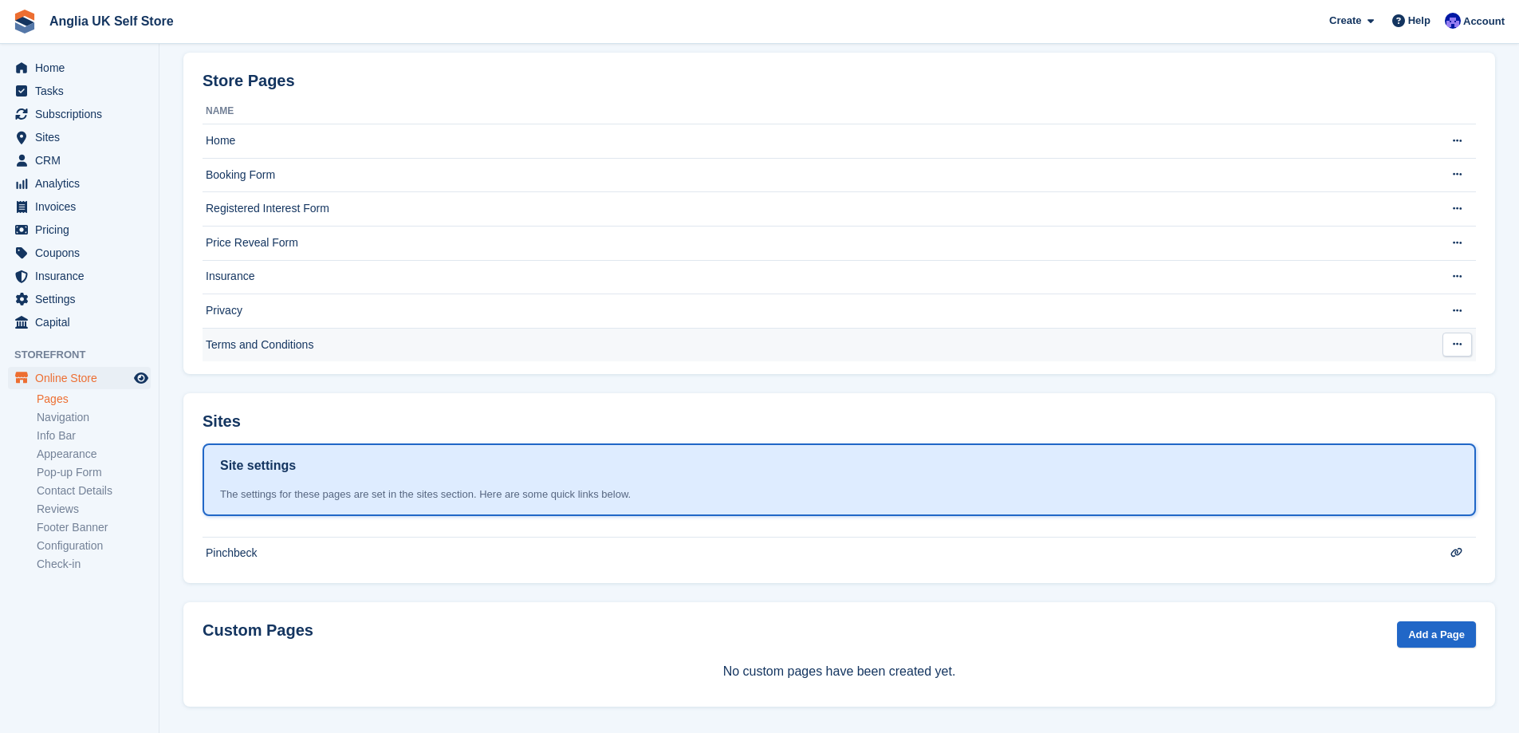
scroll to position [88, 0]
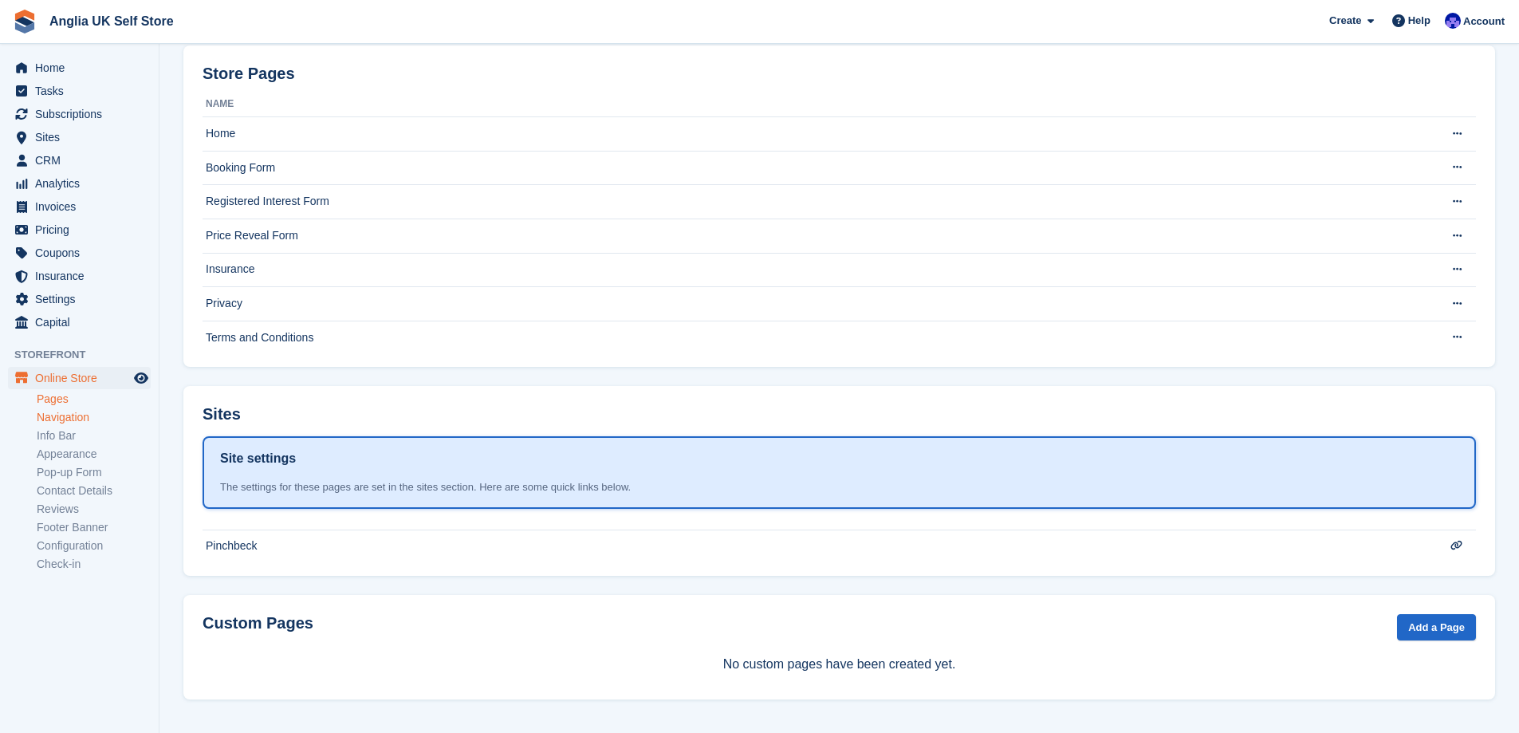
click at [121, 423] on link "Navigation" at bounding box center [94, 417] width 114 height 15
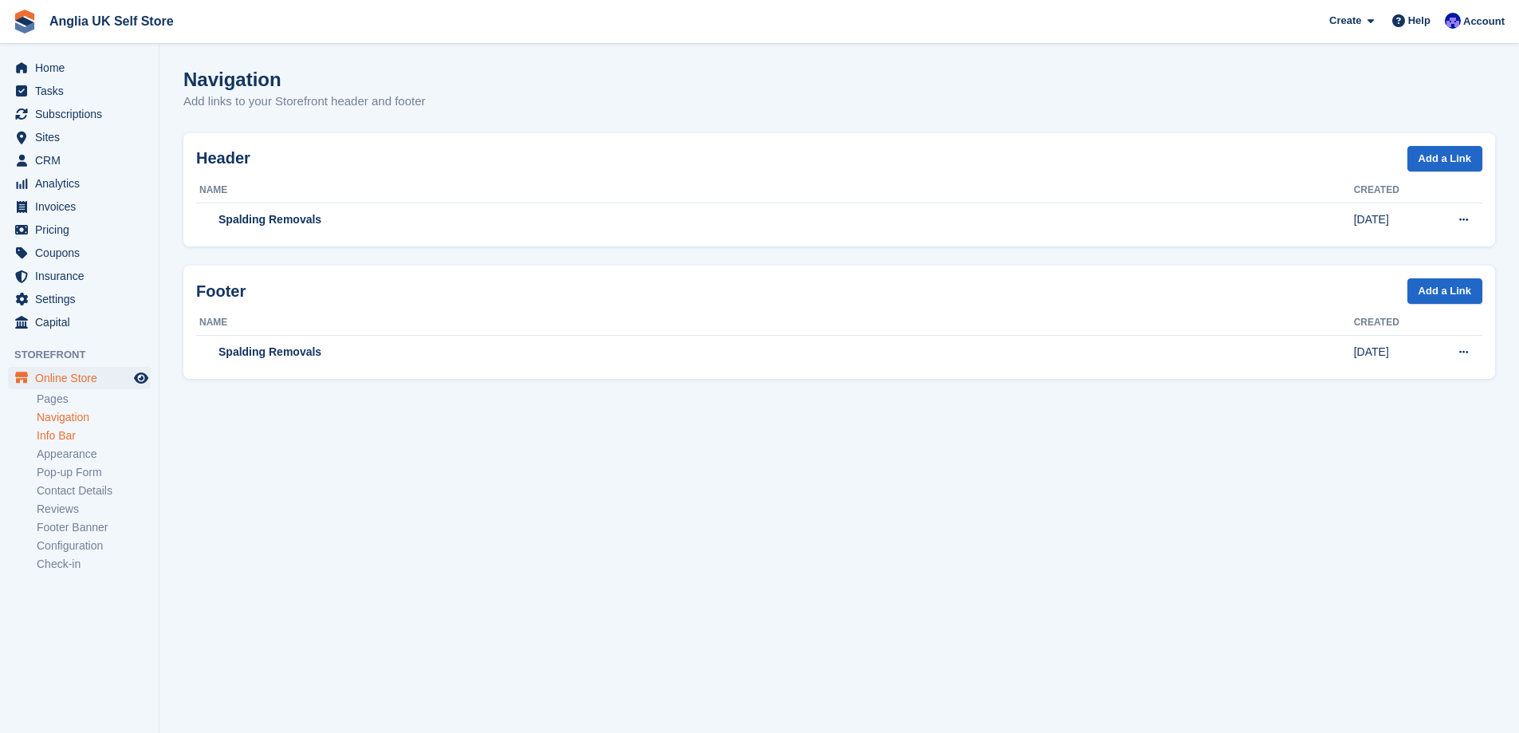
click at [113, 437] on link "Info Bar" at bounding box center [94, 435] width 114 height 15
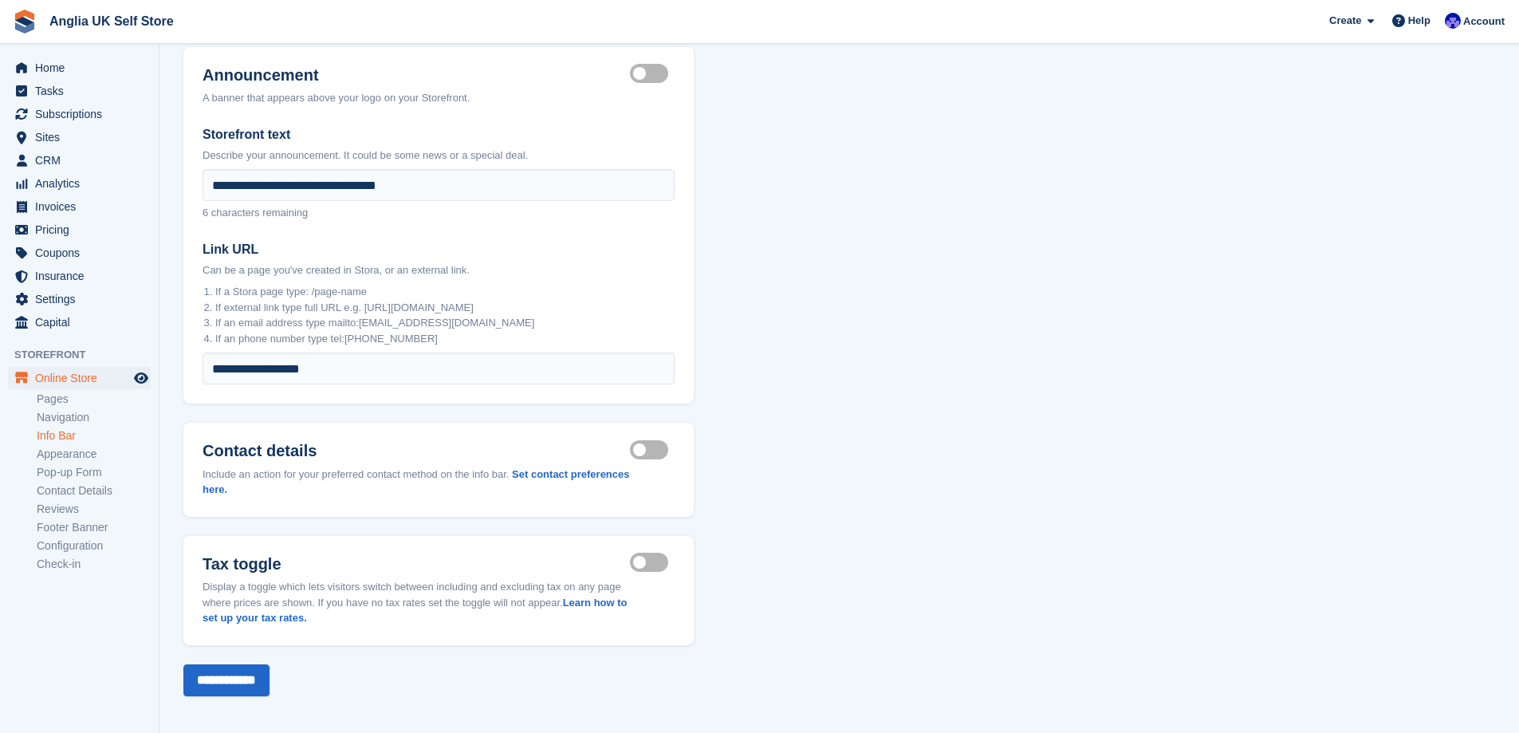
scroll to position [93, 0]
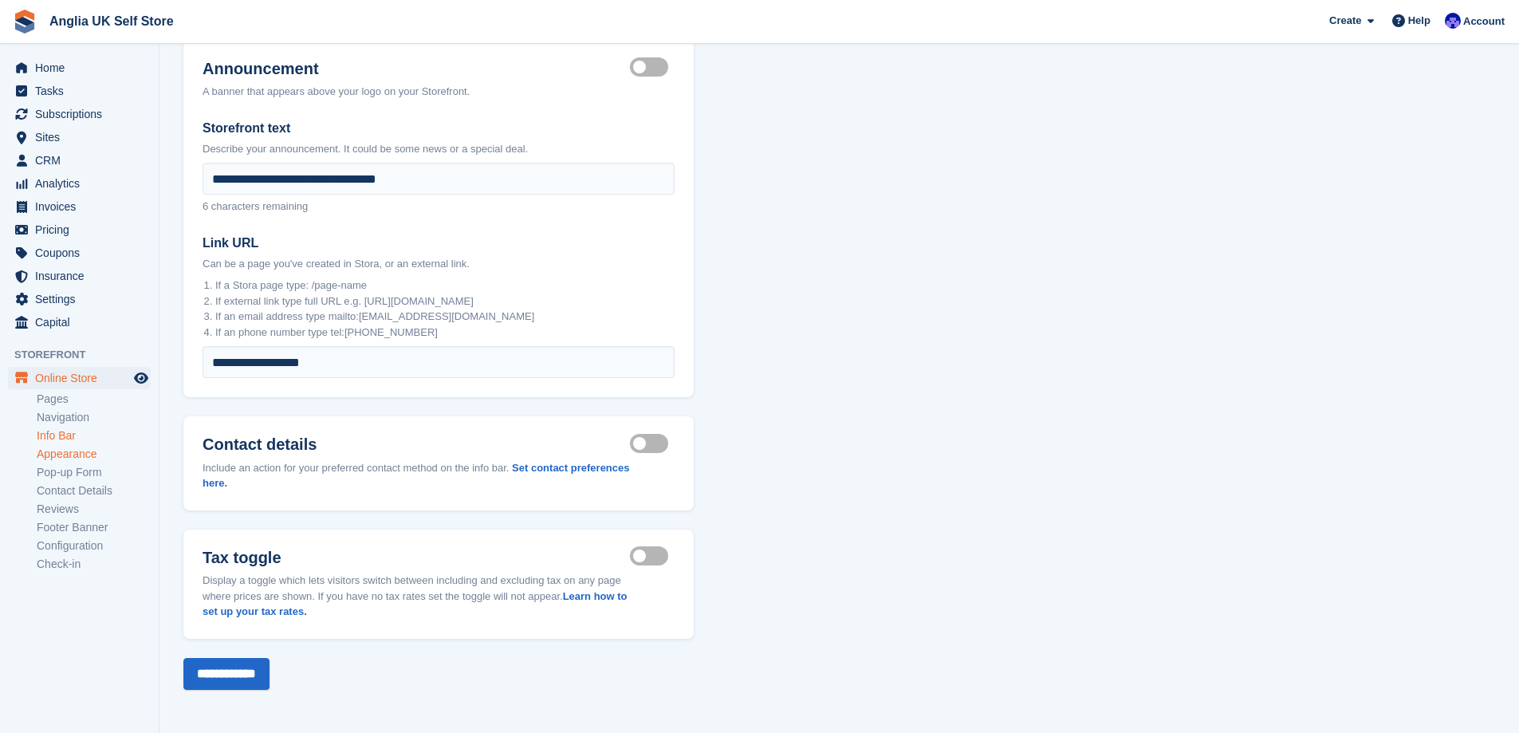
click at [56, 453] on link "Appearance" at bounding box center [94, 454] width 114 height 15
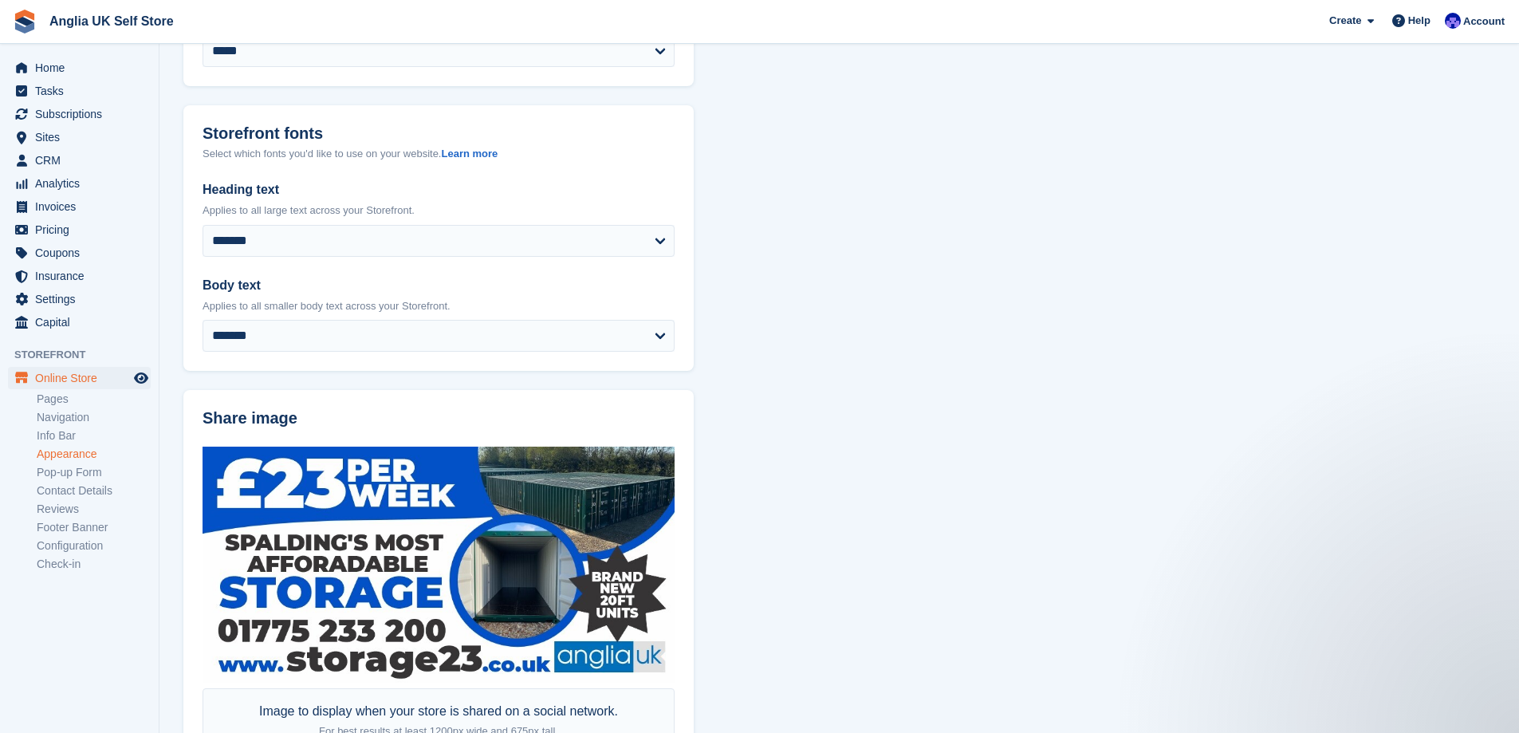
scroll to position [319, 0]
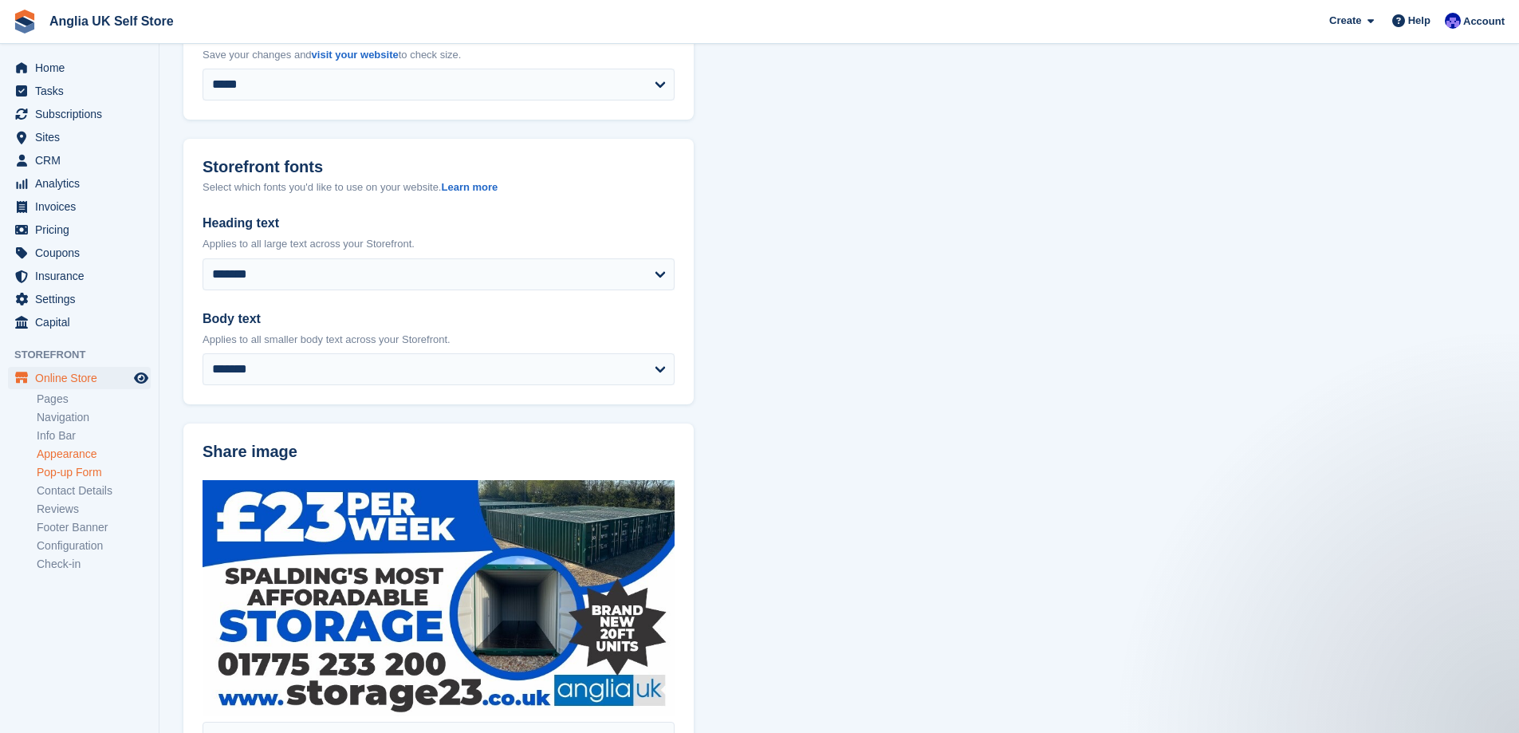
click at [120, 476] on link "Pop-up Form" at bounding box center [94, 472] width 114 height 15
